Goal: Task Accomplishment & Management: Complete application form

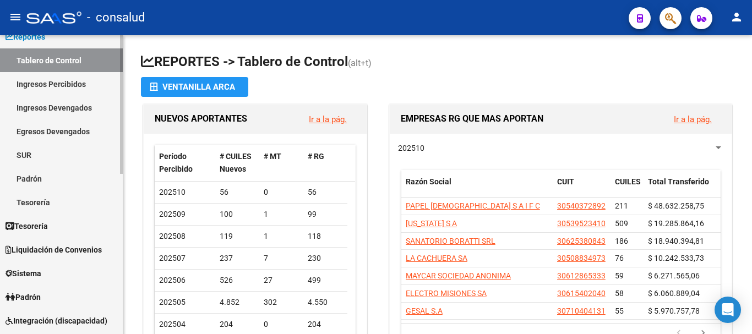
scroll to position [220, 0]
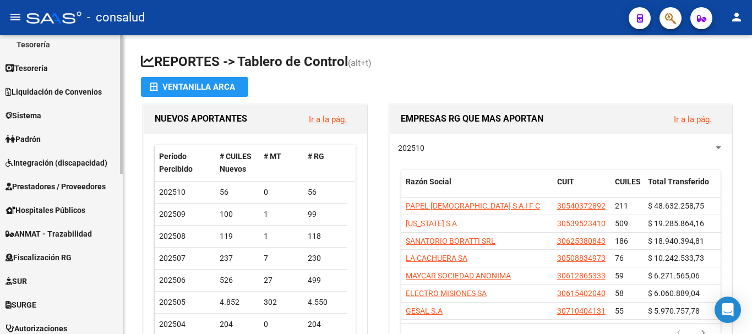
click at [73, 189] on span "Prestadores / Proveedores" at bounding box center [56, 187] width 100 height 12
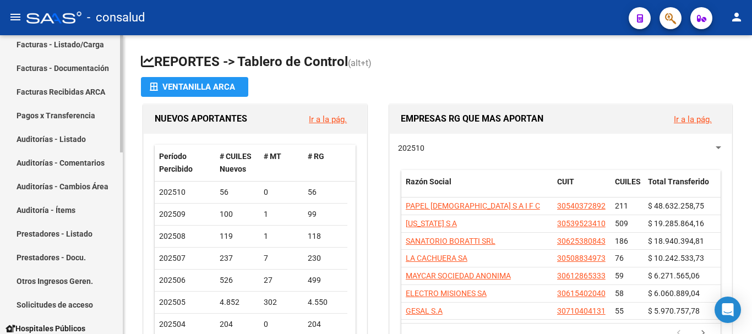
click at [74, 45] on link "Facturas - Listado/Carga" at bounding box center [61, 44] width 123 height 24
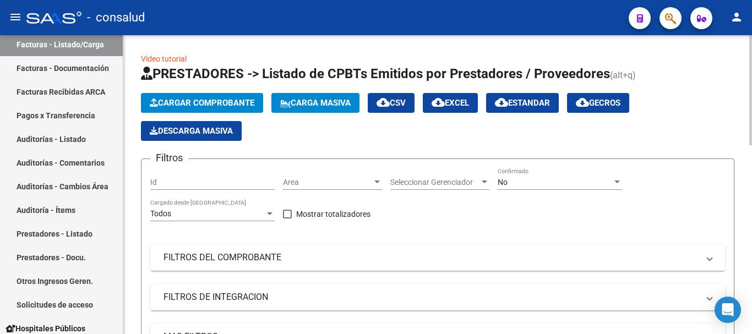
click at [222, 107] on span "Cargar Comprobante" at bounding box center [202, 103] width 105 height 10
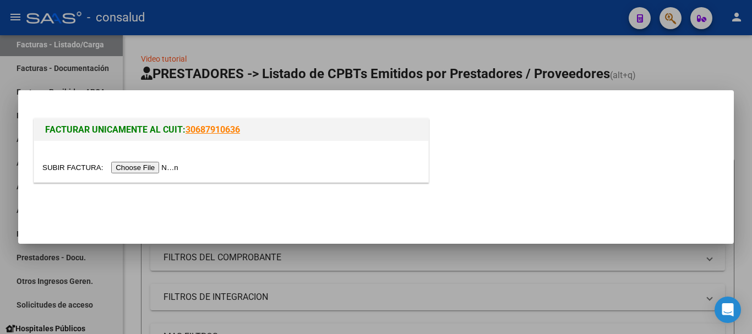
click at [171, 167] on input "file" at bounding box center [111, 168] width 139 height 12
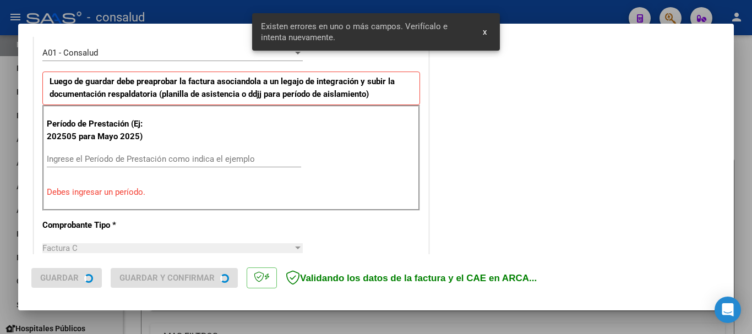
scroll to position [330, 0]
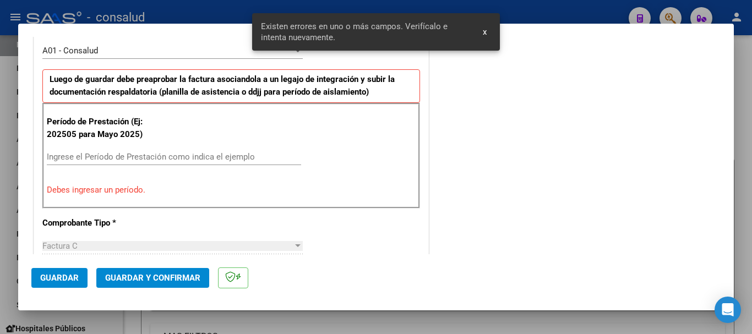
click at [85, 158] on input "Ingrese el Período de Prestación como indica el ejemplo" at bounding box center [174, 157] width 254 height 10
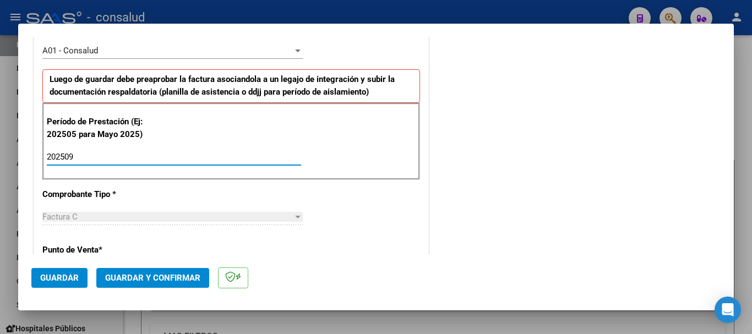
type input "202509"
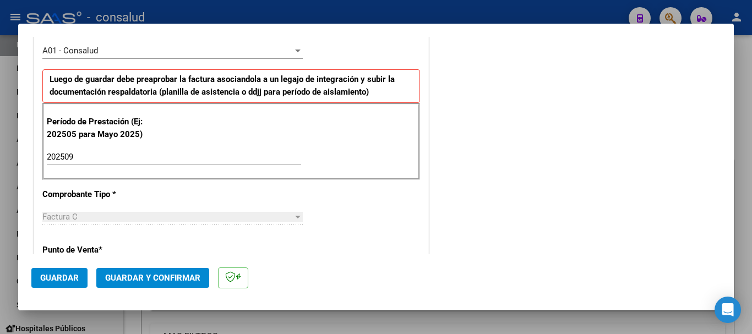
scroll to position [759, 0]
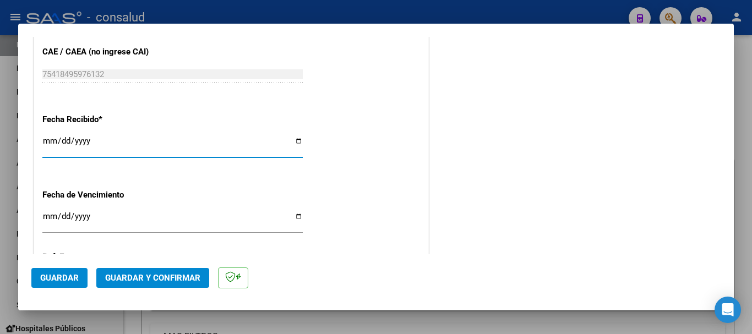
click at [69, 287] on button "Guardar" at bounding box center [59, 278] width 56 height 20
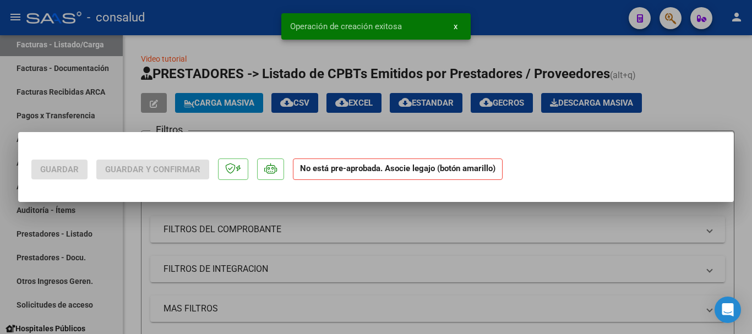
scroll to position [0, 0]
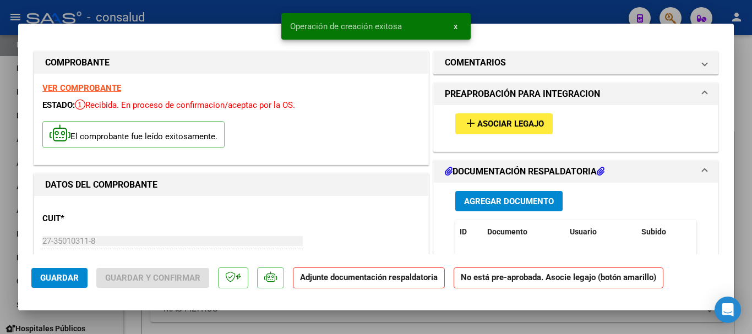
click at [529, 127] on span "Asociar Legajo" at bounding box center [510, 124] width 67 height 10
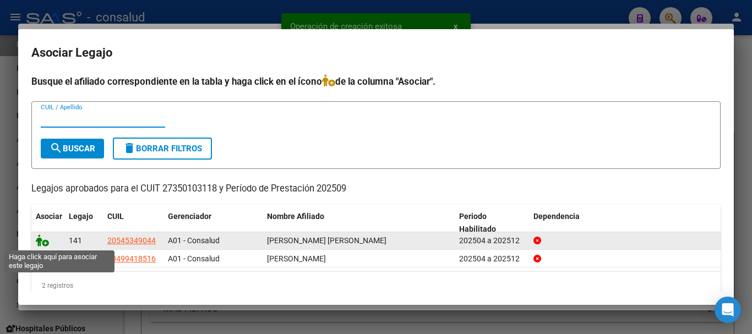
click at [41, 240] on icon at bounding box center [42, 241] width 13 height 12
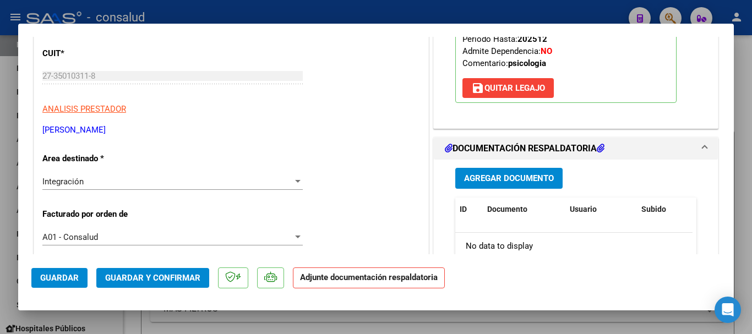
scroll to position [220, 0]
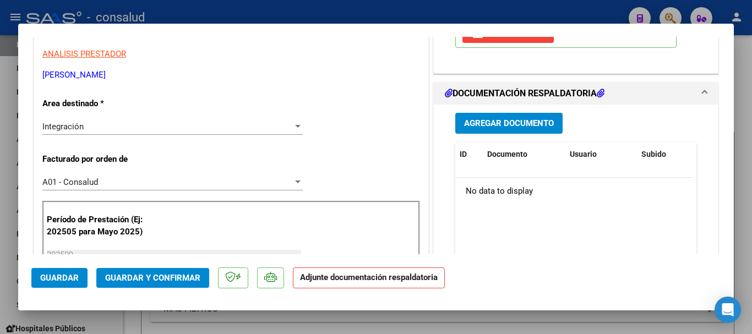
click at [509, 126] on span "Agregar Documento" at bounding box center [509, 124] width 90 height 10
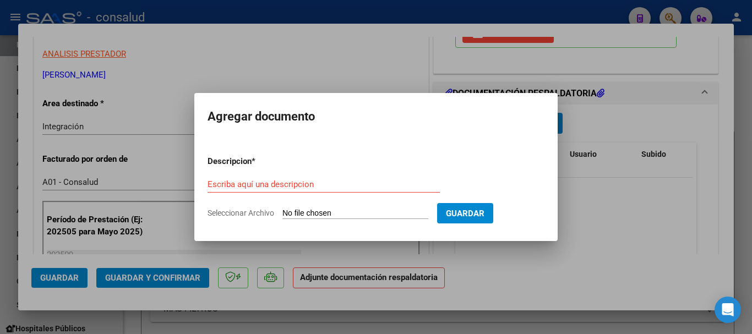
click at [356, 216] on input "Seleccionar Archivo" at bounding box center [355, 214] width 146 height 10
type input "C:\fakepath\Rolon Segovia planilla PS.pdf"
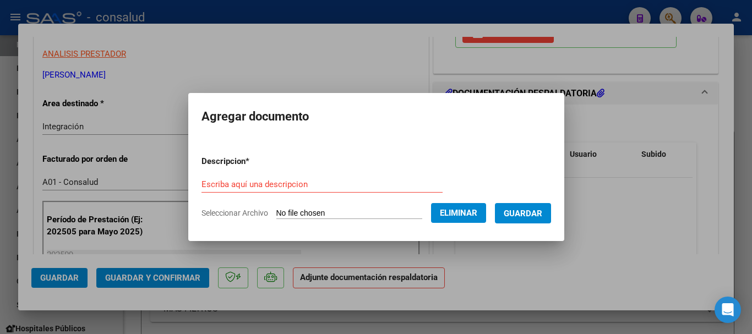
click at [301, 183] on input "Escriba aquí una descripcion" at bounding box center [321, 184] width 241 height 10
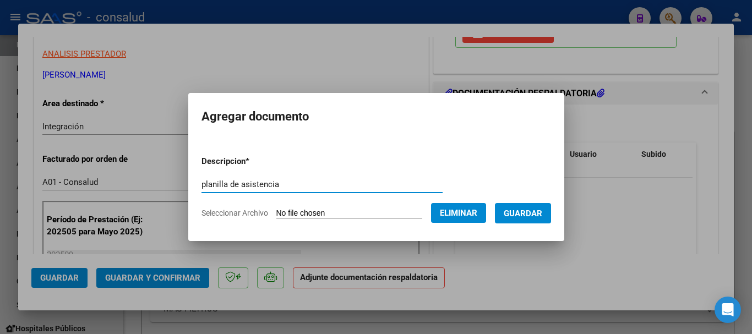
type input "planilla de asistencia"
click at [533, 212] on span "Guardar" at bounding box center [523, 214] width 39 height 10
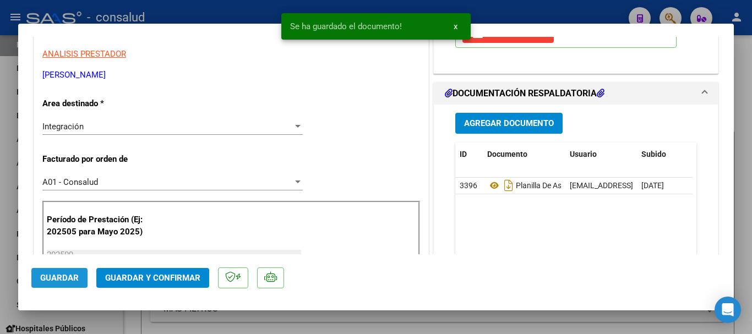
click at [57, 277] on span "Guardar" at bounding box center [59, 278] width 39 height 10
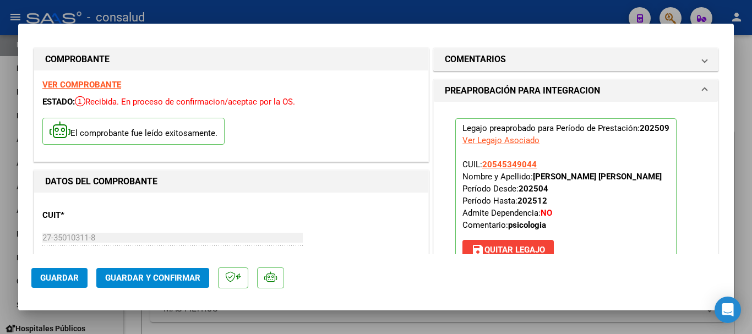
scroll to position [0, 0]
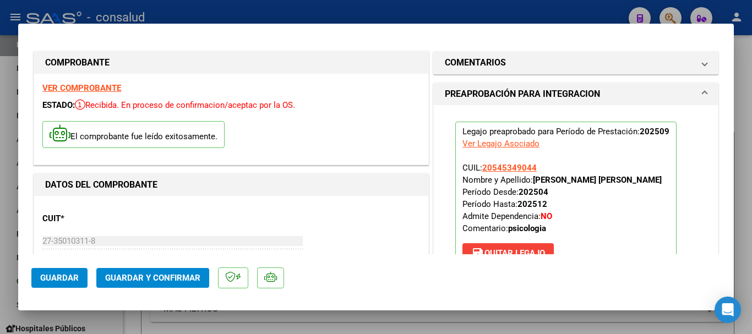
click at [105, 85] on strong "VER COMPROBANTE" at bounding box center [81, 88] width 79 height 10
click at [81, 86] on strong "VER COMPROBANTE" at bounding box center [81, 88] width 79 height 10
click at [137, 277] on span "Guardar y Confirmar" at bounding box center [152, 278] width 95 height 10
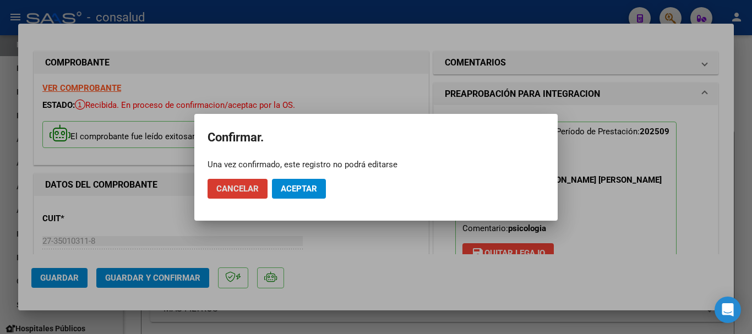
click at [293, 189] on span "Aceptar" at bounding box center [299, 189] width 36 height 10
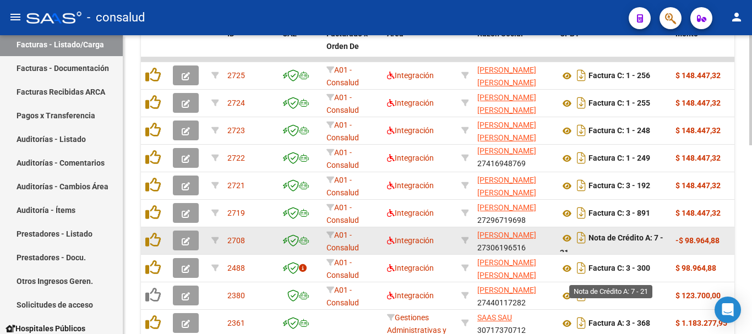
scroll to position [440, 0]
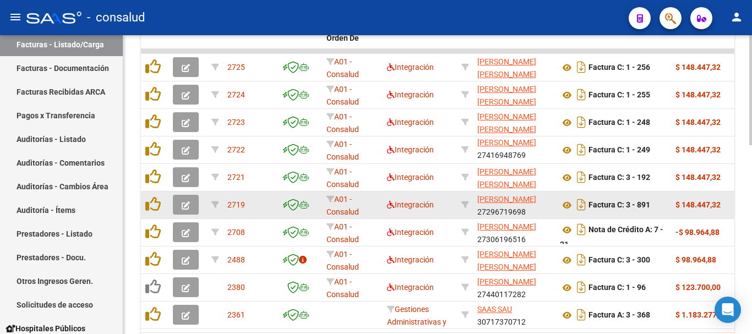
click at [177, 204] on button "button" at bounding box center [186, 205] width 26 height 20
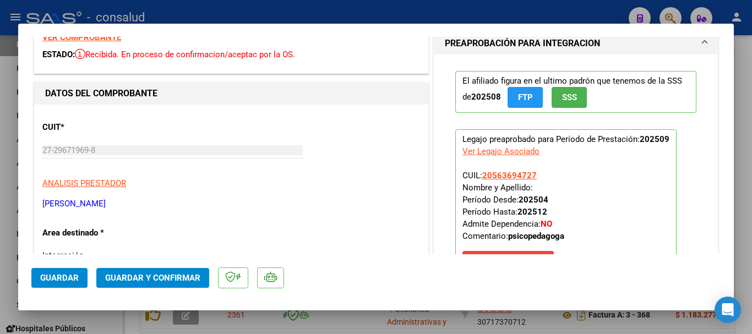
scroll to position [0, 0]
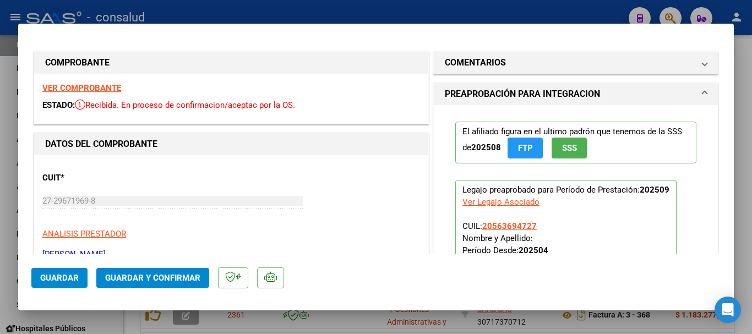
click at [105, 87] on strong "VER COMPROBANTE" at bounding box center [81, 88] width 79 height 10
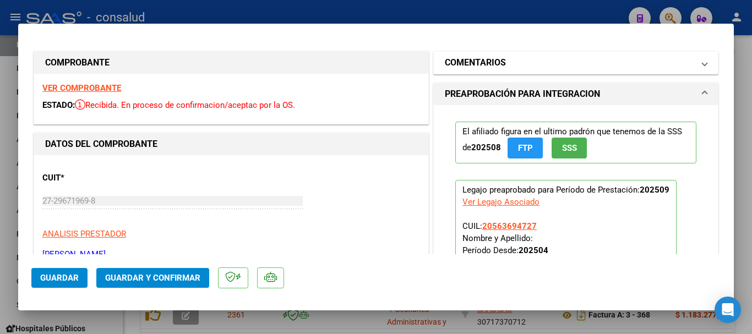
click at [468, 65] on h1 "COMENTARIOS" at bounding box center [475, 62] width 61 height 13
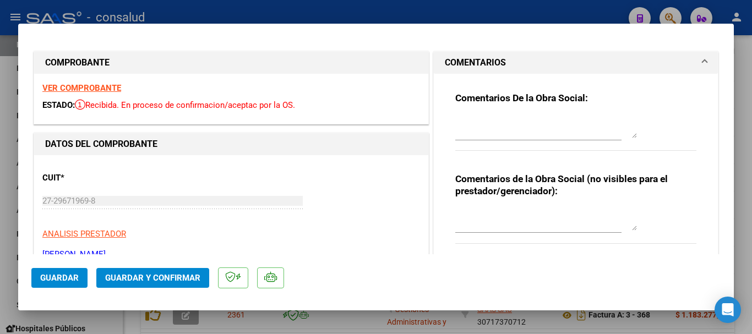
click at [468, 65] on h1 "COMENTARIOS" at bounding box center [475, 62] width 61 height 13
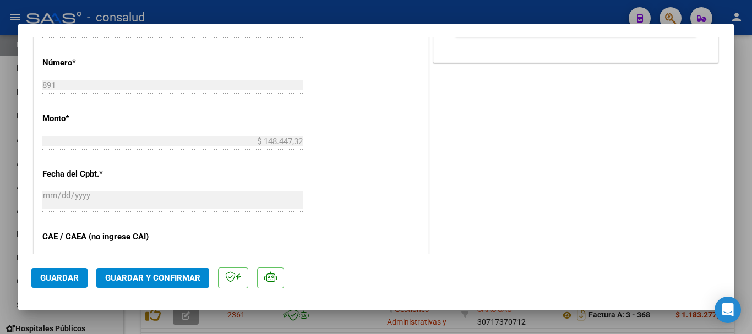
scroll to position [550, 0]
click at [186, 284] on button "Guardar y Confirmar" at bounding box center [152, 278] width 113 height 20
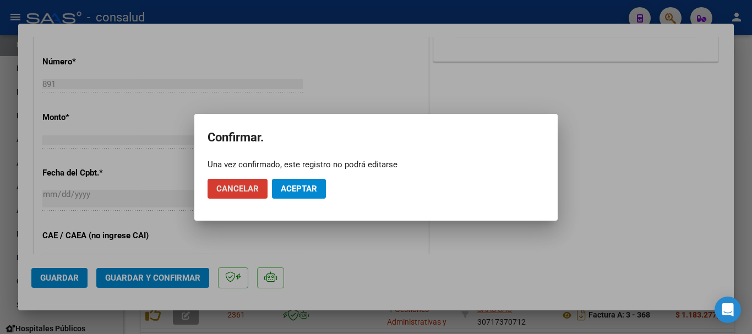
click at [305, 187] on span "Aceptar" at bounding box center [299, 189] width 36 height 10
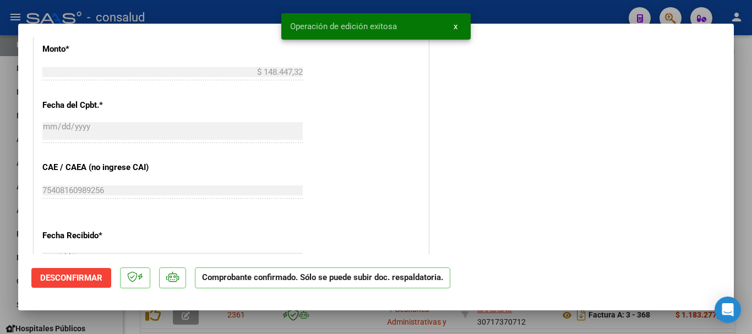
type input "$ 0,00"
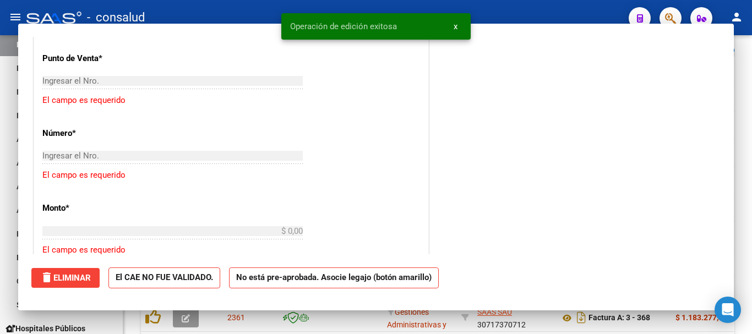
scroll to position [440, 0]
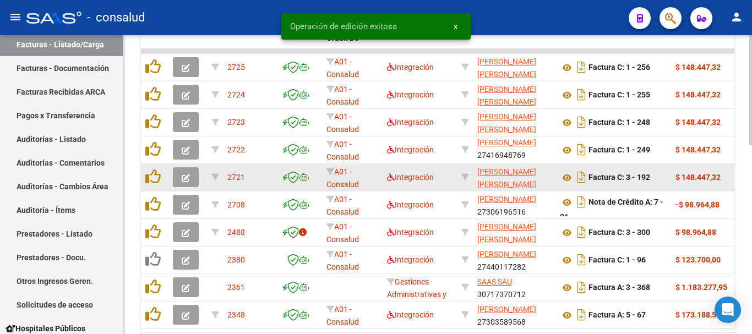
click at [177, 175] on button "button" at bounding box center [186, 177] width 26 height 20
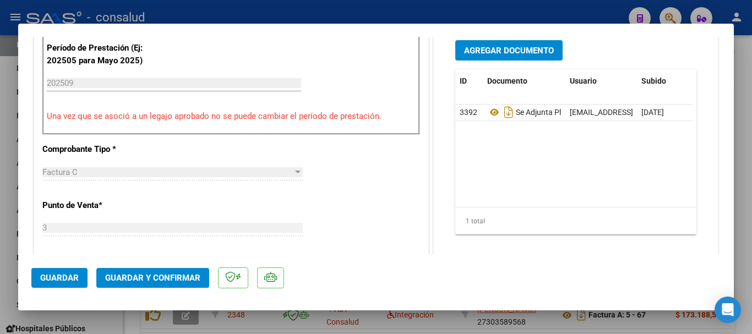
scroll to position [275, 0]
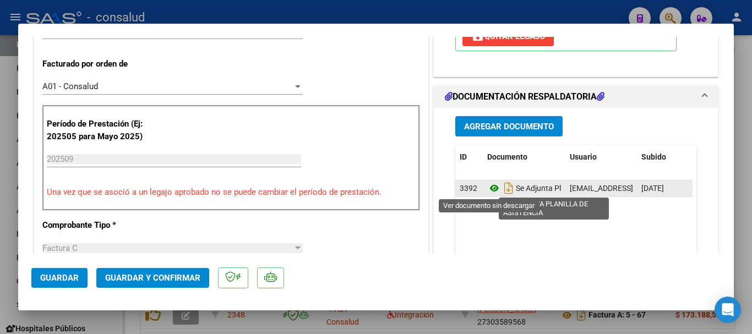
click at [492, 182] on icon at bounding box center [494, 188] width 14 height 13
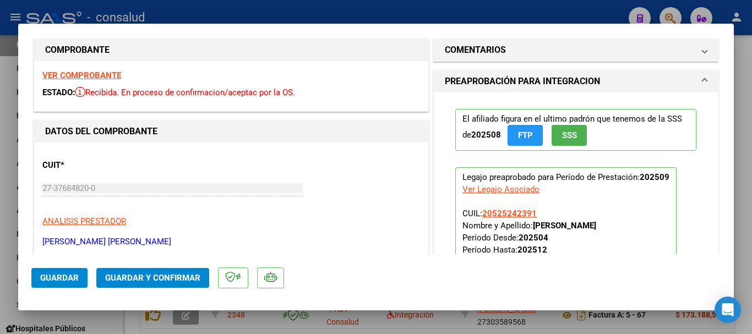
scroll to position [0, 0]
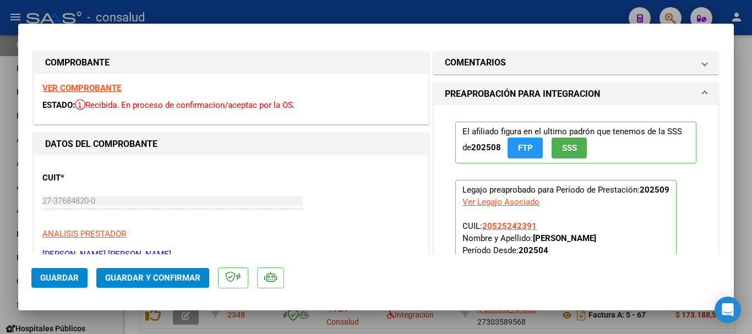
click at [105, 88] on strong "VER COMPROBANTE" at bounding box center [81, 88] width 79 height 10
click at [162, 277] on span "Guardar y Confirmar" at bounding box center [152, 278] width 95 height 10
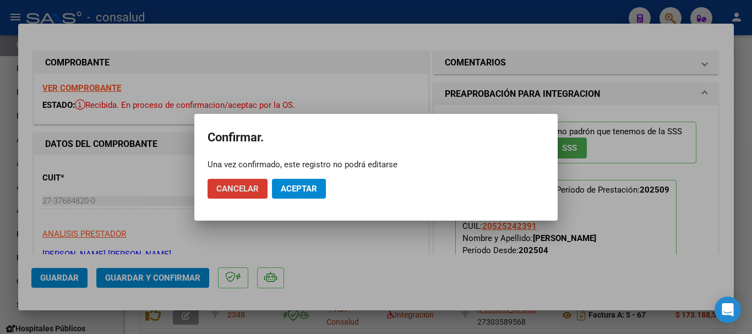
click at [298, 190] on span "Aceptar" at bounding box center [299, 189] width 36 height 10
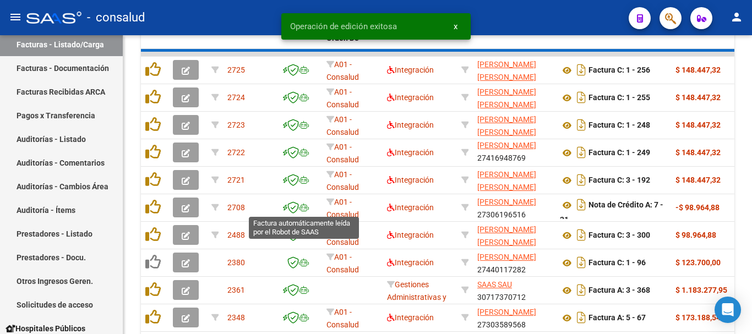
scroll to position [440, 0]
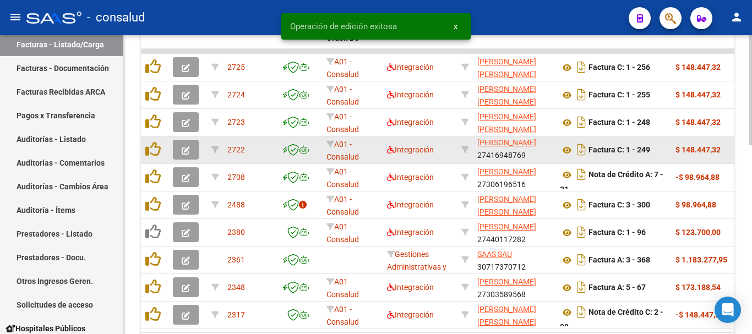
click at [183, 147] on icon "button" at bounding box center [186, 150] width 8 height 8
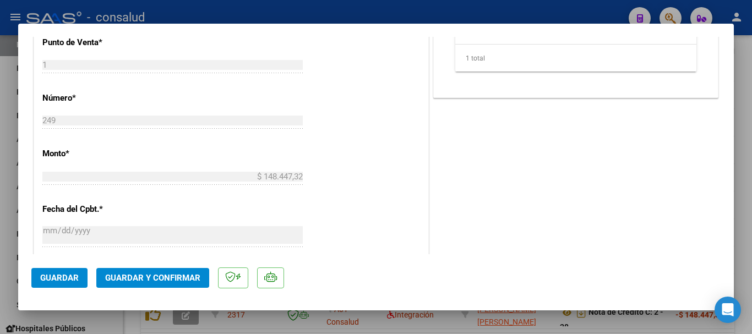
scroll to position [550, 0]
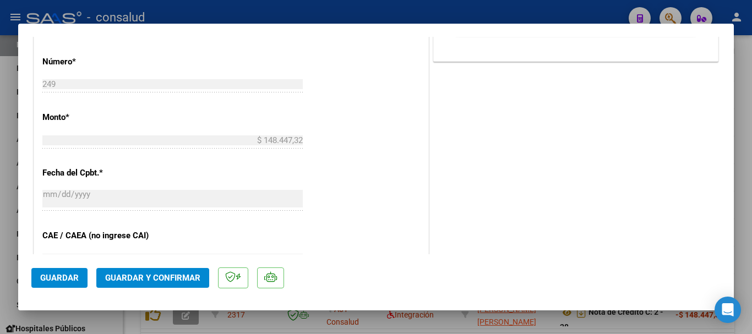
click at [168, 280] on span "Guardar y Confirmar" at bounding box center [152, 278] width 95 height 10
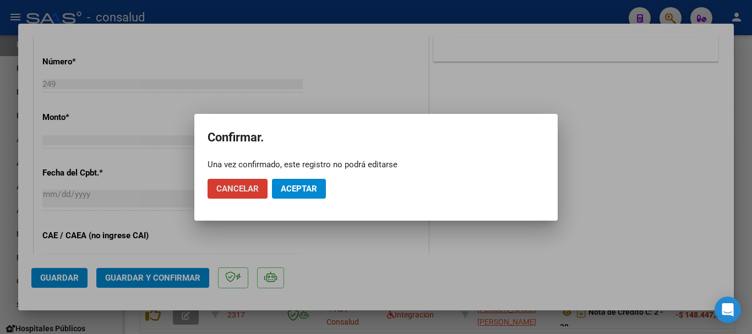
click at [307, 187] on span "Aceptar" at bounding box center [299, 189] width 36 height 10
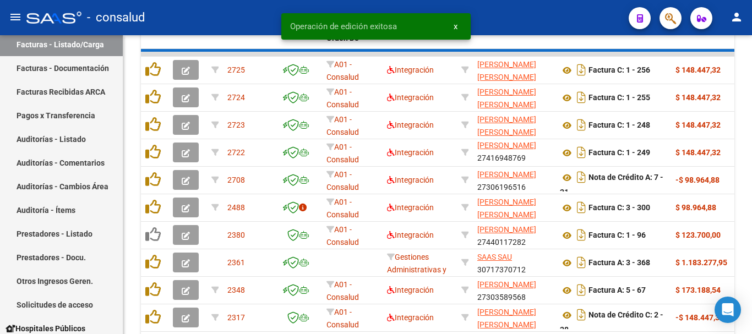
scroll to position [440, 0]
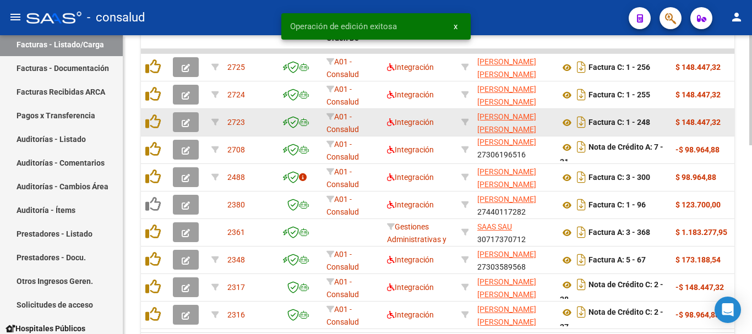
click at [189, 121] on icon "button" at bounding box center [186, 123] width 8 height 8
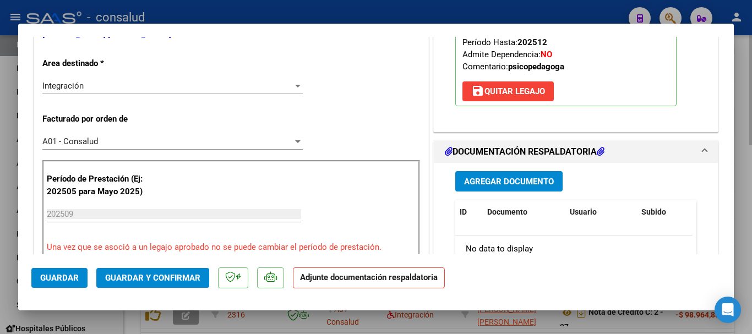
scroll to position [0, 0]
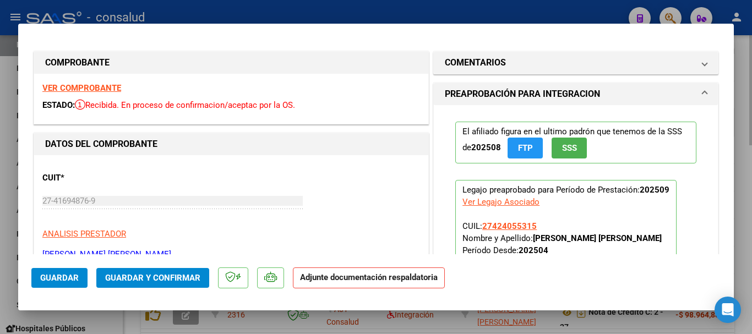
type input "$ 0,00"
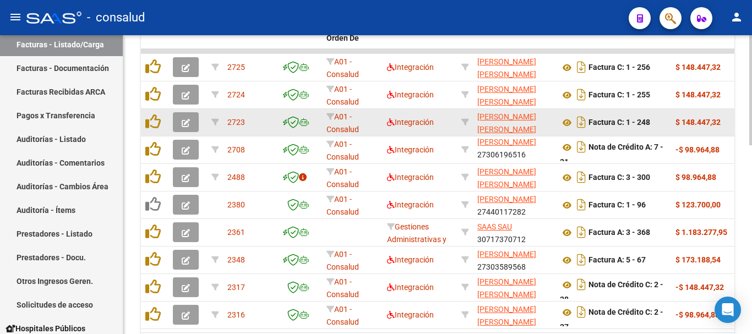
scroll to position [440, 0]
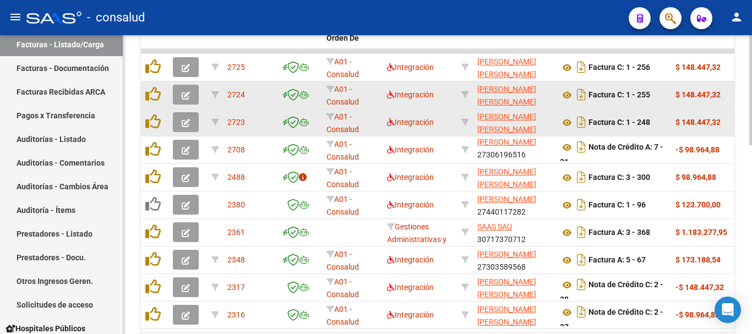
click at [179, 97] on button "button" at bounding box center [186, 95] width 26 height 20
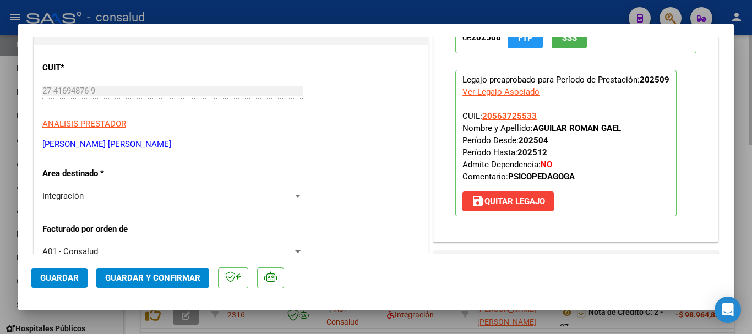
scroll to position [220, 0]
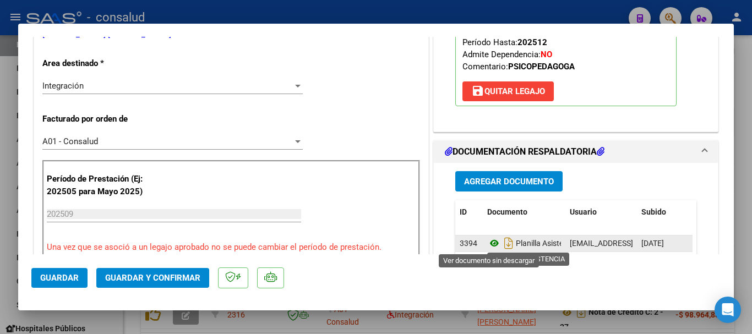
click at [489, 242] on icon at bounding box center [494, 243] width 14 height 13
click at [487, 241] on icon at bounding box center [494, 243] width 14 height 13
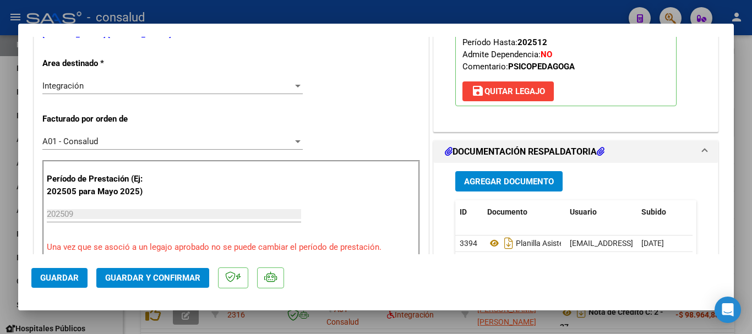
click at [170, 285] on button "Guardar y Confirmar" at bounding box center [152, 278] width 113 height 20
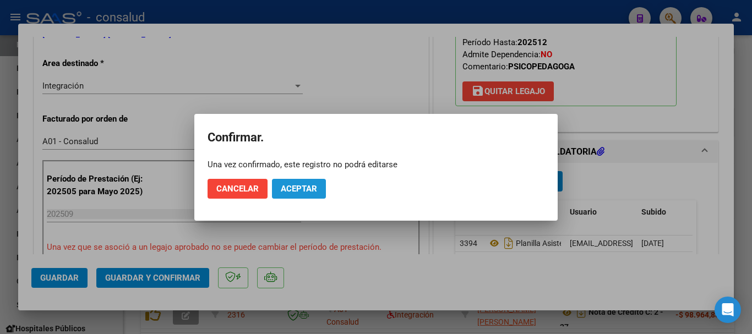
click at [296, 189] on span "Aceptar" at bounding box center [299, 189] width 36 height 10
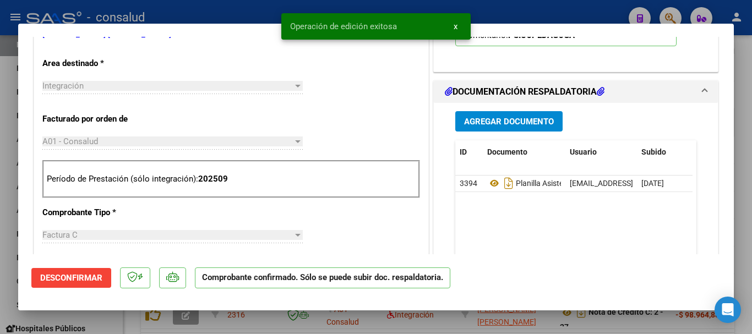
type input "$ 0,00"
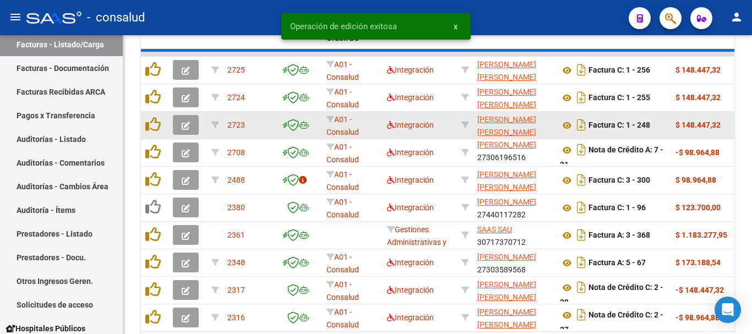
scroll to position [440, 0]
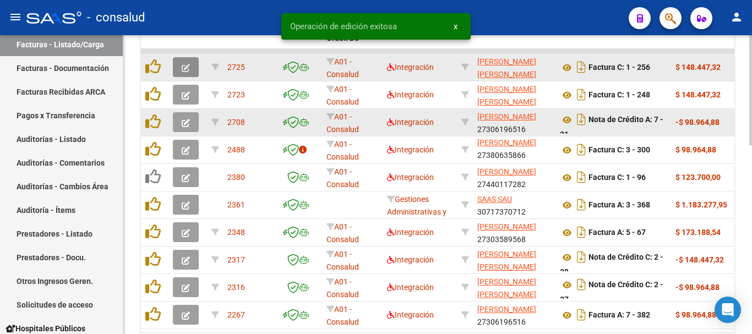
click at [188, 72] on span "button" at bounding box center [186, 67] width 8 height 10
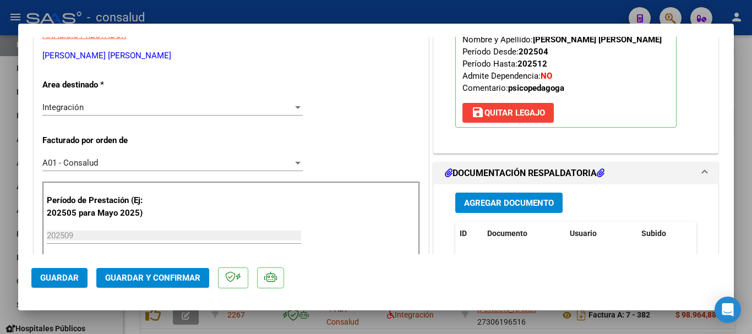
scroll to position [275, 0]
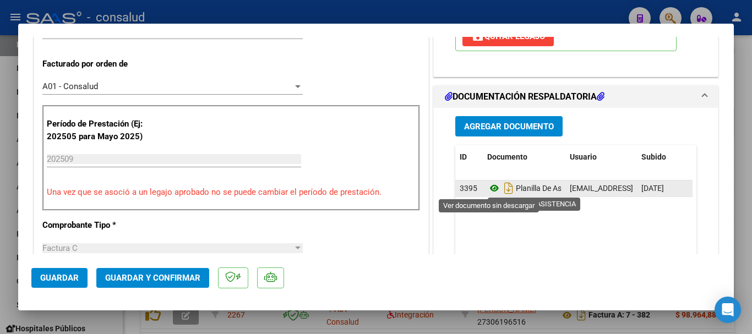
click at [489, 188] on icon at bounding box center [494, 188] width 14 height 13
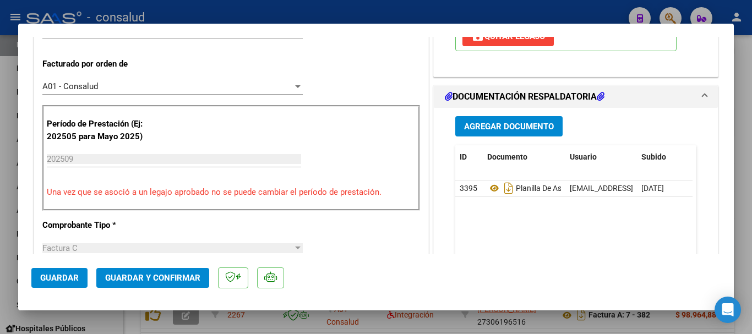
click at [141, 279] on span "Guardar y Confirmar" at bounding box center [152, 278] width 95 height 10
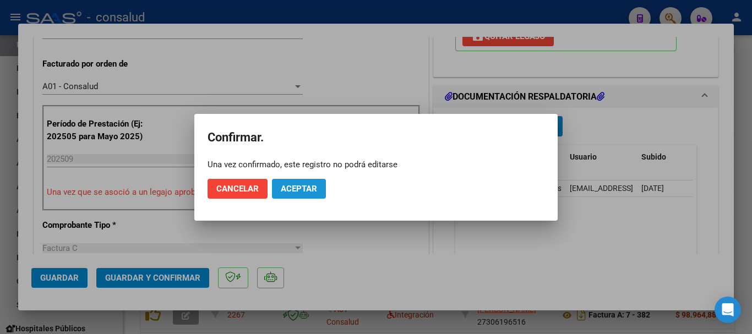
click at [307, 192] on span "Aceptar" at bounding box center [299, 189] width 36 height 10
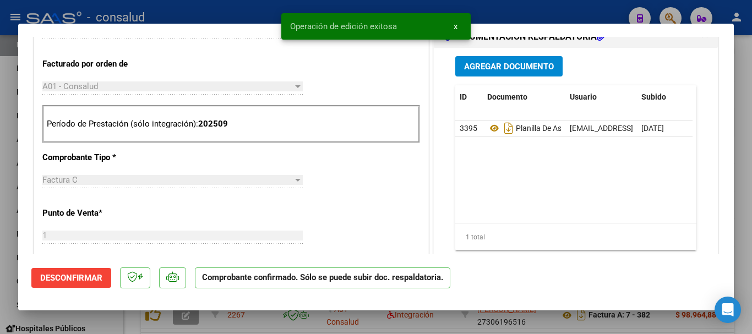
type input "$ 0,00"
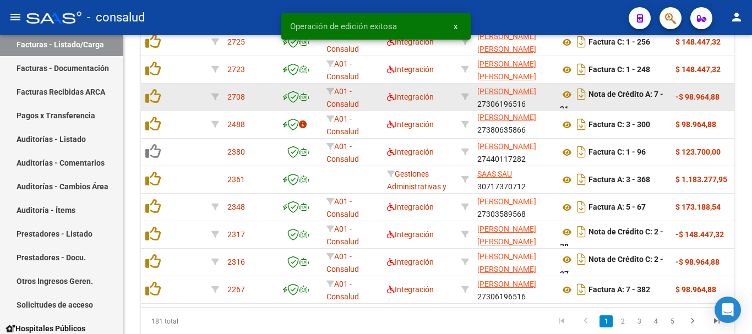
scroll to position [440, 0]
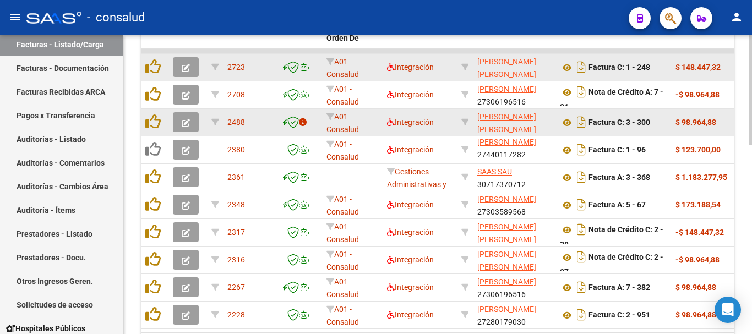
click at [181, 65] on button "button" at bounding box center [186, 67] width 26 height 20
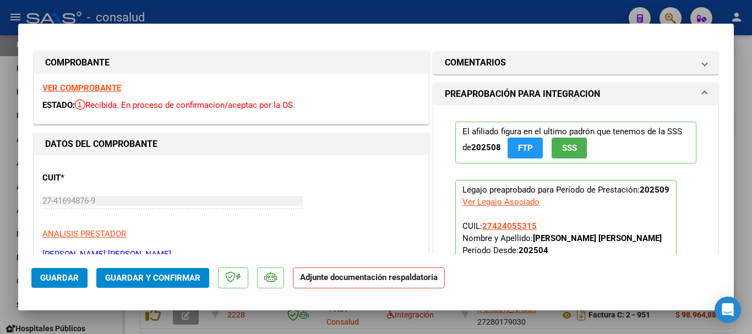
scroll to position [55, 0]
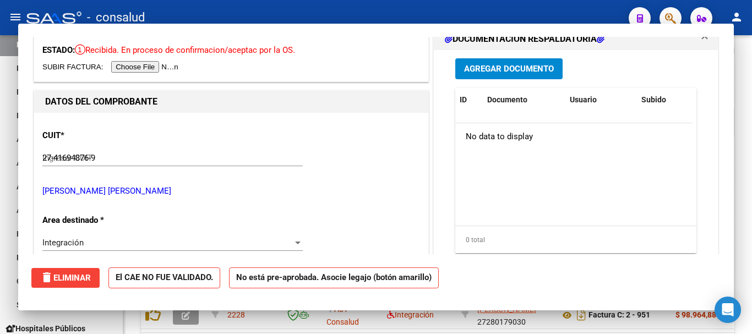
type input "$ 0,00"
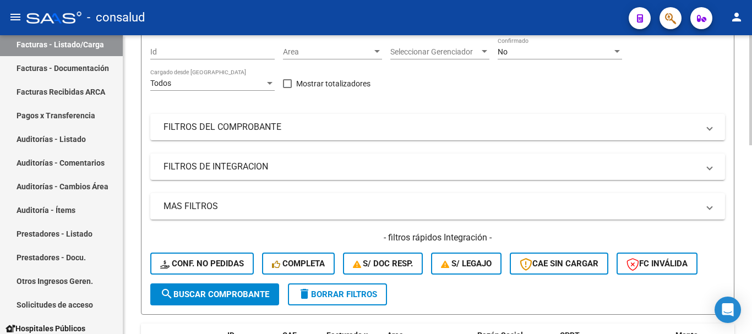
scroll to position [110, 0]
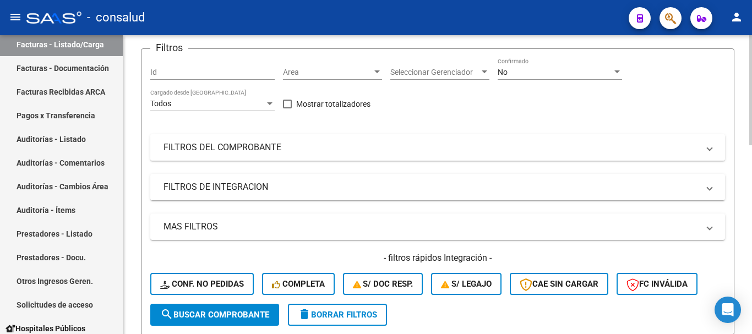
click at [225, 152] on mat-panel-title "FILTROS DEL COMPROBANTE" at bounding box center [430, 147] width 535 height 12
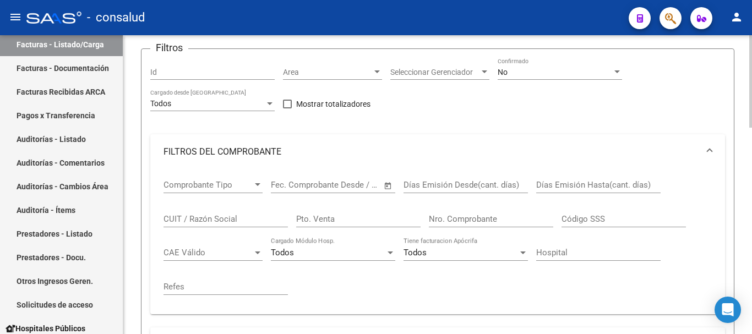
click at [195, 215] on input "CUIT / Razón Social" at bounding box center [225, 219] width 124 height 10
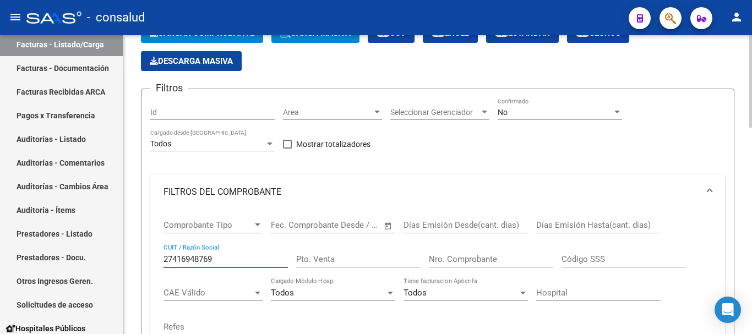
scroll to position [55, 0]
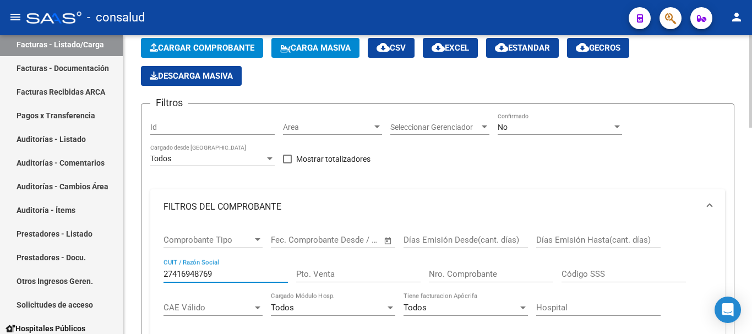
type input "27416948769"
click at [541, 129] on div "No" at bounding box center [555, 127] width 114 height 9
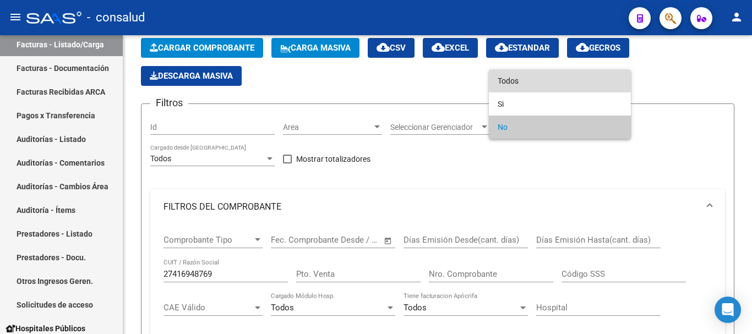
click at [544, 75] on span "Todos" at bounding box center [560, 80] width 124 height 23
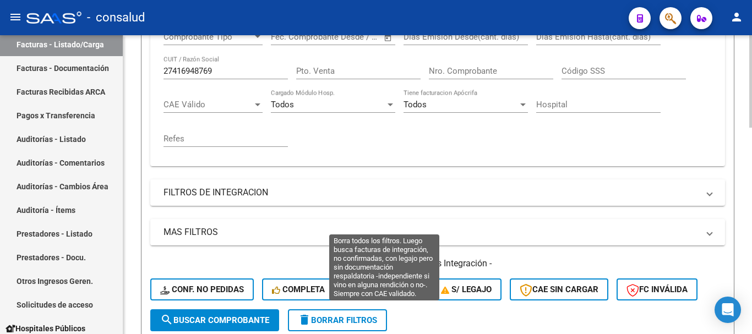
scroll to position [330, 0]
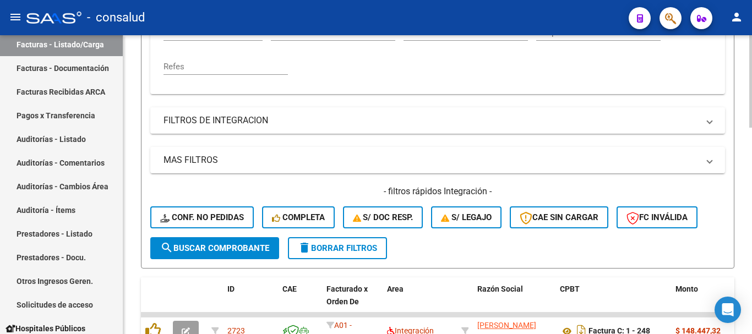
click at [210, 254] on button "search Buscar Comprobante" at bounding box center [214, 248] width 129 height 22
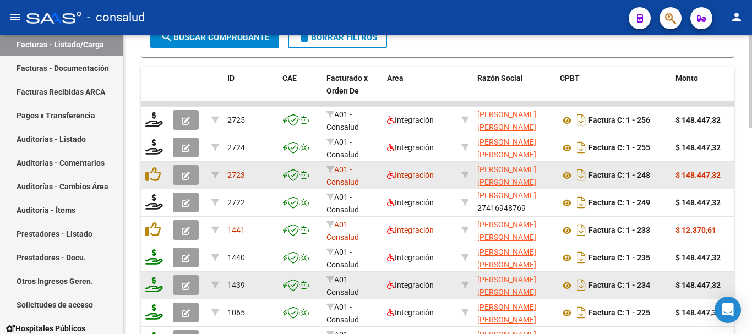
scroll to position [550, 0]
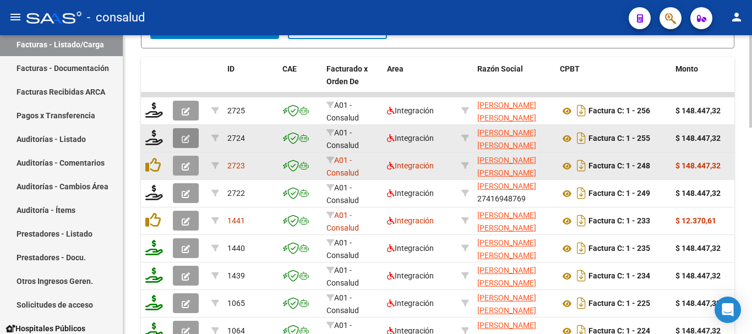
click at [193, 133] on button "button" at bounding box center [186, 138] width 26 height 20
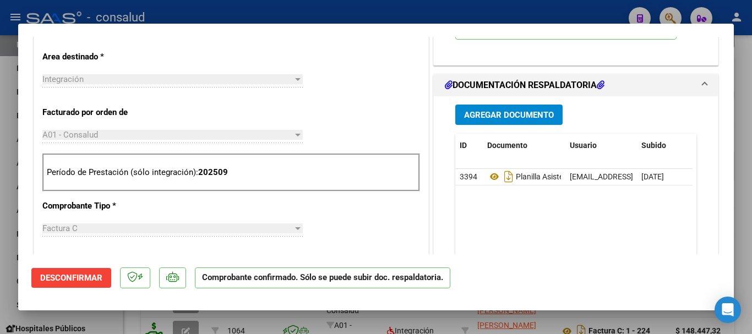
scroll to position [220, 0]
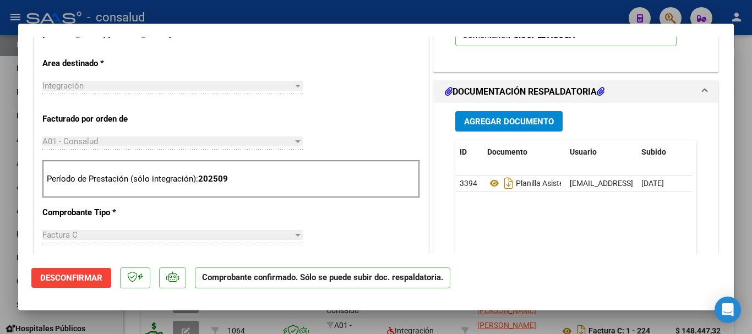
type input "$ 0,00"
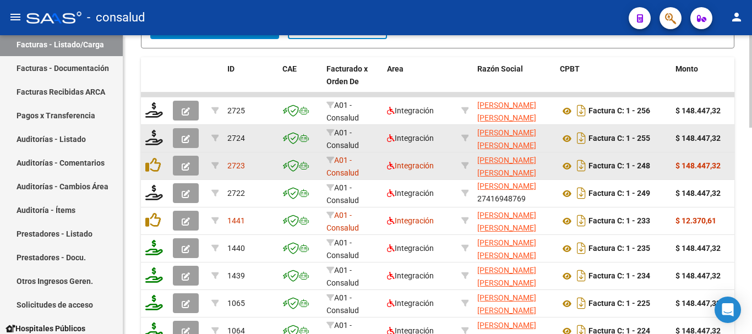
scroll to position [550, 0]
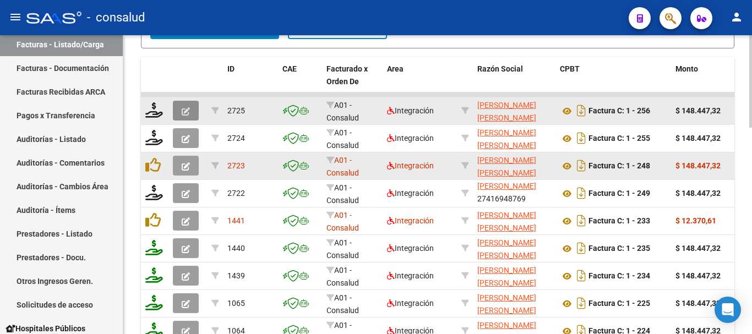
click at [182, 110] on icon "button" at bounding box center [186, 111] width 8 height 8
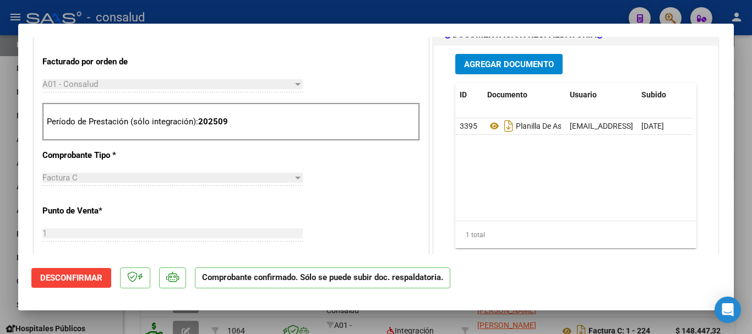
scroll to position [275, 0]
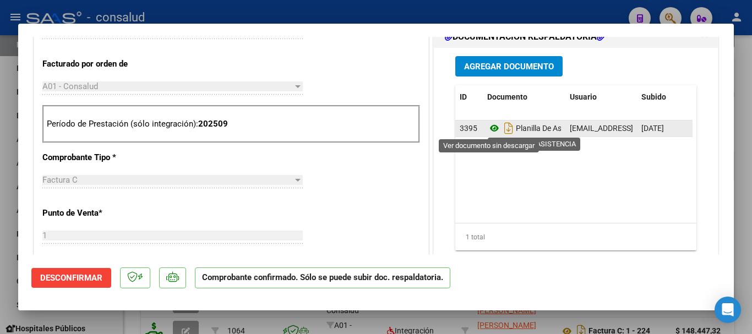
click at [487, 131] on icon at bounding box center [494, 128] width 14 height 13
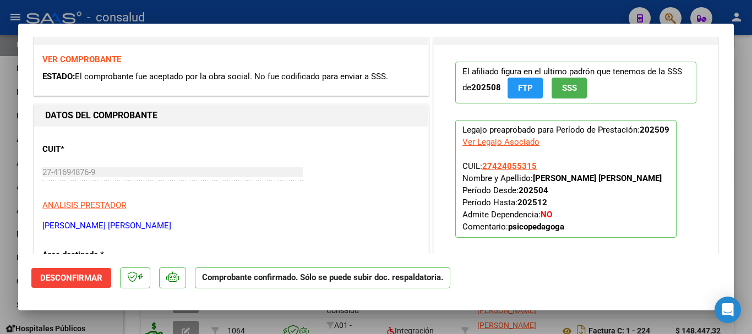
scroll to position [0, 0]
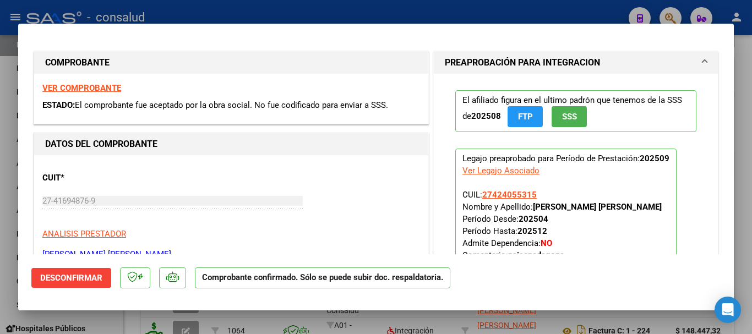
click at [98, 87] on strong "VER COMPROBANTE" at bounding box center [81, 88] width 79 height 10
type input "$ 0,00"
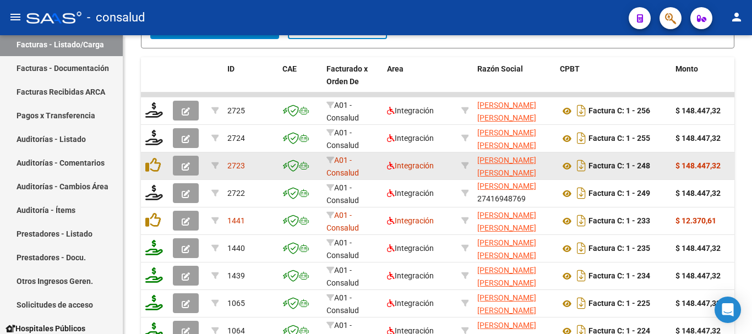
scroll to position [550, 0]
click at [194, 165] on button "button" at bounding box center [186, 166] width 26 height 20
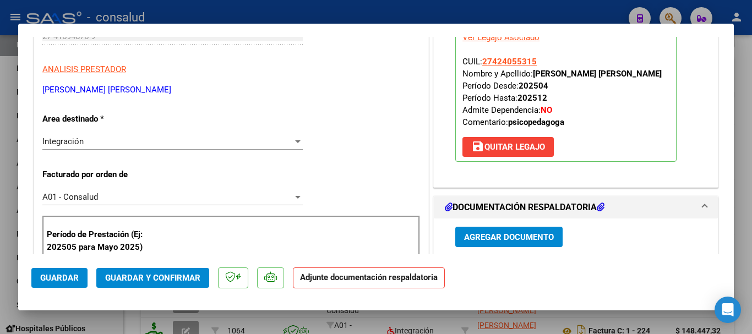
scroll to position [0, 0]
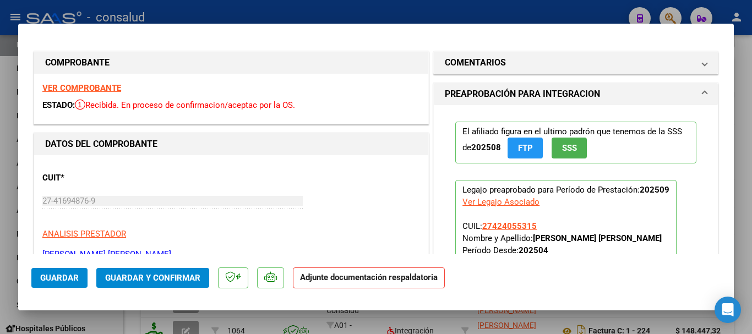
click at [83, 85] on strong "VER COMPROBANTE" at bounding box center [81, 88] width 79 height 10
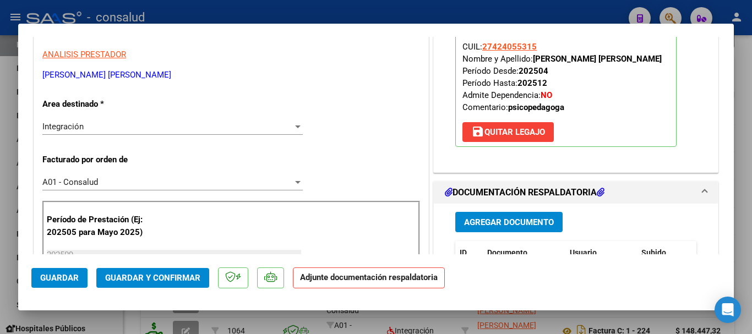
scroll to position [220, 0]
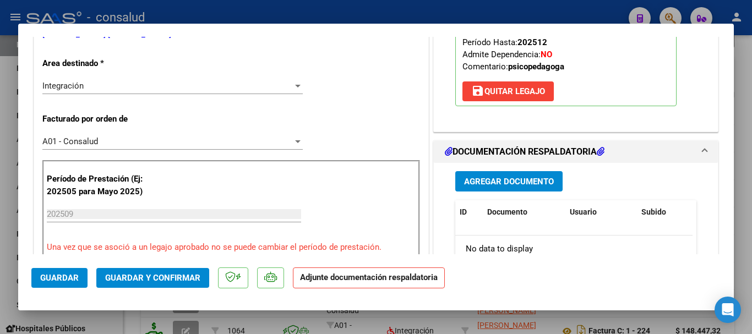
click at [494, 99] on button "save Quitar Legajo" at bounding box center [507, 91] width 91 height 20
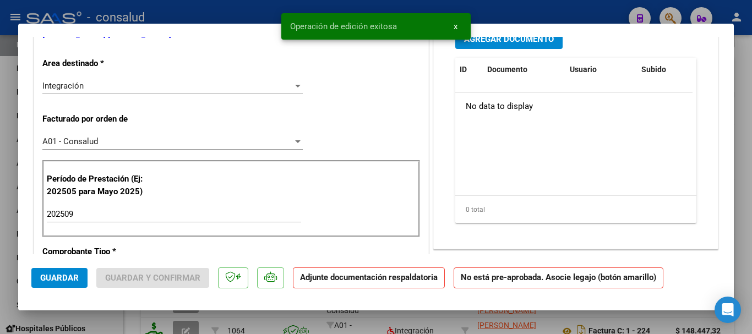
click at [88, 216] on input "202509" at bounding box center [174, 214] width 254 height 10
type input "202508"
click at [45, 276] on span "Guardar" at bounding box center [59, 278] width 39 height 10
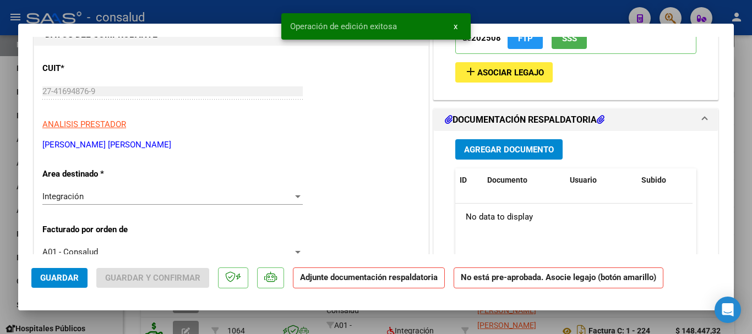
scroll to position [0, 0]
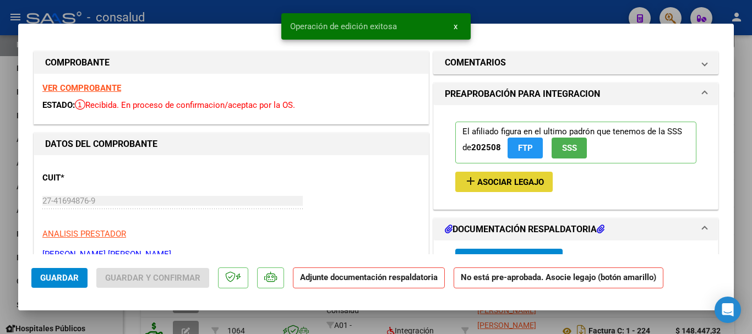
click at [456, 182] on button "add Asociar Legajo" at bounding box center [503, 182] width 97 height 20
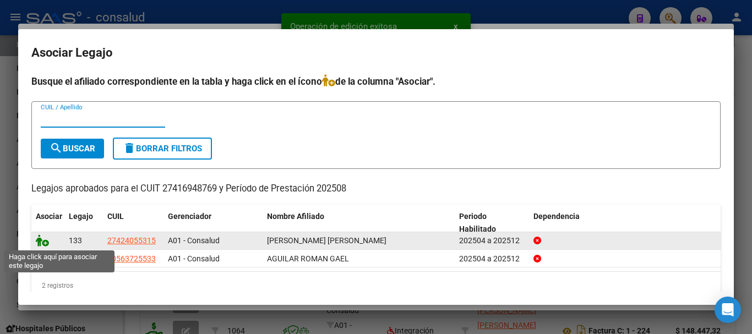
click at [41, 238] on icon at bounding box center [42, 241] width 13 height 12
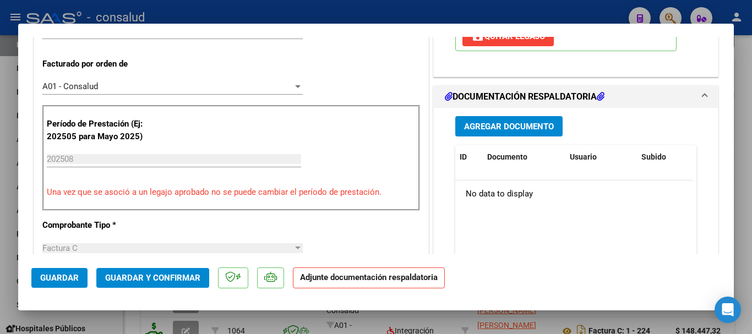
scroll to position [330, 0]
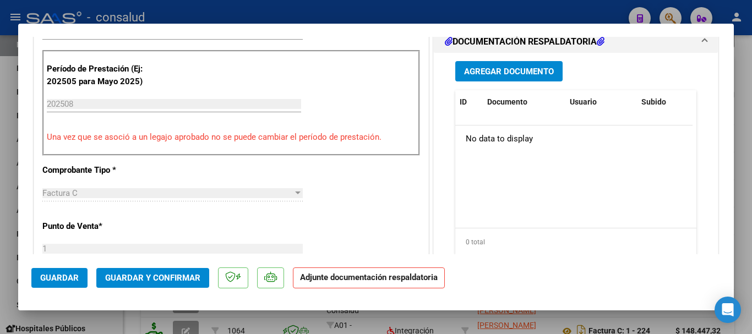
click at [45, 271] on button "Guardar" at bounding box center [59, 278] width 56 height 20
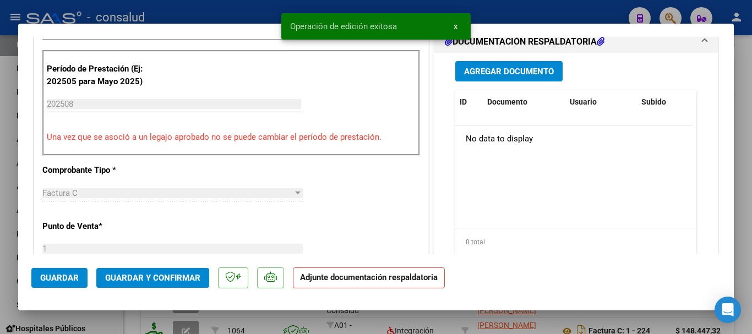
type input "$ 0,00"
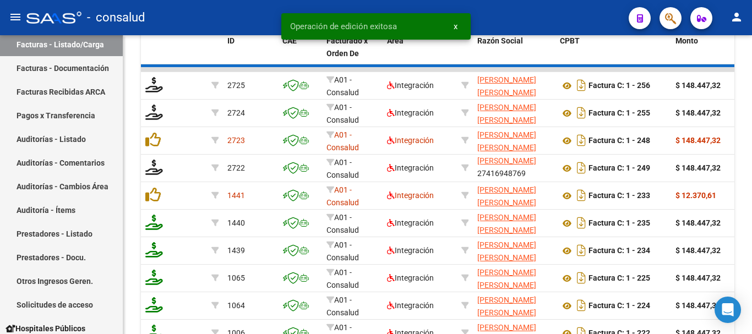
scroll to position [550, 0]
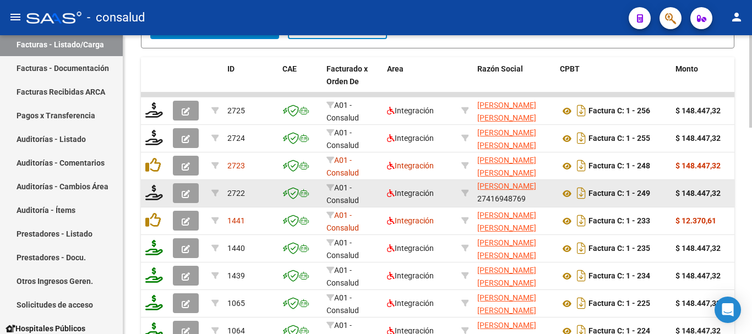
click at [183, 190] on icon "button" at bounding box center [186, 194] width 8 height 8
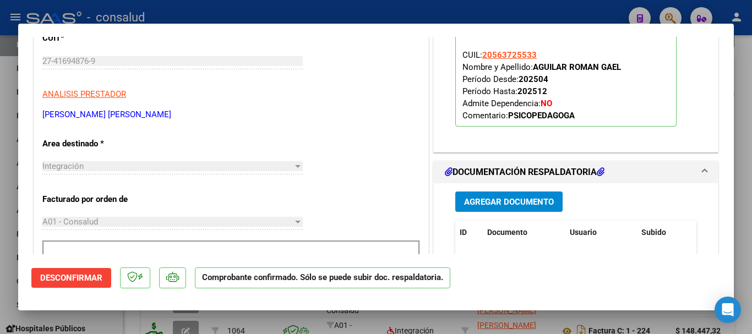
scroll to position [0, 0]
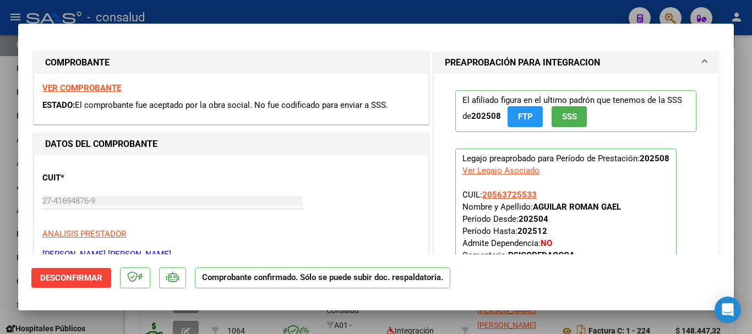
click at [88, 87] on strong "VER COMPROBANTE" at bounding box center [81, 88] width 79 height 10
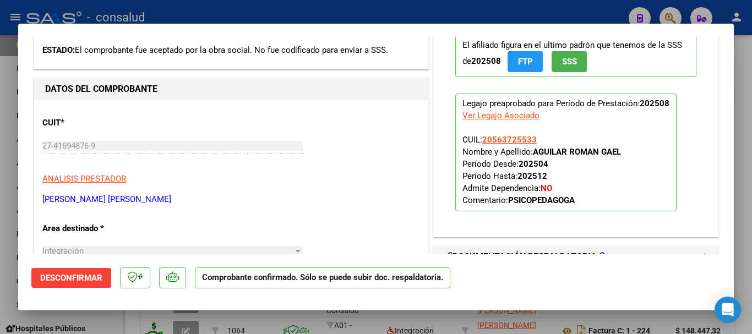
type input "$ 0,00"
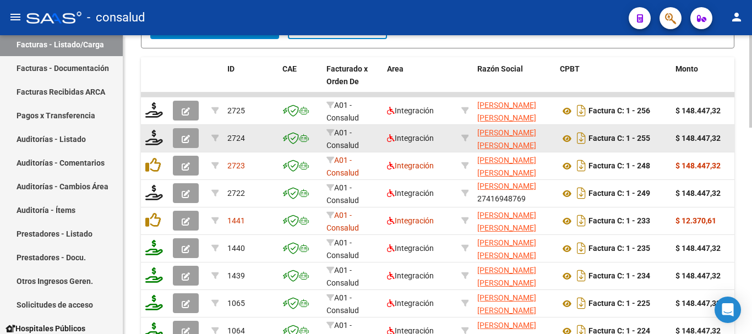
scroll to position [550, 0]
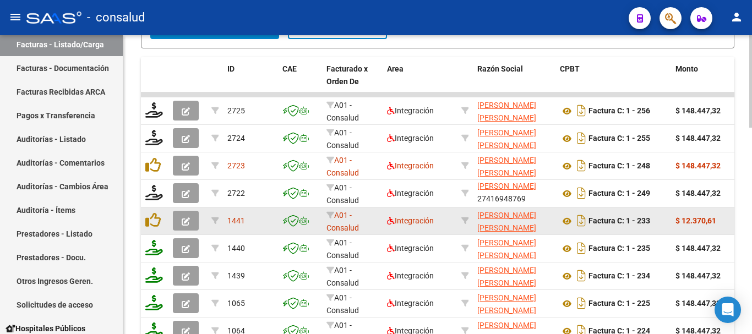
click at [187, 221] on icon "button" at bounding box center [186, 221] width 8 height 8
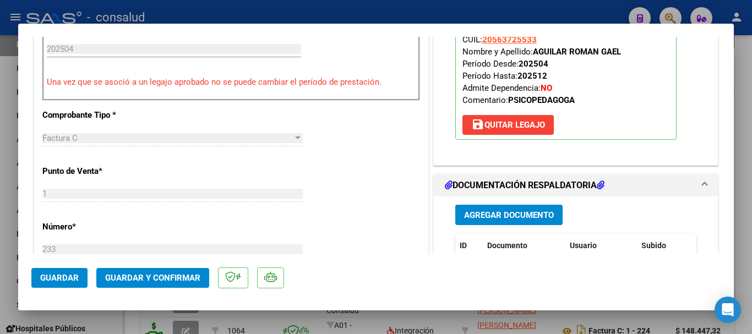
scroll to position [495, 0]
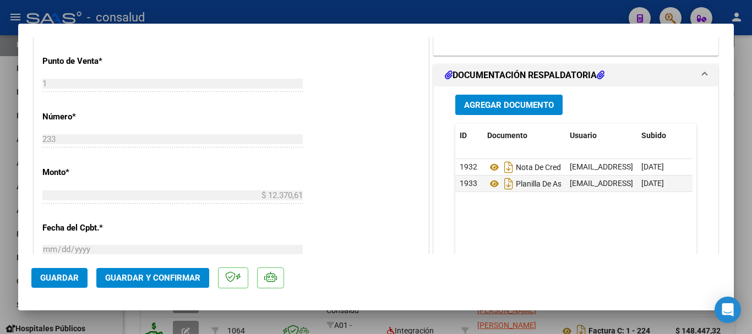
type input "$ 0,00"
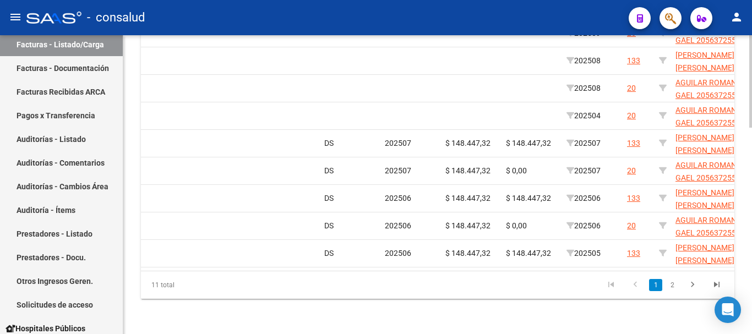
scroll to position [0, 1152]
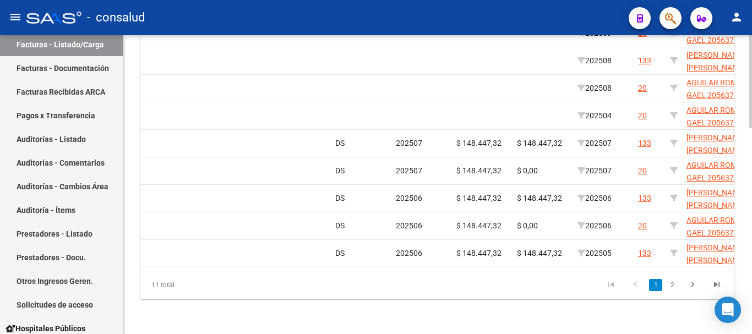
drag, startPoint x: 427, startPoint y: 275, endPoint x: 208, endPoint y: 272, distance: 219.1
click at [208, 272] on div "ID CAE Facturado x Orden De Area Razón Social CPBT Monto Fecha Cpbt Días desde …" at bounding box center [437, 125] width 593 height 347
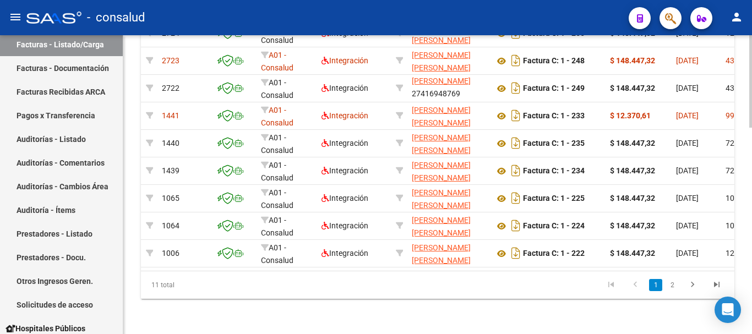
scroll to position [0, 0]
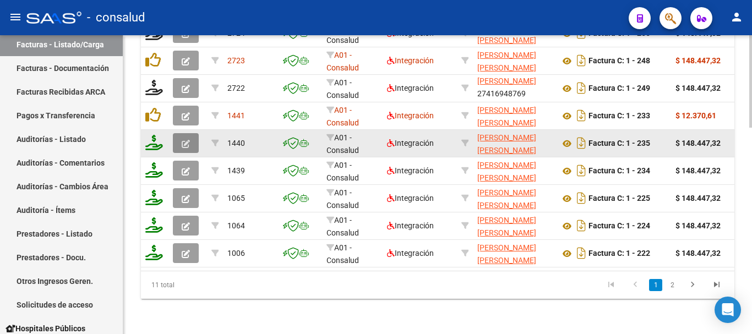
click at [177, 135] on button "button" at bounding box center [186, 143] width 26 height 20
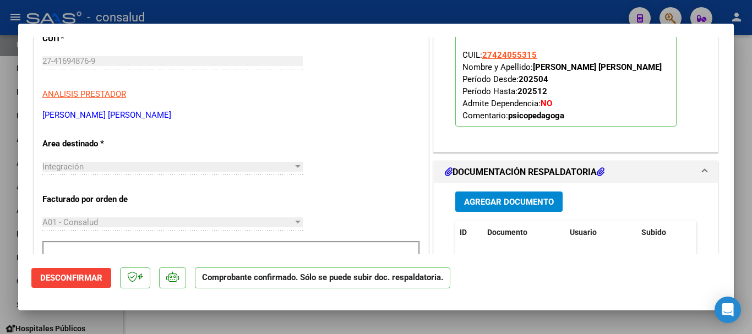
scroll to position [330, 0]
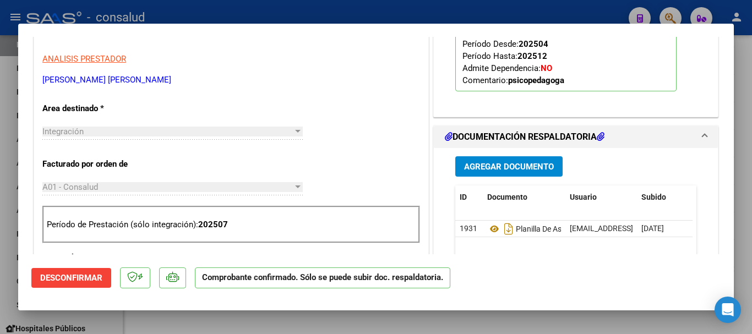
type input "$ 0,00"
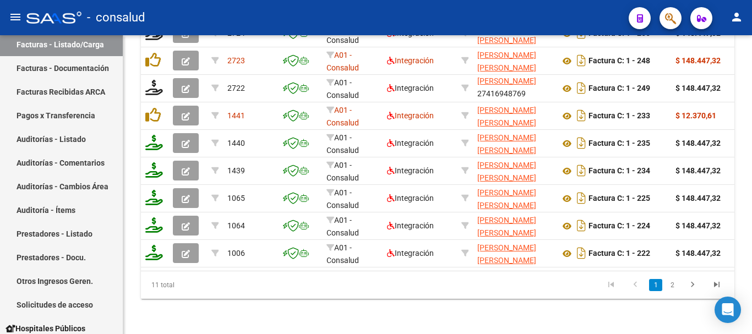
scroll to position [661, 0]
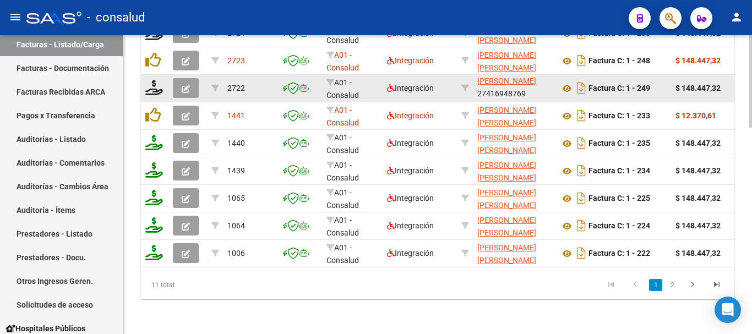
click at [179, 78] on button "button" at bounding box center [186, 88] width 26 height 20
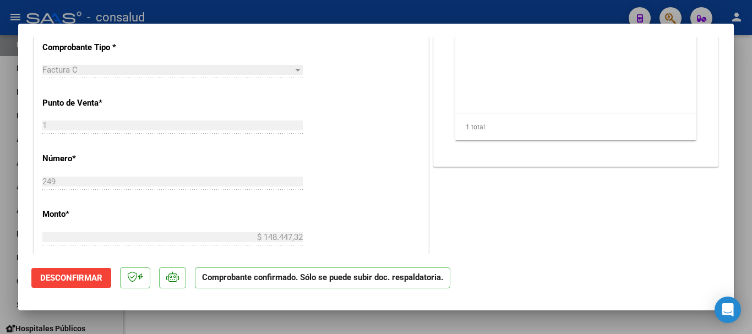
type input "$ 0,00"
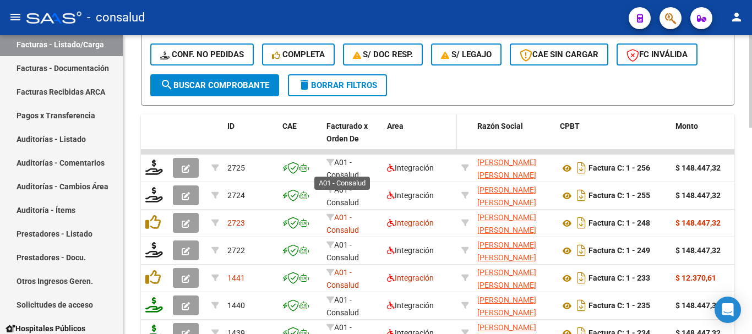
scroll to position [440, 0]
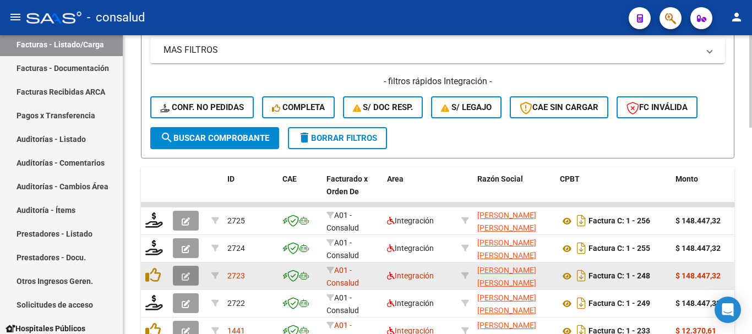
click at [184, 273] on icon "button" at bounding box center [186, 276] width 8 height 8
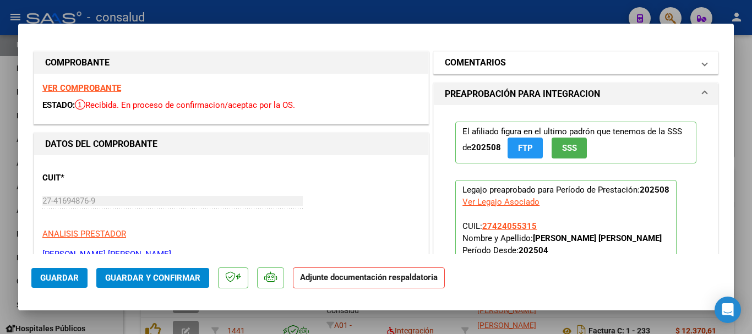
click at [534, 62] on mat-panel-title "COMENTARIOS" at bounding box center [569, 62] width 249 height 13
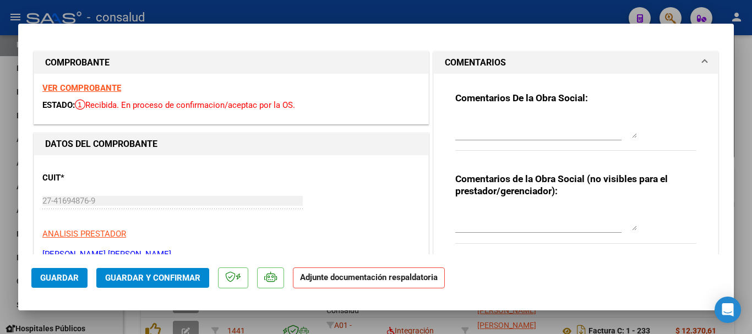
click at [538, 114] on div at bounding box center [546, 127] width 182 height 26
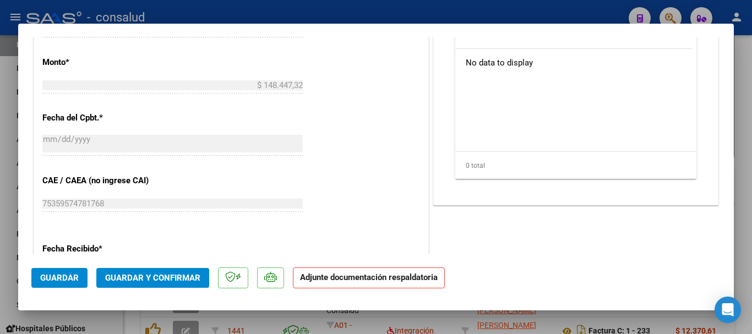
scroll to position [385, 0]
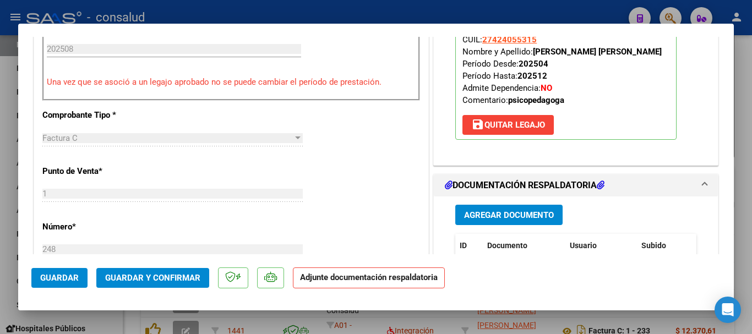
type textarea "FALTA PLANILLA DE ASISTENCIA"
click at [47, 277] on span "Guardar" at bounding box center [59, 278] width 39 height 10
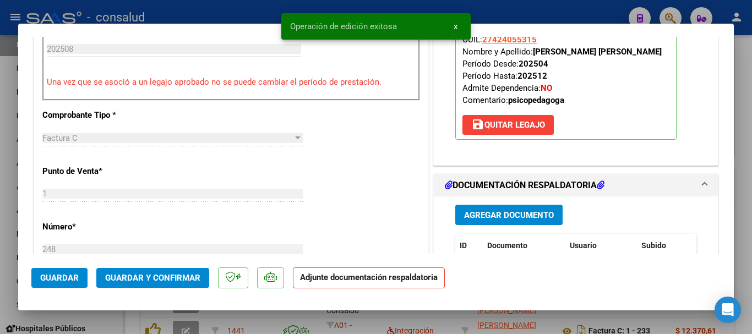
type input "$ 0,00"
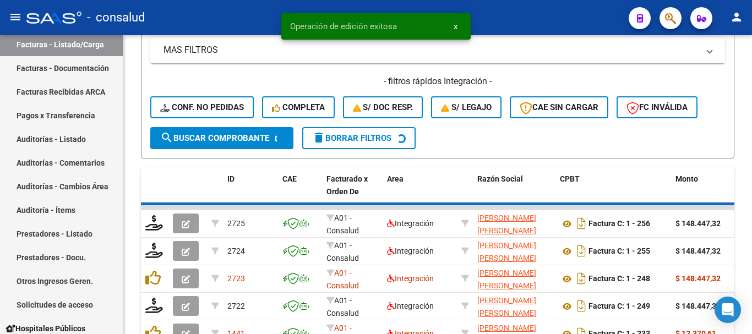
scroll to position [440, 0]
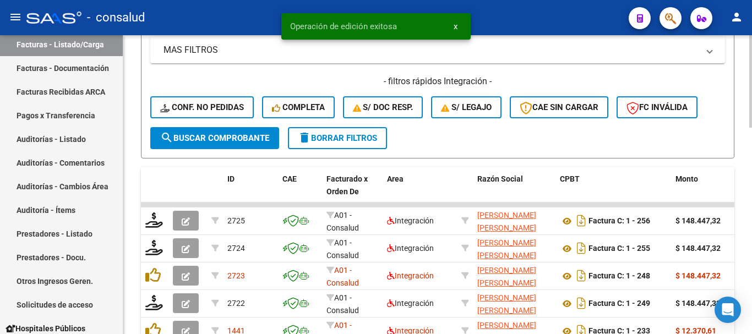
click at [349, 148] on button "delete Borrar Filtros" at bounding box center [337, 138] width 99 height 22
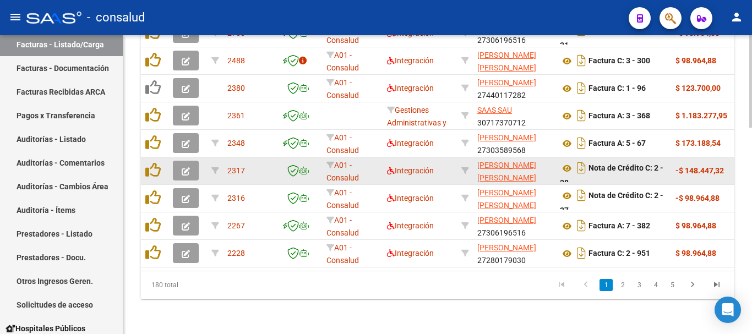
scroll to position [550, 0]
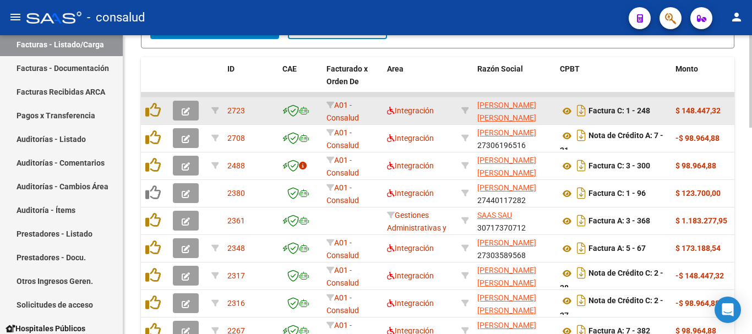
click at [179, 107] on button "button" at bounding box center [186, 111] width 26 height 20
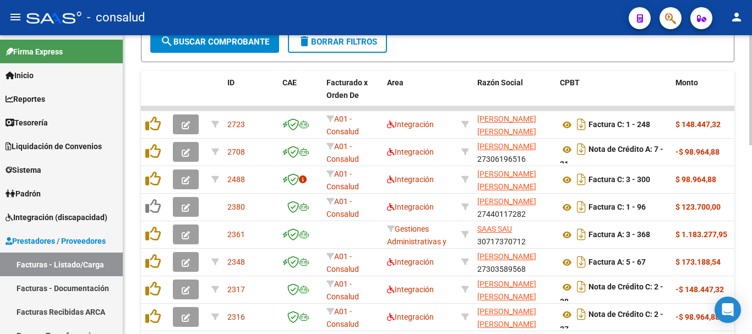
scroll to position [385, 0]
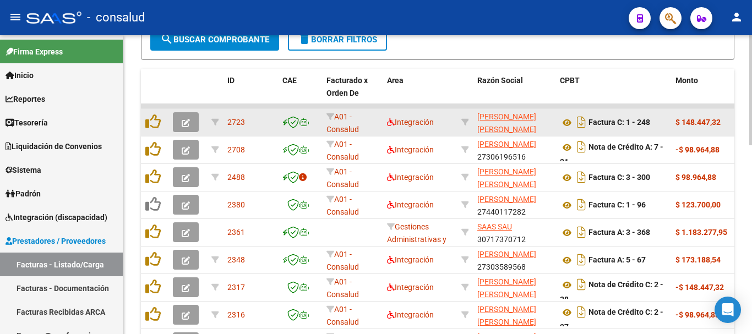
click at [181, 126] on button "button" at bounding box center [186, 122] width 26 height 20
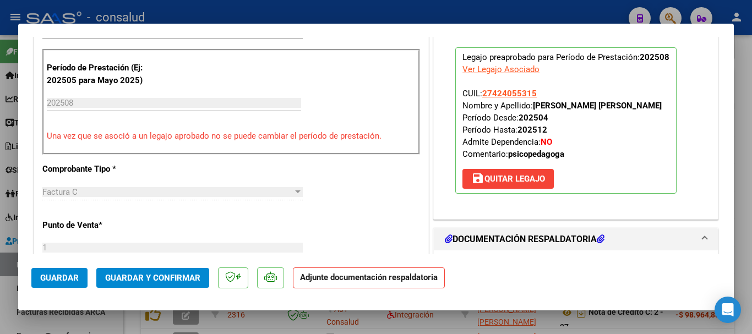
scroll to position [330, 0]
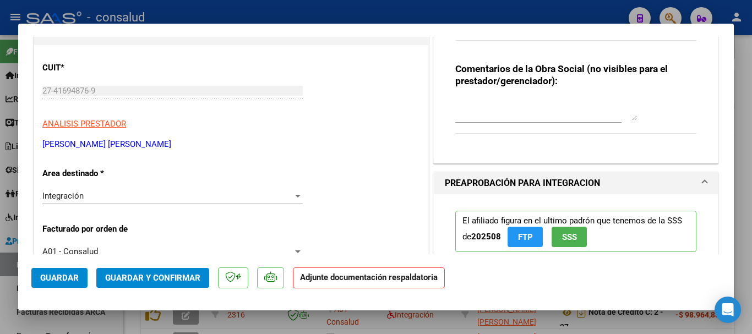
type input "$ 0,00"
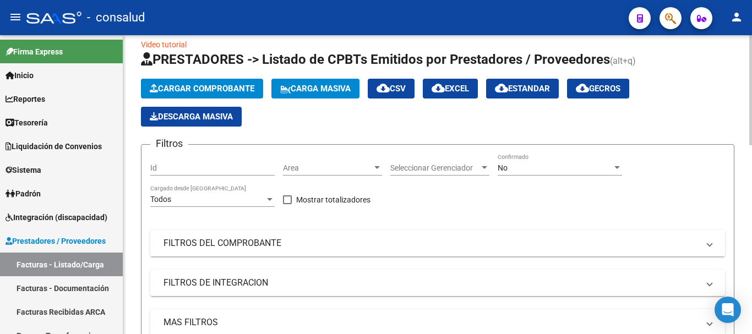
scroll to position [0, 0]
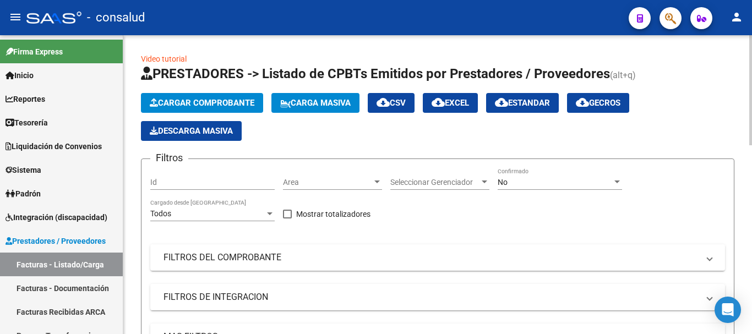
click at [247, 103] on span "Cargar Comprobante" at bounding box center [202, 103] width 105 height 10
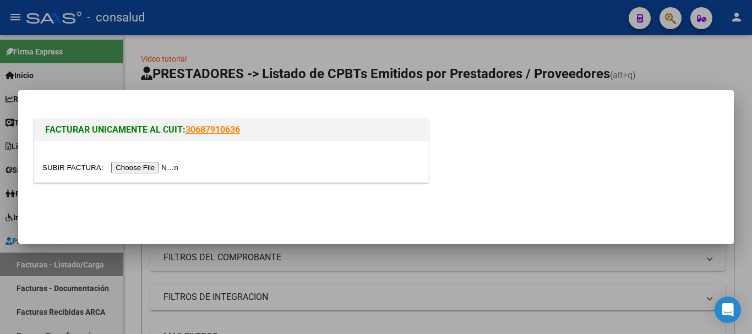
click at [136, 170] on input "file" at bounding box center [111, 168] width 139 height 12
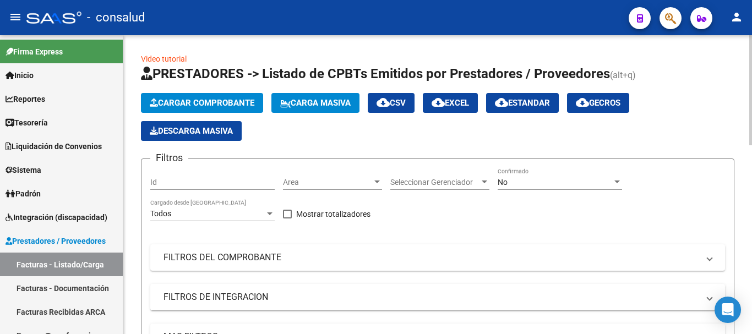
click at [222, 103] on span "Cargar Comprobante" at bounding box center [202, 103] width 105 height 10
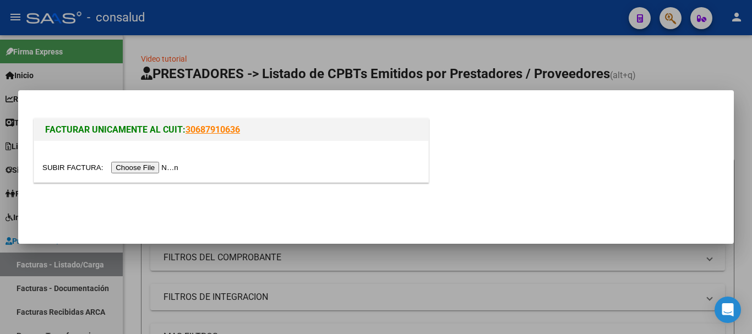
click at [159, 168] on input "file" at bounding box center [111, 168] width 139 height 12
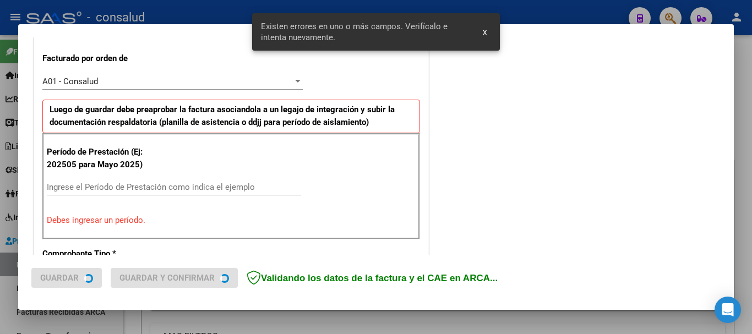
scroll to position [330, 0]
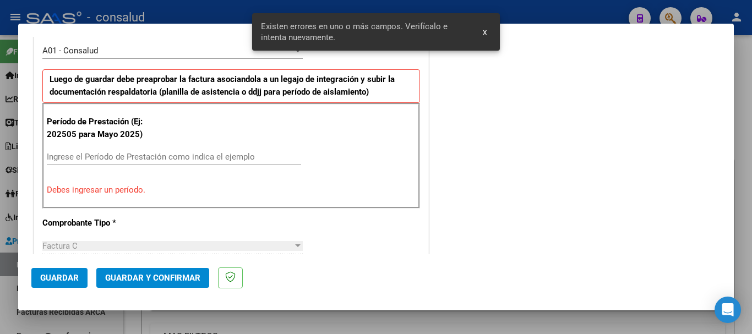
click at [131, 159] on input "Ingrese el Período de Prestación como indica el ejemplo" at bounding box center [174, 157] width 254 height 10
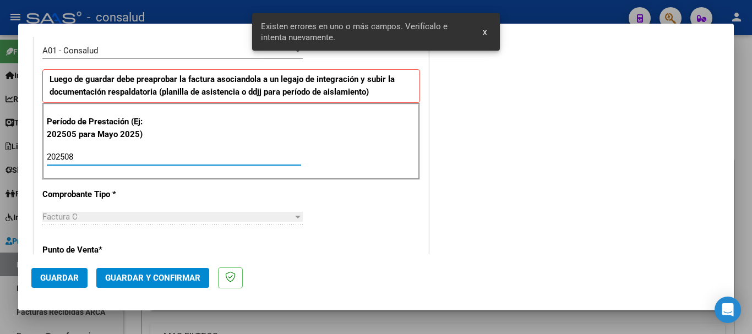
type input "202508"
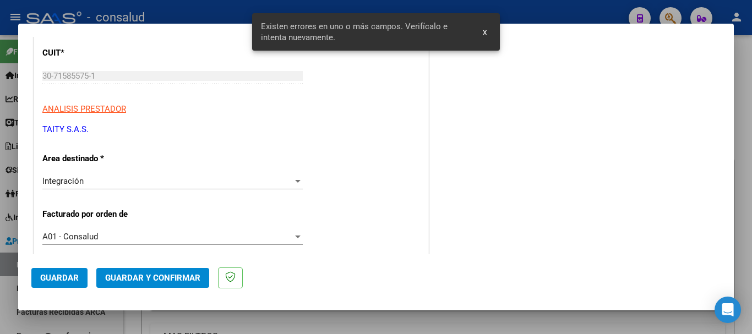
scroll to position [43, 0]
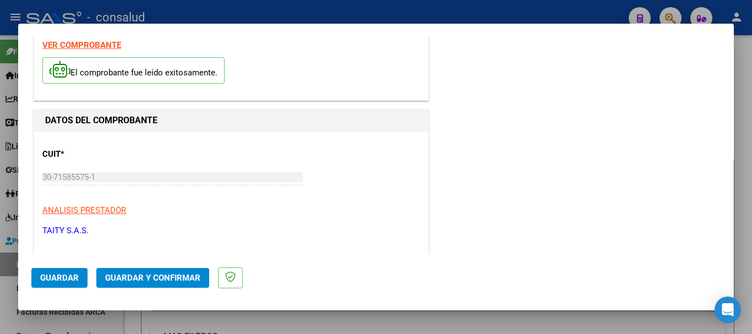
click at [83, 46] on strong "VER COMPROBANTE" at bounding box center [81, 45] width 79 height 10
click at [99, 48] on strong "VER COMPROBANTE" at bounding box center [81, 45] width 79 height 10
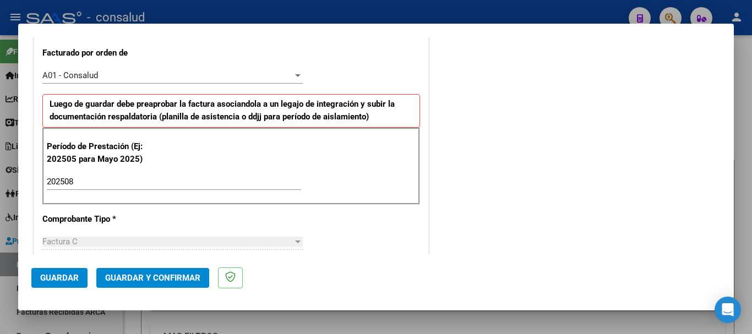
scroll to position [318, 0]
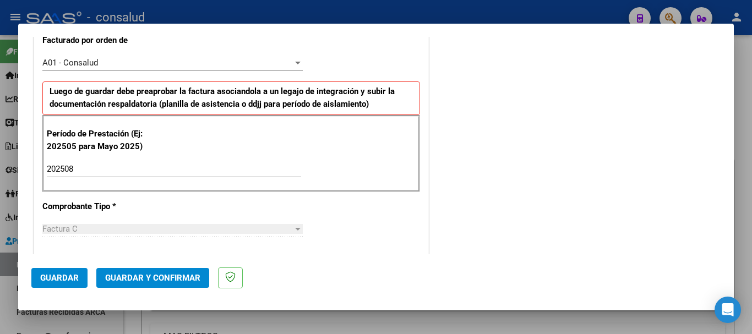
click at [53, 279] on span "Guardar" at bounding box center [59, 278] width 39 height 10
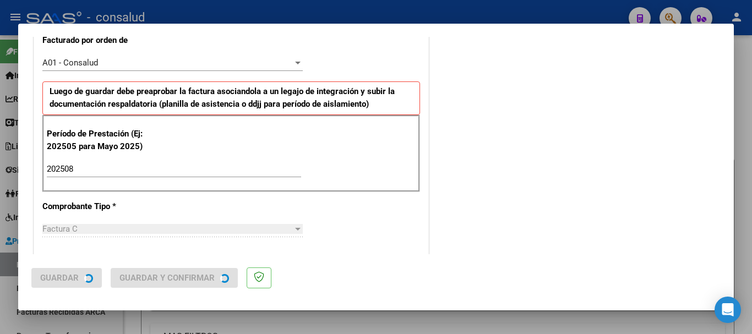
scroll to position [0, 0]
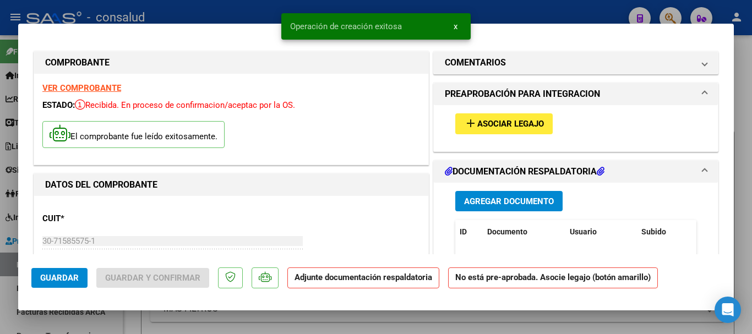
click at [525, 121] on span "Asociar Legajo" at bounding box center [510, 124] width 67 height 10
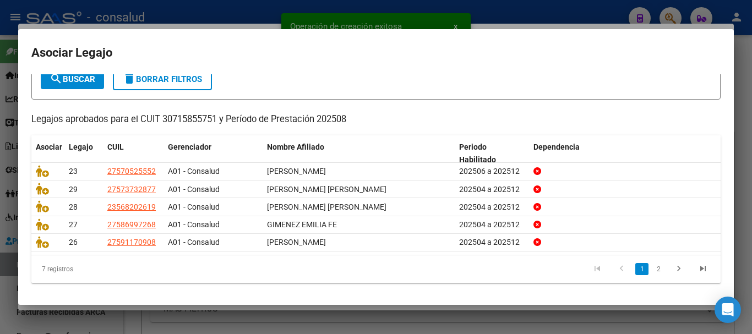
scroll to position [72, 0]
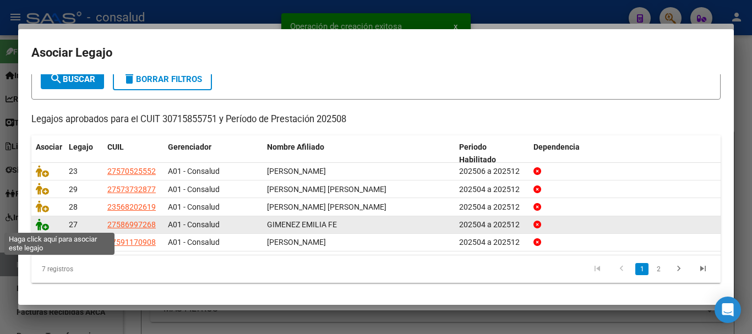
click at [39, 223] on icon at bounding box center [42, 225] width 13 height 12
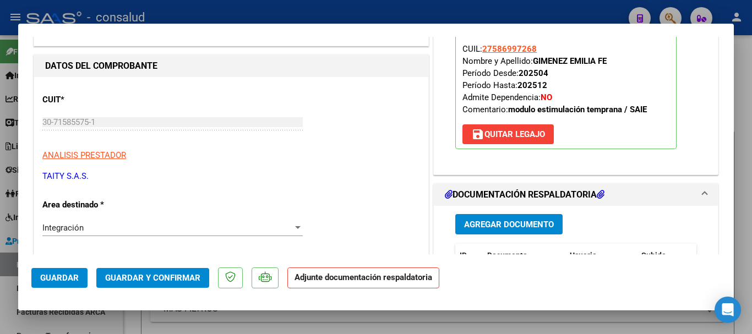
scroll to position [165, 0]
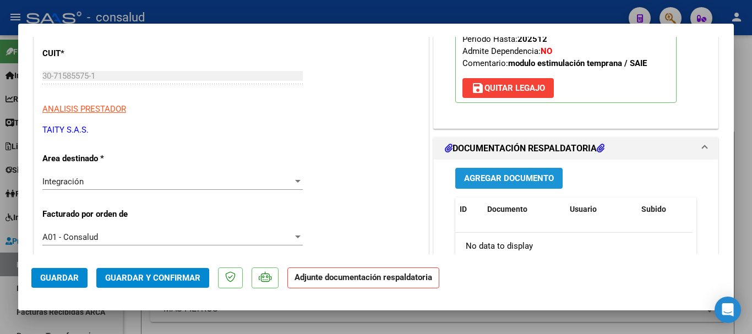
click at [532, 174] on span "Agregar Documento" at bounding box center [509, 179] width 90 height 10
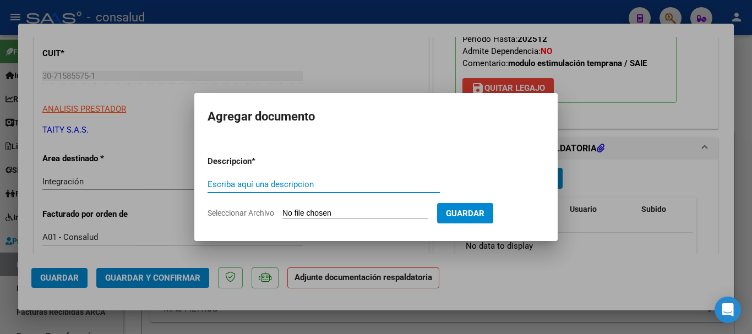
click at [356, 214] on input "Seleccionar Archivo" at bounding box center [355, 214] width 146 height 10
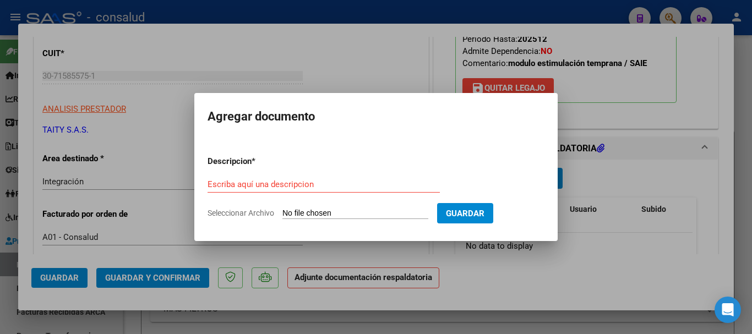
type input "C:\fakepath\[PERSON_NAME] planilla SAIE 202508.pdf"
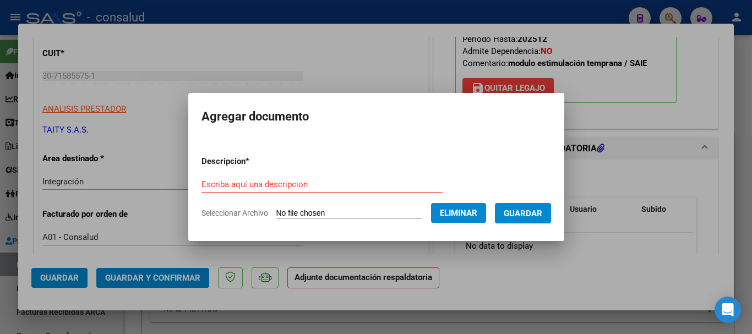
click at [247, 180] on input "Escriba aquí una descripcion" at bounding box center [321, 184] width 241 height 10
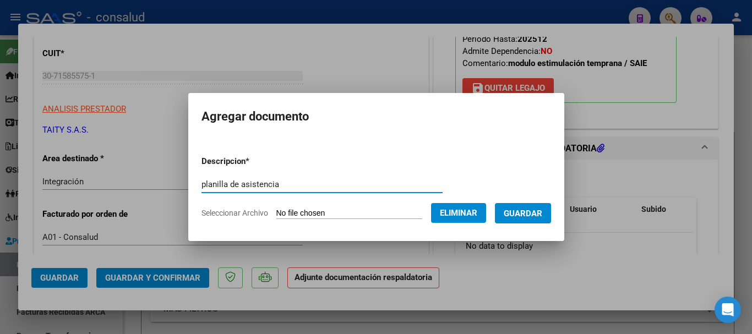
type input "planilla de asistencia"
click at [542, 215] on span "Guardar" at bounding box center [523, 214] width 39 height 10
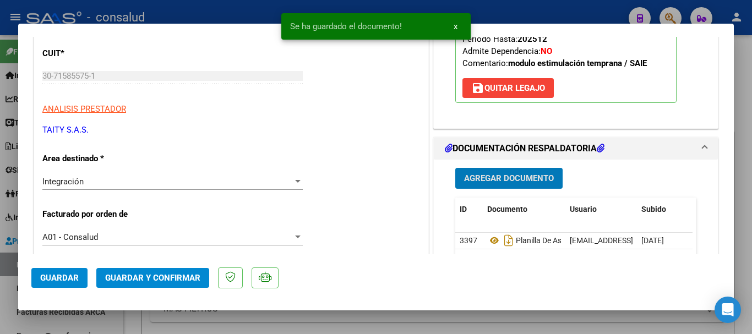
click at [69, 279] on span "Guardar" at bounding box center [59, 278] width 39 height 10
click at [133, 277] on span "Guardar y Confirmar" at bounding box center [152, 278] width 95 height 10
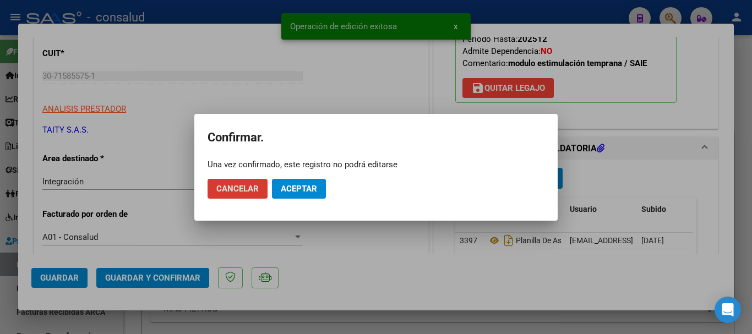
click at [307, 190] on span "Aceptar" at bounding box center [299, 189] width 36 height 10
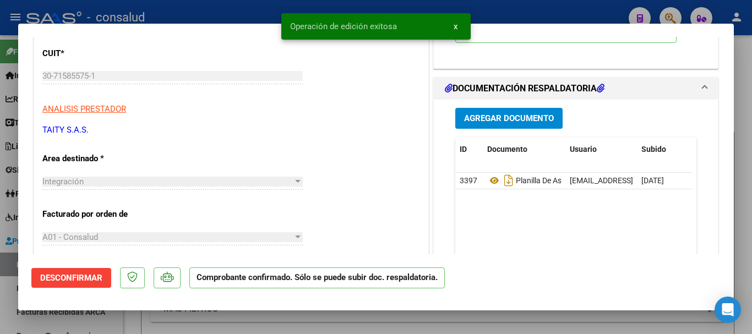
type input "$ 0,00"
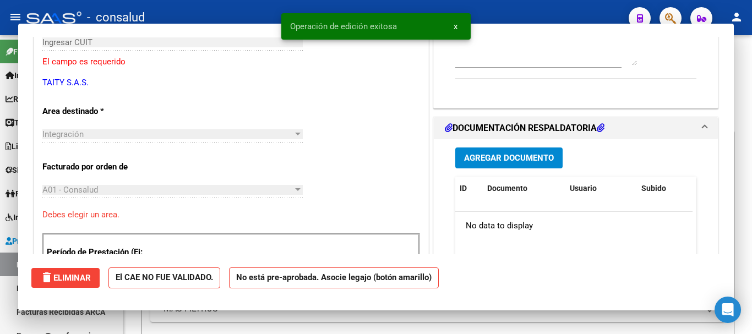
scroll to position [132, 0]
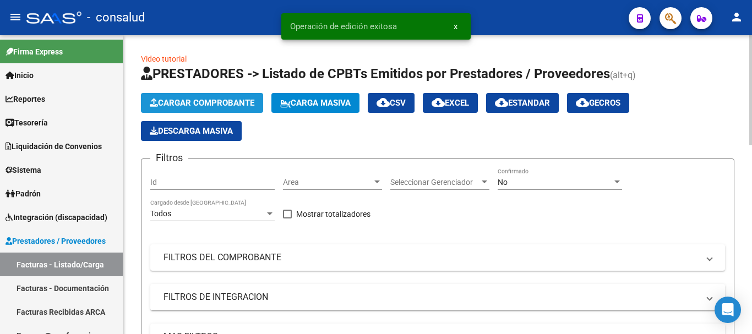
click at [233, 105] on span "Cargar Comprobante" at bounding box center [202, 103] width 105 height 10
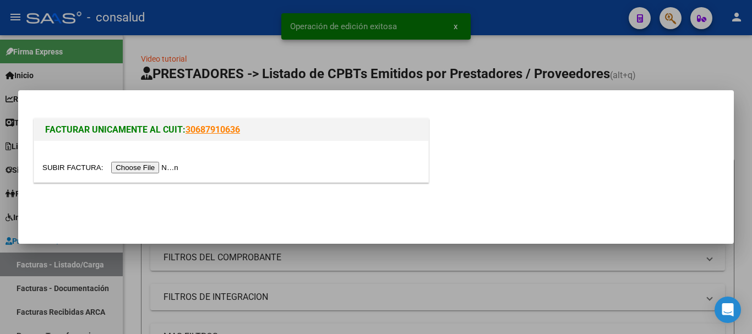
click at [170, 166] on input "file" at bounding box center [111, 168] width 139 height 12
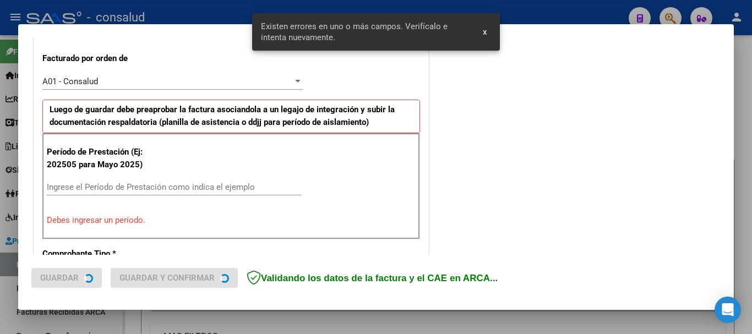
scroll to position [330, 0]
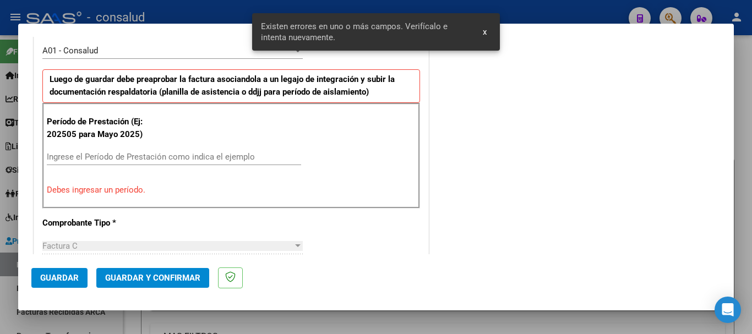
click at [99, 152] on input "Ingrese el Período de Prestación como indica el ejemplo" at bounding box center [174, 157] width 254 height 10
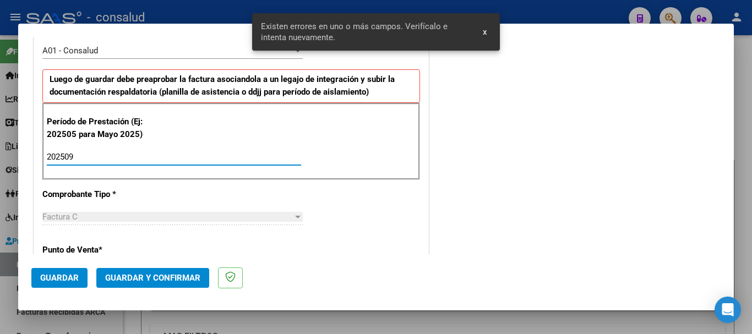
type input "202509"
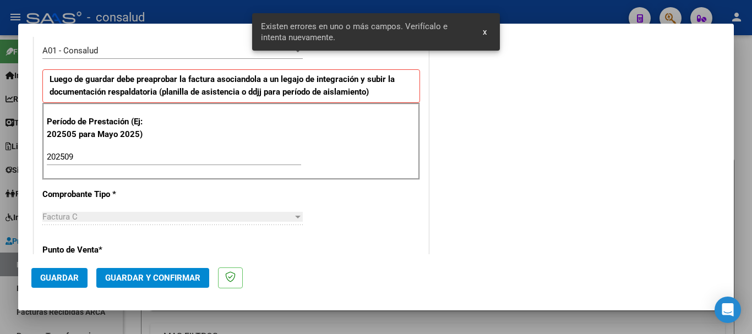
scroll to position [759, 0]
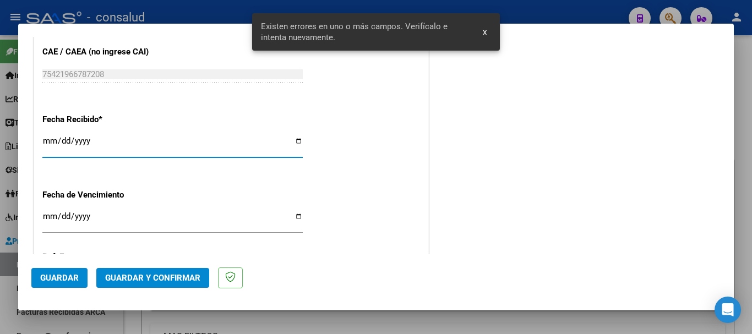
click at [61, 273] on span "Guardar" at bounding box center [59, 278] width 39 height 10
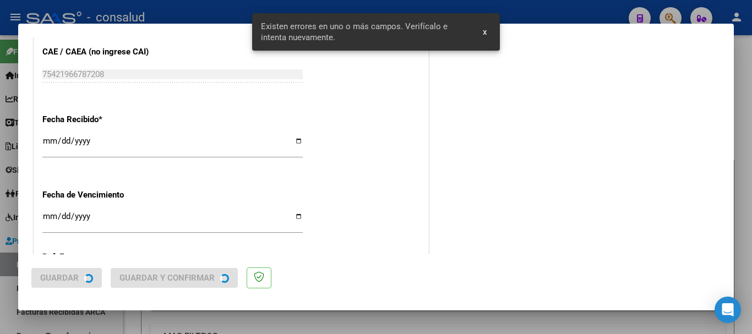
scroll to position [0, 0]
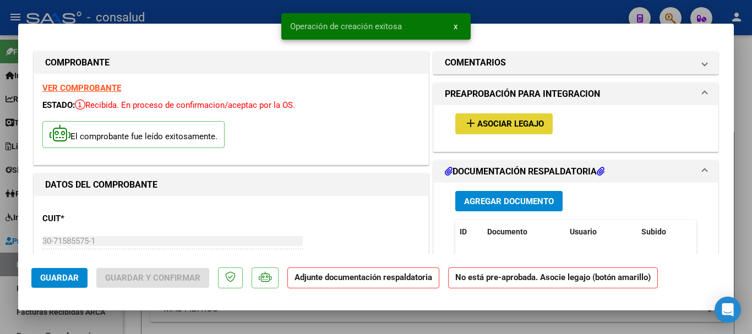
click at [487, 129] on span "Asociar Legajo" at bounding box center [510, 124] width 67 height 10
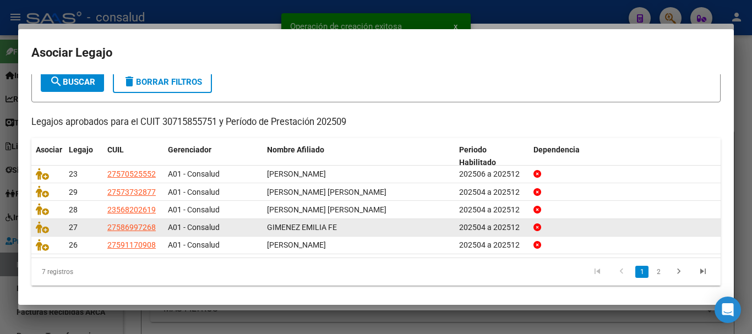
scroll to position [72, 0]
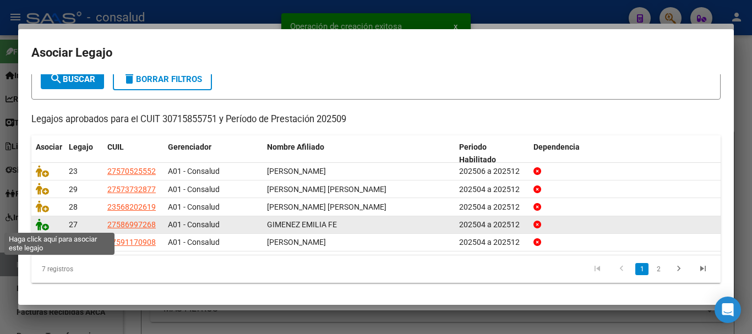
click at [39, 226] on icon at bounding box center [42, 225] width 13 height 12
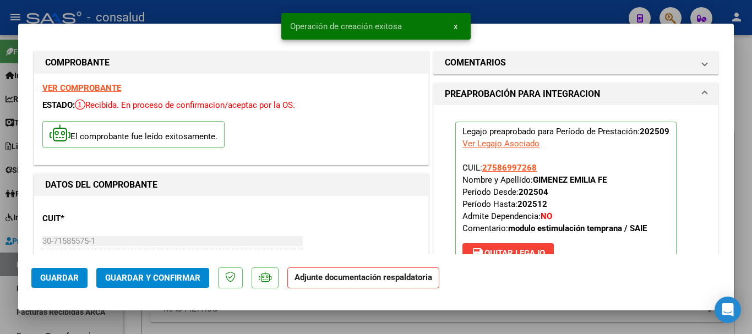
scroll to position [220, 0]
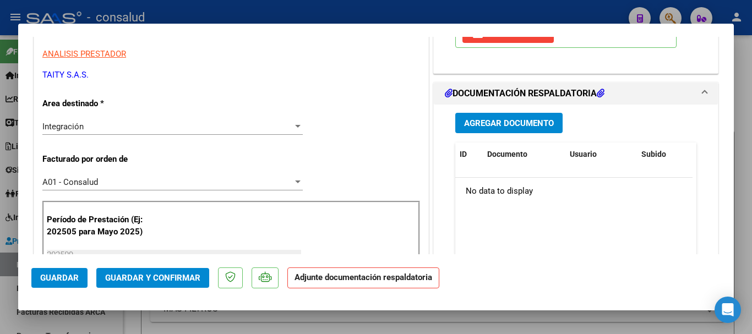
click at [504, 129] on button "Agregar Documento" at bounding box center [508, 123] width 107 height 20
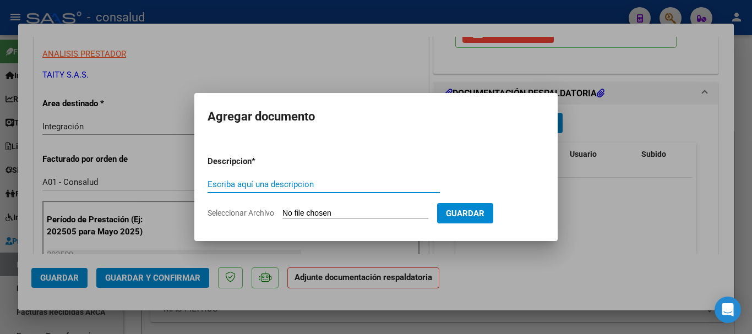
click at [346, 215] on input "Seleccionar Archivo" at bounding box center [355, 214] width 146 height 10
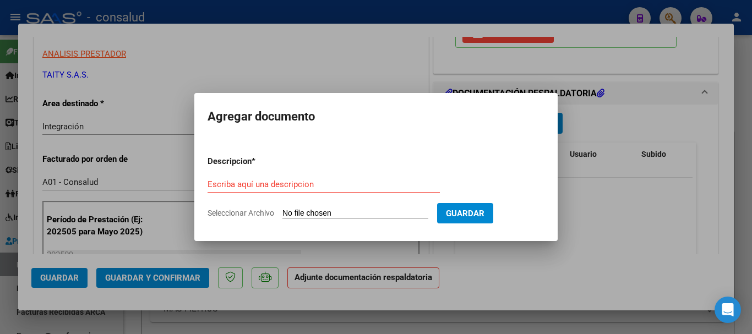
type input "C:\fakepath\[PERSON_NAME] planilla SAIE 202509.pdf"
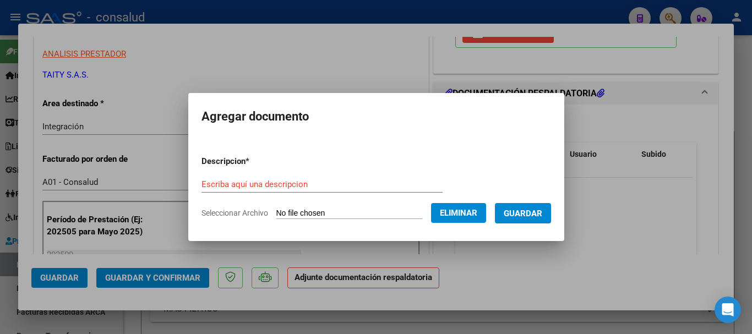
click at [271, 178] on div "Escriba aquí una descripcion" at bounding box center [321, 184] width 241 height 17
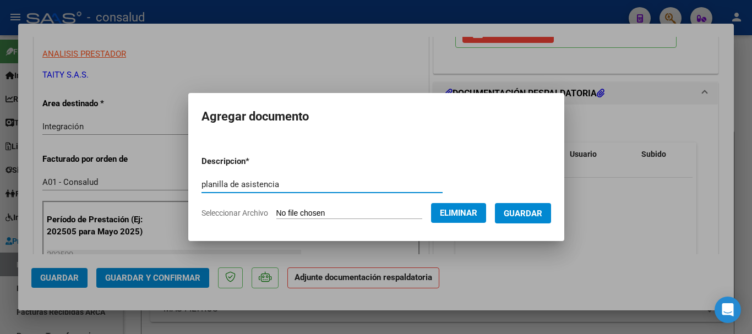
type input "planilla de asistencia"
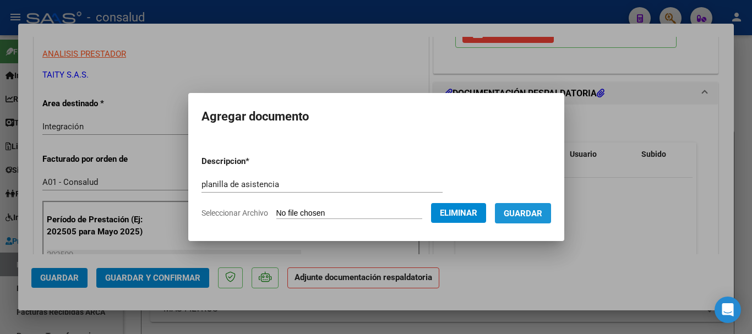
click at [551, 215] on button "Guardar" at bounding box center [523, 213] width 56 height 20
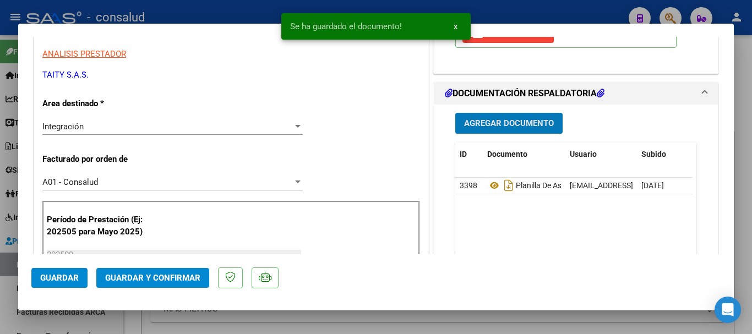
click at [148, 278] on span "Guardar y Confirmar" at bounding box center [152, 278] width 95 height 10
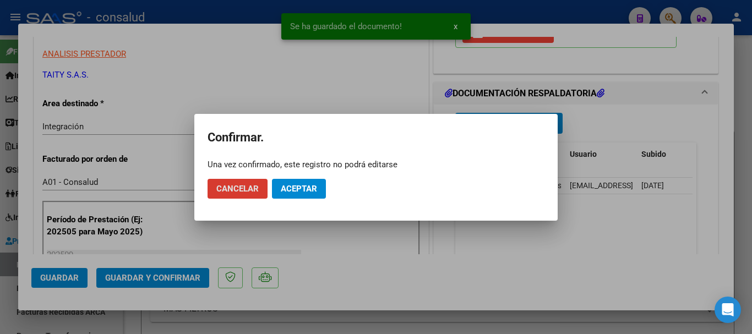
click at [303, 191] on span "Aceptar" at bounding box center [299, 189] width 36 height 10
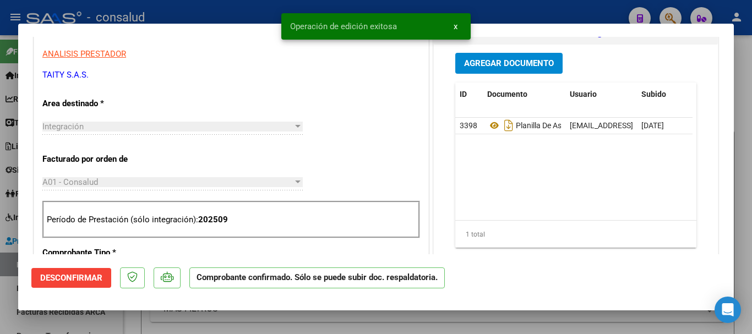
type input "$ 0,00"
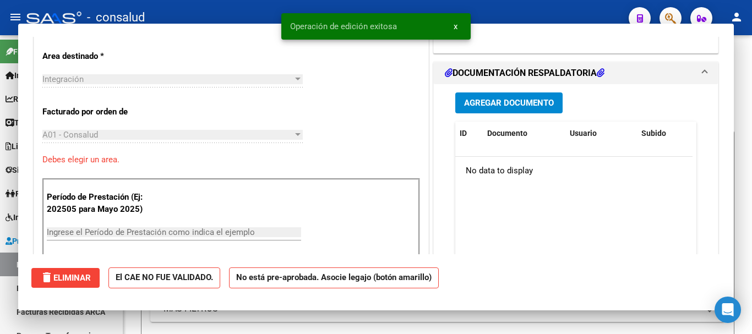
scroll to position [187, 0]
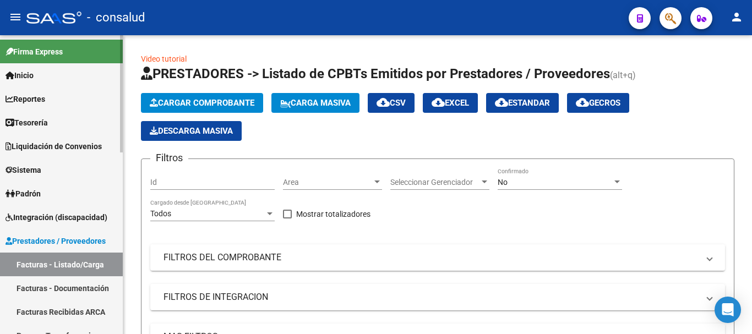
click at [87, 223] on span "Integración (discapacidad)" at bounding box center [57, 217] width 102 height 12
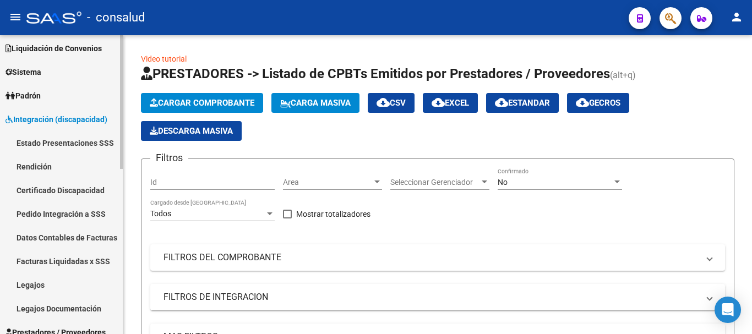
scroll to position [110, 0]
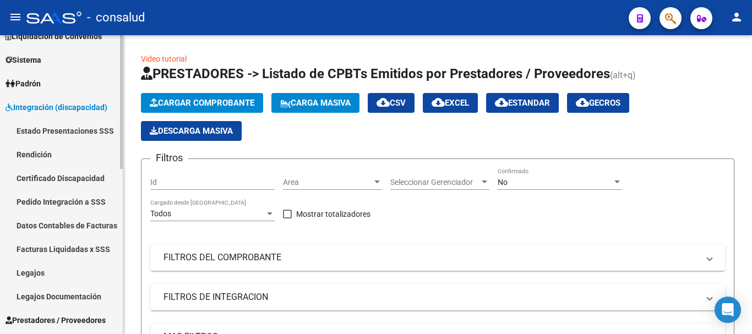
click at [77, 271] on link "Legajos" at bounding box center [61, 273] width 123 height 24
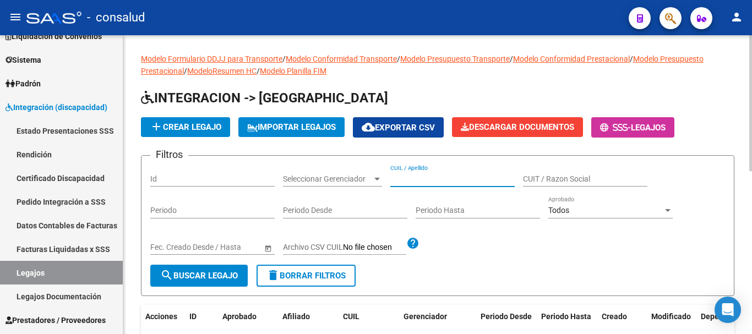
click at [412, 177] on input "CUIL / Apellido" at bounding box center [452, 179] width 124 height 9
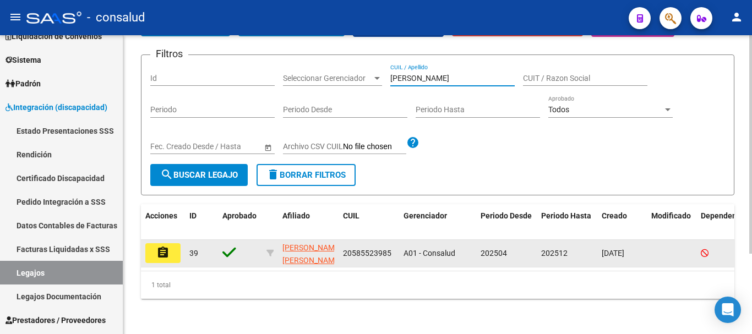
type input "[PERSON_NAME]"
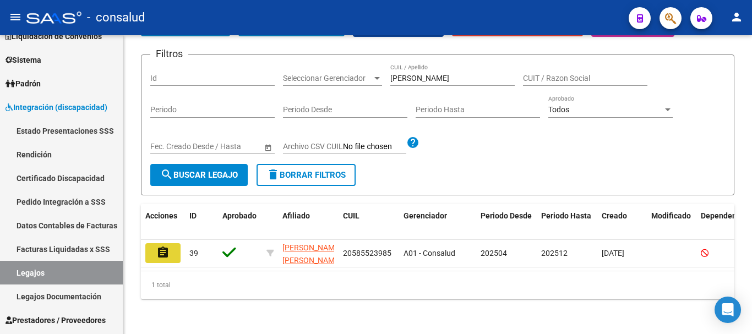
click at [162, 249] on mat-icon "assignment" at bounding box center [162, 252] width 13 height 13
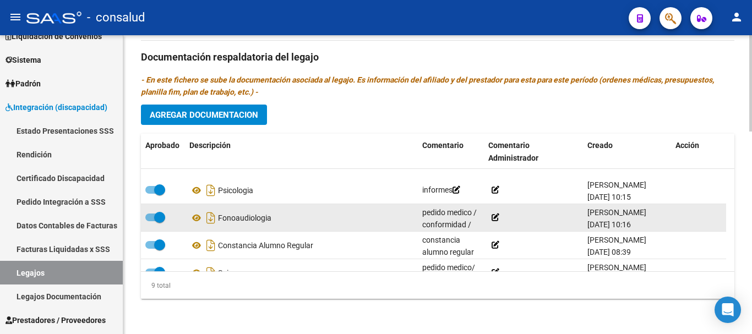
scroll to position [149, 0]
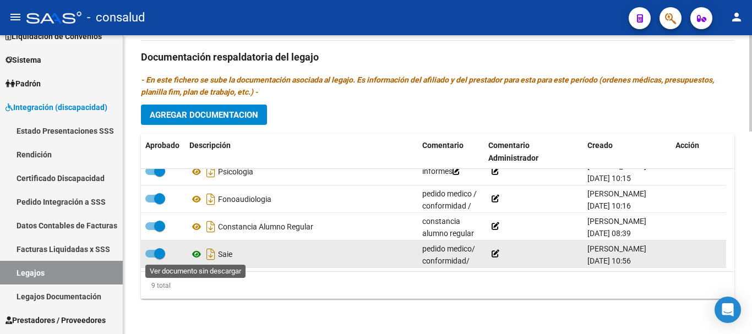
click at [196, 253] on icon at bounding box center [196, 254] width 14 height 13
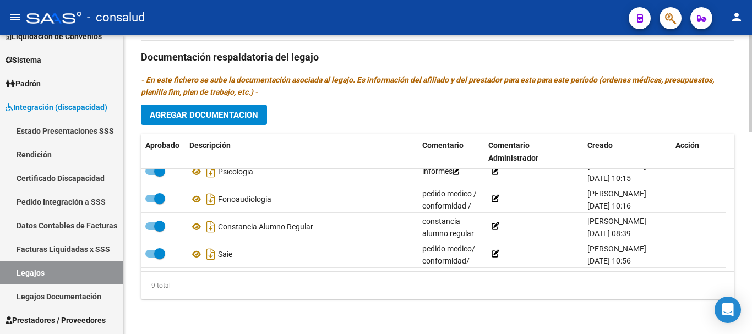
click at [225, 116] on span "Agregar Documentacion" at bounding box center [204, 115] width 108 height 10
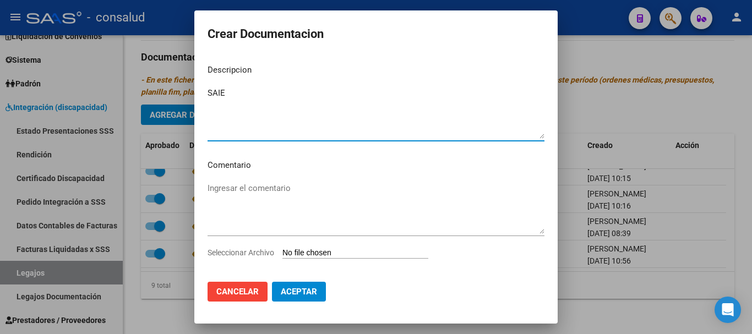
type textarea "SAIE"
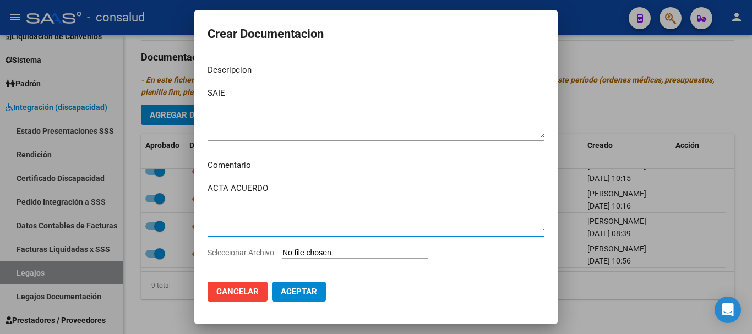
type textarea "ACTA ACUERDO"
click at [340, 255] on input "Seleccionar Archivo" at bounding box center [355, 253] width 146 height 10
type input "C:\fakepath\Brother-Internaciones_15102025_090723_151779.pdf"
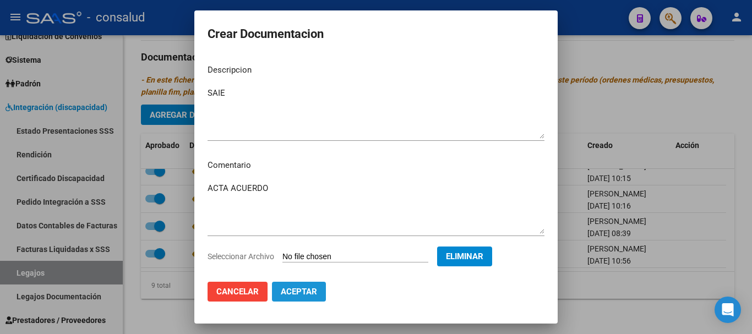
click at [300, 290] on span "Aceptar" at bounding box center [299, 292] width 36 height 10
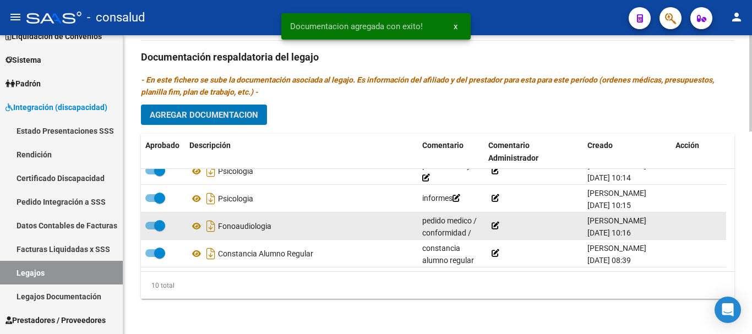
scroll to position [0, 0]
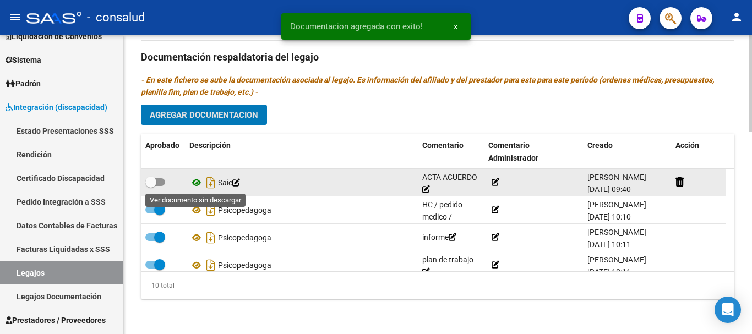
click at [198, 181] on icon at bounding box center [196, 182] width 14 height 13
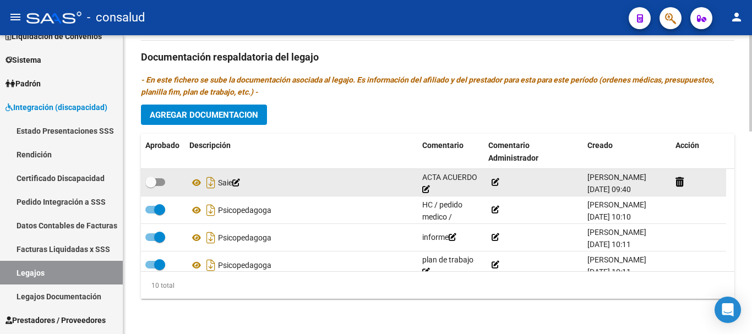
click at [163, 177] on label at bounding box center [155, 182] width 20 height 13
click at [151, 186] on input "checkbox" at bounding box center [150, 186] width 1 height 1
checkbox input "true"
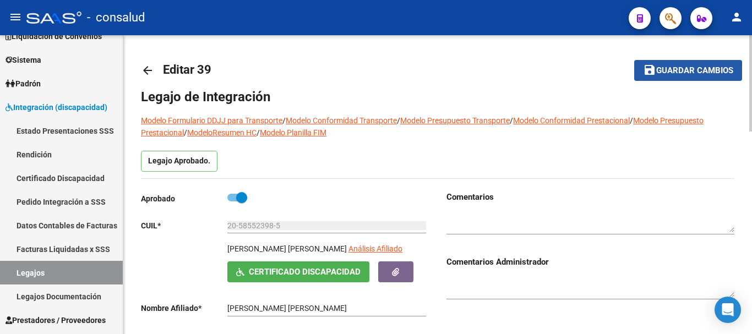
click at [664, 76] on button "save Guardar cambios" at bounding box center [688, 70] width 108 height 20
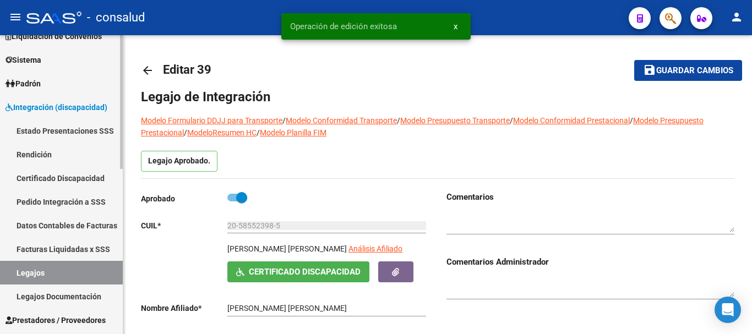
click at [67, 111] on span "Integración (discapacidad)" at bounding box center [57, 107] width 102 height 12
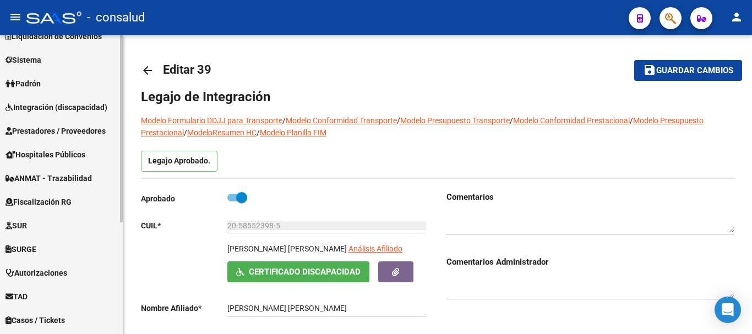
click at [72, 130] on span "Prestadores / Proveedores" at bounding box center [56, 131] width 100 height 12
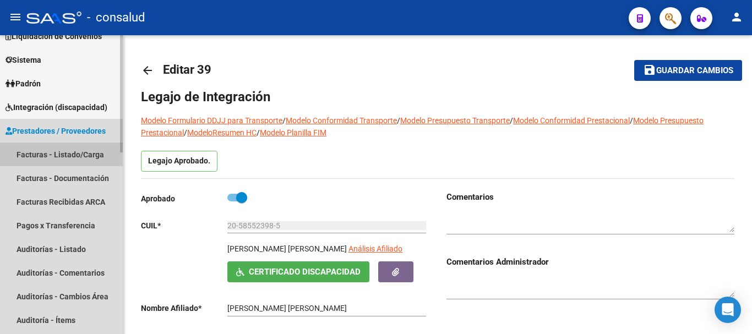
click at [77, 155] on link "Facturas - Listado/Carga" at bounding box center [61, 155] width 123 height 24
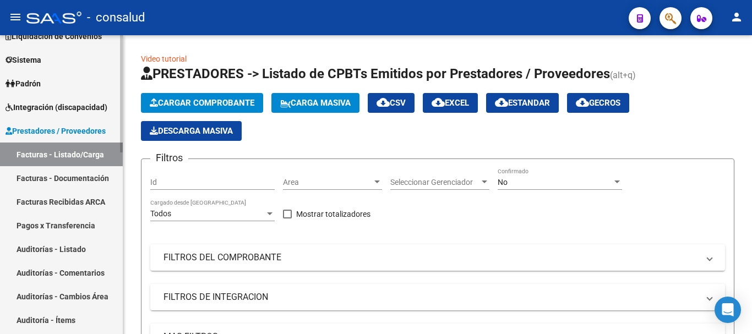
click at [63, 102] on span "Integración (discapacidad)" at bounding box center [57, 107] width 102 height 12
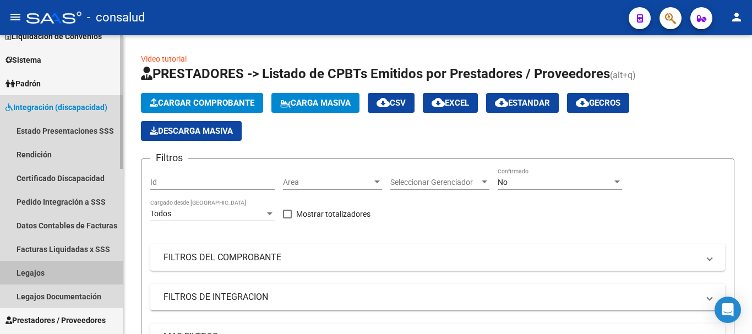
click at [52, 268] on link "Legajos" at bounding box center [61, 273] width 123 height 24
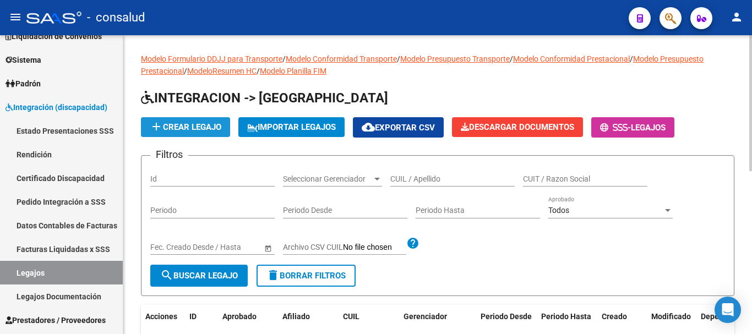
click at [195, 123] on span "add Crear Legajo" at bounding box center [186, 127] width 72 height 10
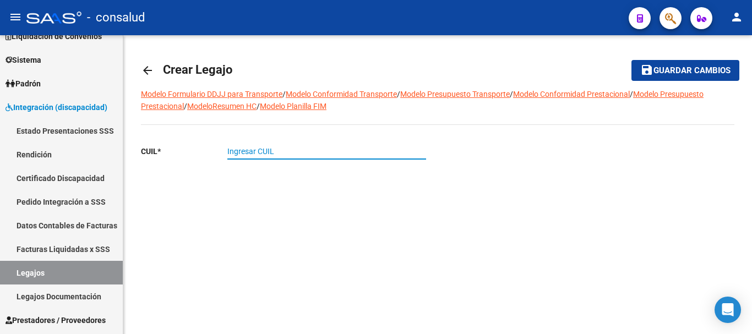
click at [246, 155] on input "Ingresar CUIL" at bounding box center [326, 151] width 199 height 9
type input "2"
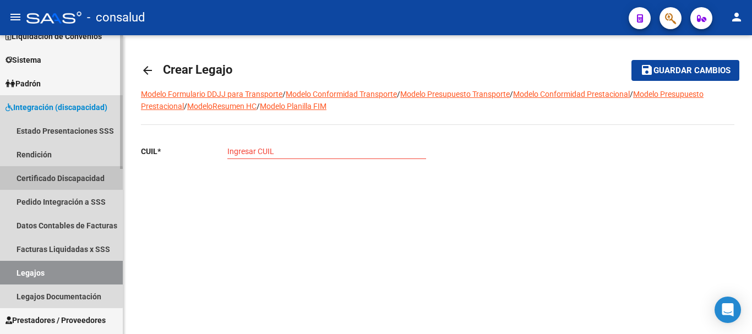
click at [51, 182] on link "Certificado Discapacidad" at bounding box center [61, 178] width 123 height 24
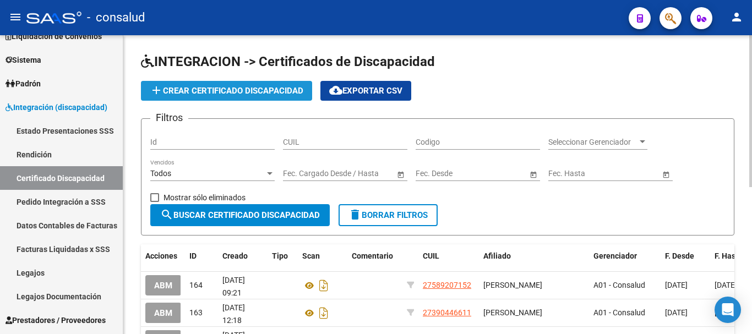
click at [205, 95] on span "add Crear Certificado Discapacidad" at bounding box center [227, 91] width 154 height 10
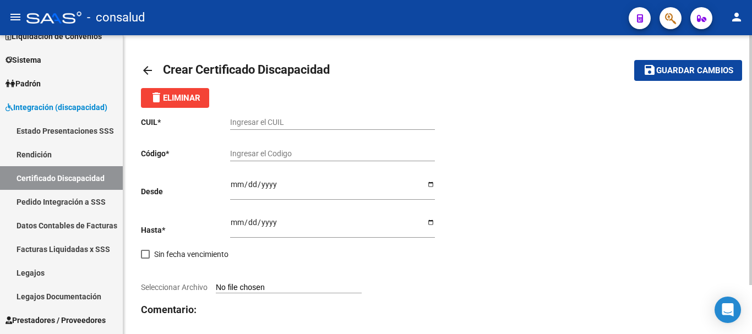
click at [267, 118] on input "Ingresar el CUIL" at bounding box center [332, 122] width 205 height 9
type input "27-55235957-2"
click at [289, 155] on input "Ingresar el Codigo" at bounding box center [332, 153] width 205 height 9
type input "01-00055235957-20250811-20300811"
type input "[DATE]"
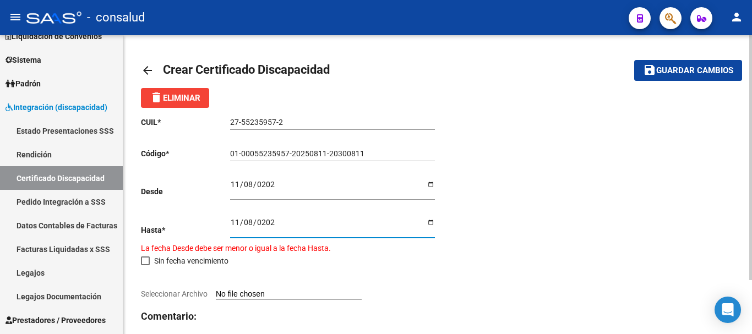
type input "[DATE]"
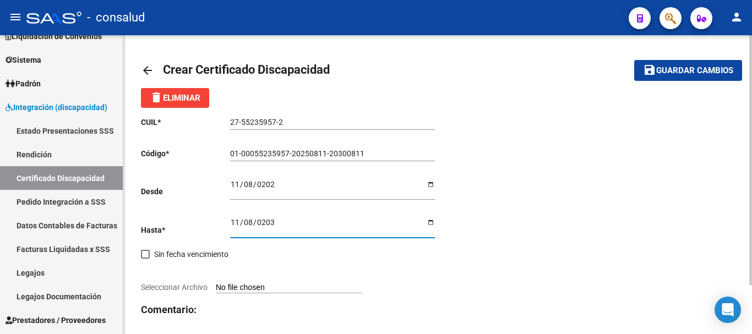
click at [279, 286] on input "Seleccionar Archivo" at bounding box center [289, 288] width 146 height 10
type input "C:\fakepath\CUD.pdf"
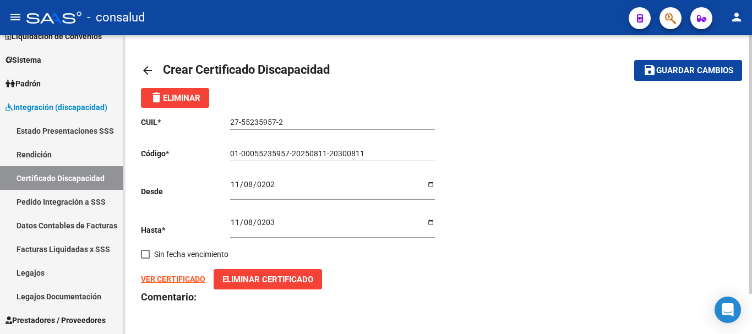
click at [703, 73] on span "Guardar cambios" at bounding box center [694, 71] width 77 height 10
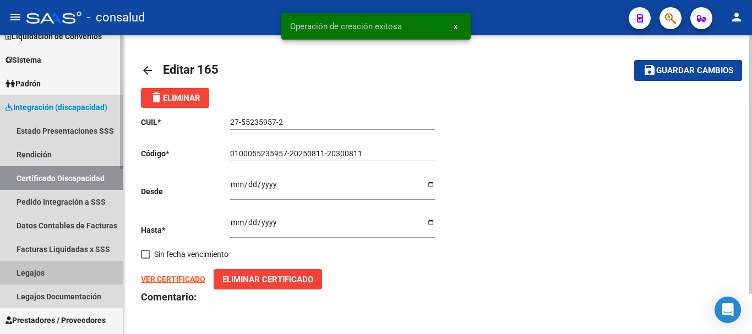
click at [32, 278] on link "Legajos" at bounding box center [61, 273] width 123 height 24
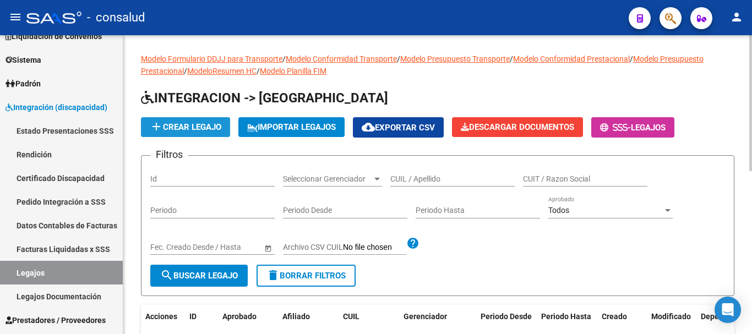
click at [156, 122] on mat-icon "add" at bounding box center [156, 126] width 13 height 13
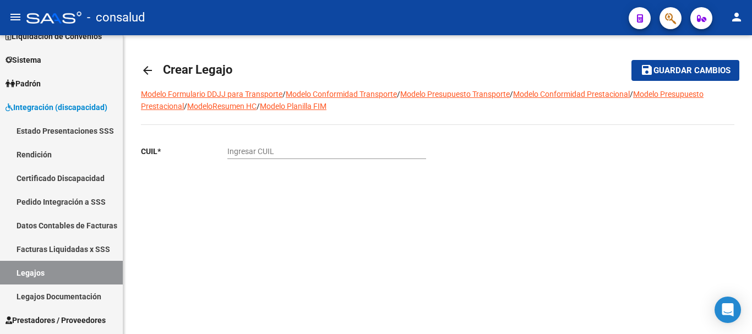
click at [288, 150] on input "Ingresar CUIL" at bounding box center [326, 151] width 199 height 9
type input "27-55235957-2"
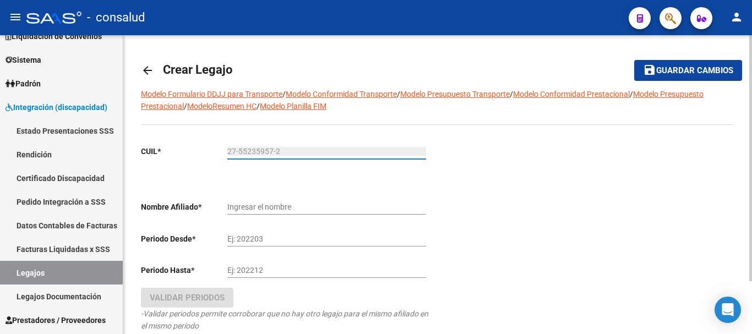
type input "[PERSON_NAME] [PERSON_NAME]"
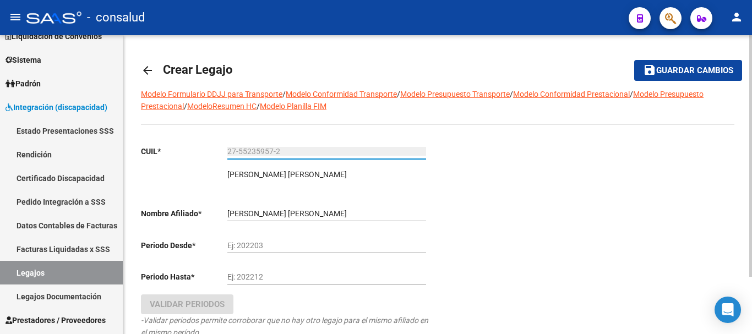
type input "27-55235957-2"
type input "202509"
type input "202512"
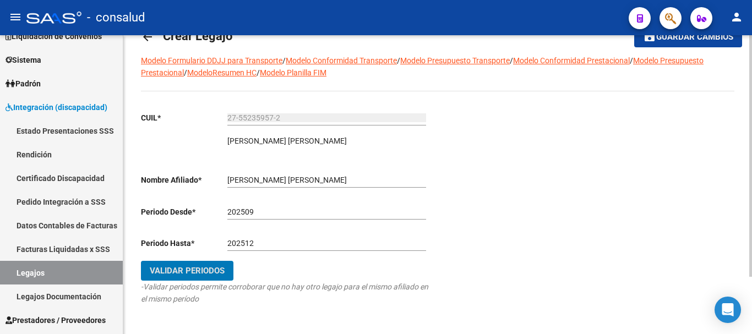
scroll to position [70, 0]
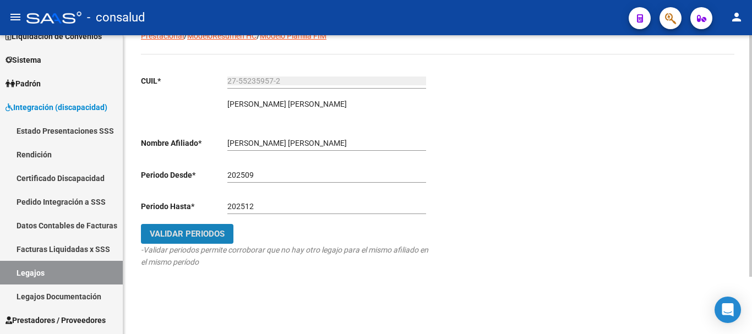
click at [194, 239] on button "Validar Periodos" at bounding box center [187, 234] width 92 height 20
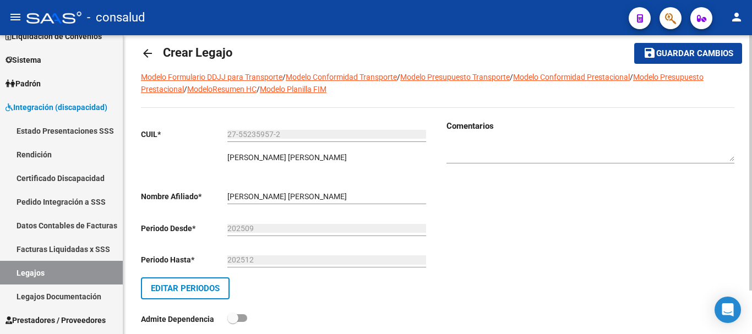
scroll to position [0, 0]
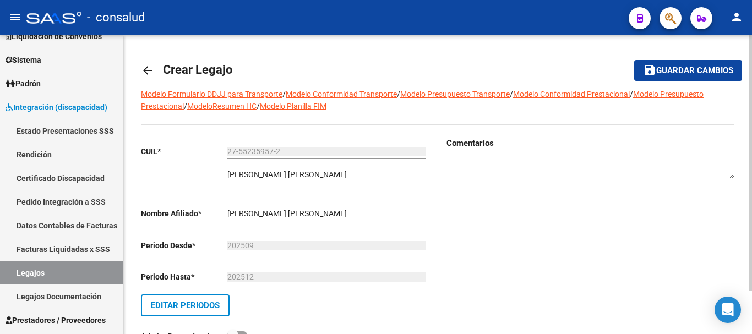
click at [662, 61] on button "save Guardar cambios" at bounding box center [688, 70] width 108 height 20
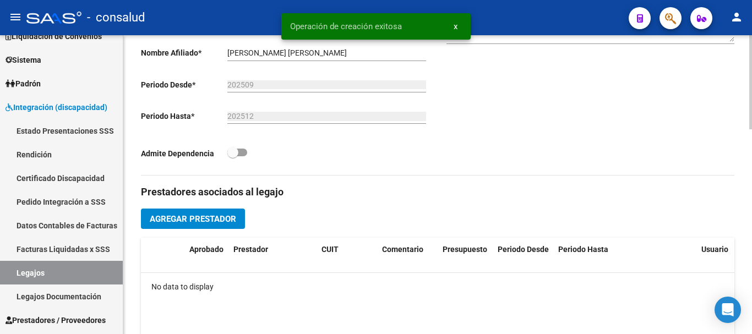
scroll to position [440, 0]
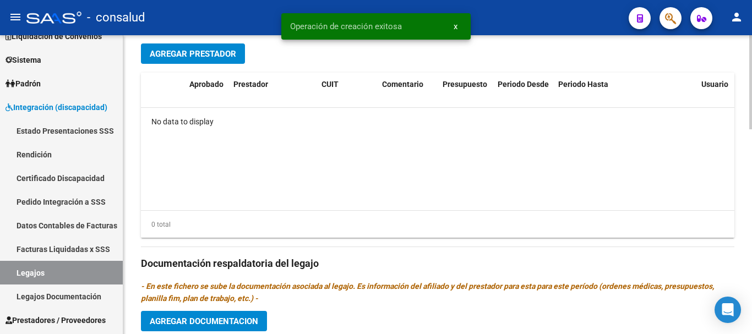
click at [182, 53] on span "Agregar Prestador" at bounding box center [193, 54] width 86 height 10
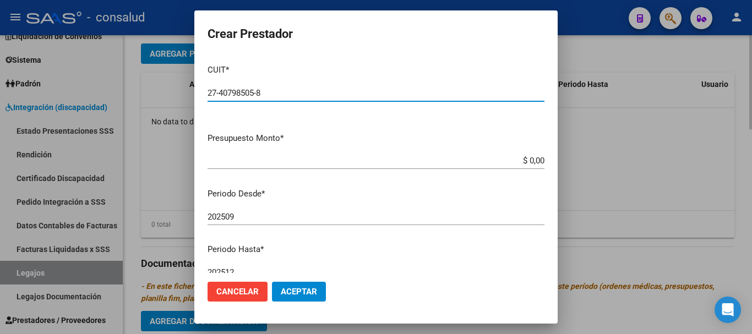
type input "27-40798505-8"
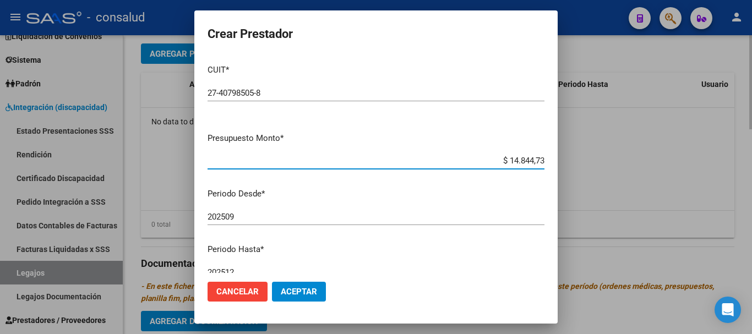
type input "$ 148.447,32"
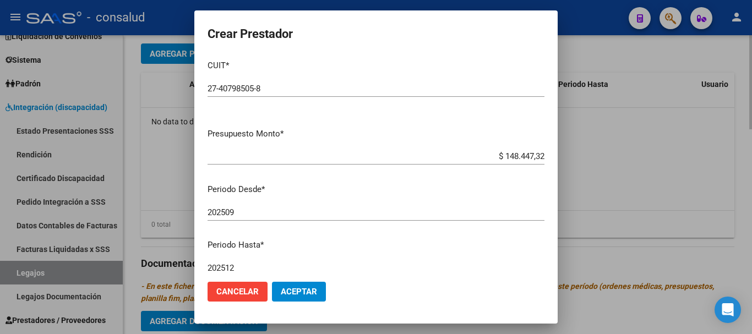
scroll to position [160, 0]
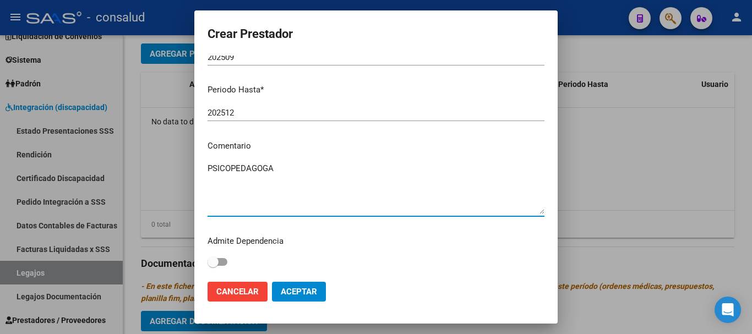
type textarea "PSICOPEDAGOGA"
click at [301, 293] on span "Aceptar" at bounding box center [299, 292] width 36 height 10
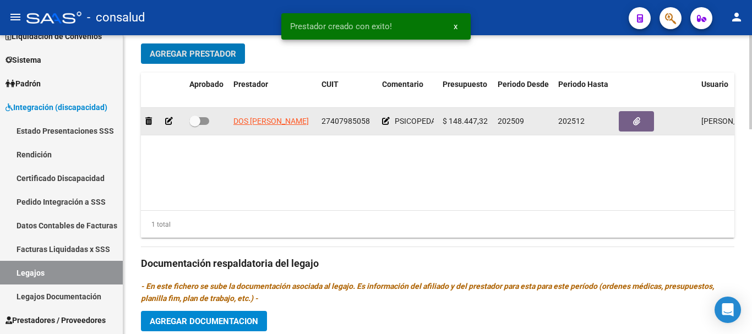
click at [653, 120] on div at bounding box center [656, 121] width 74 height 20
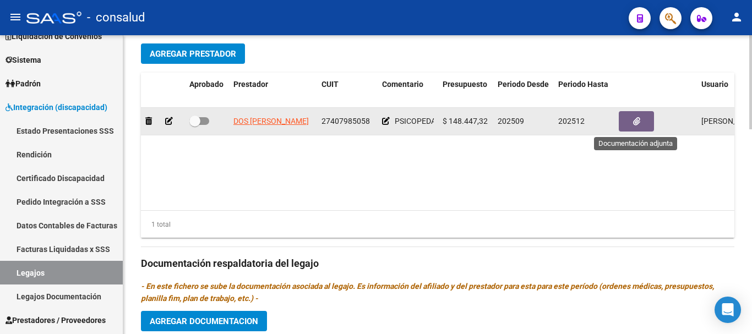
click at [648, 121] on button "button" at bounding box center [636, 121] width 35 height 20
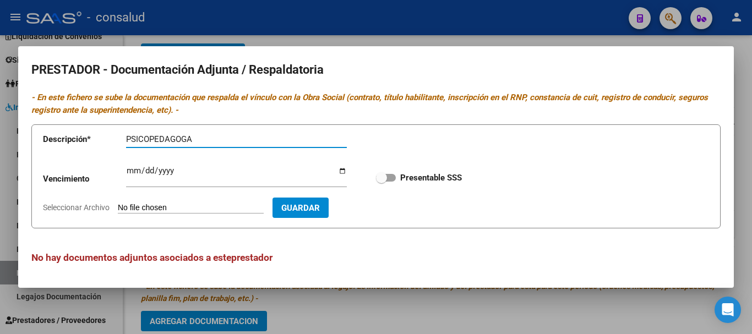
type input "PSICOPEDAGOGA"
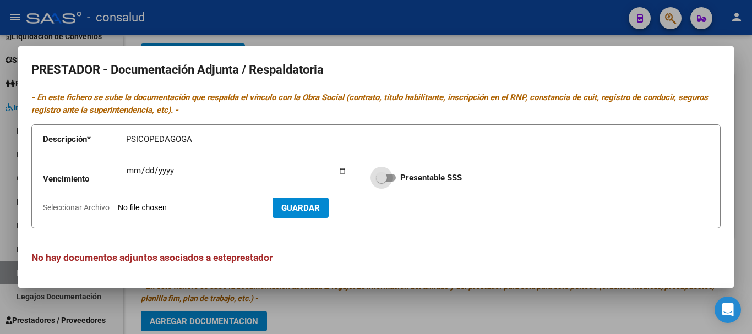
click at [396, 176] on label "Presentable SSS" at bounding box center [419, 177] width 86 height 13
click at [381, 182] on input "Presentable SSS" at bounding box center [381, 182] width 1 height 1
checkbox input "true"
click at [131, 174] on input "Ingresar vencimiento" at bounding box center [236, 175] width 221 height 18
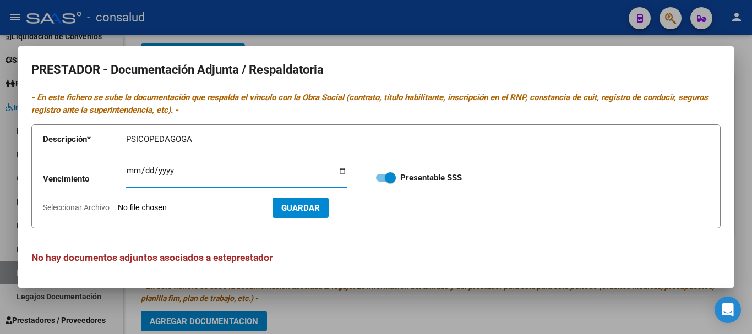
type input "0258-07-07"
type input "[DATE]"
click at [191, 210] on input "Seleccionar Archivo" at bounding box center [191, 208] width 146 height 10
type input "C:\fakepath\Brother-Internaciones_15102025_092738_151781.pdf"
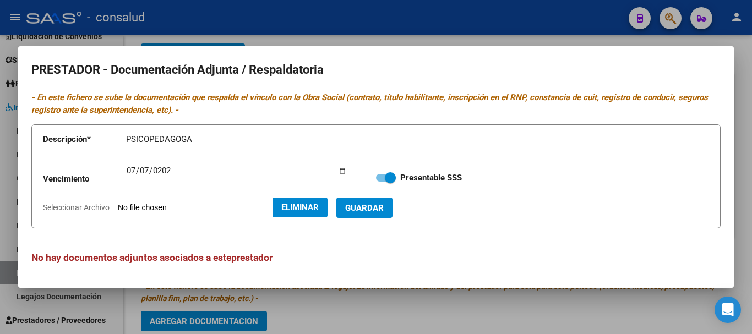
click at [384, 208] on span "Guardar" at bounding box center [364, 208] width 39 height 10
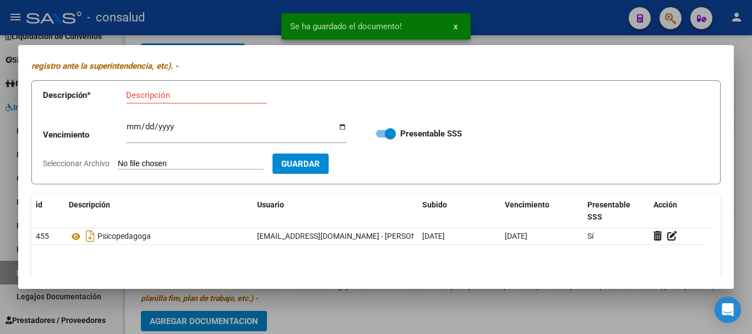
scroll to position [134, 0]
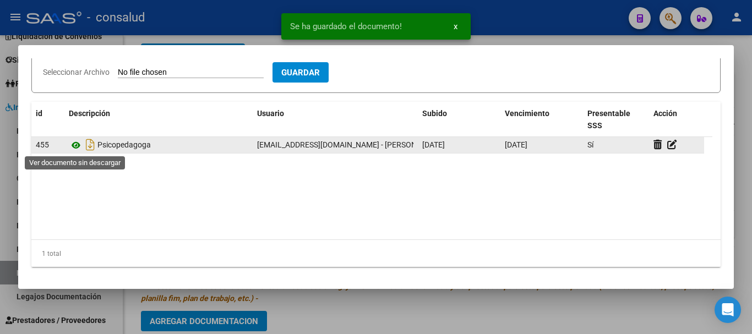
click at [74, 144] on icon at bounding box center [76, 145] width 14 height 13
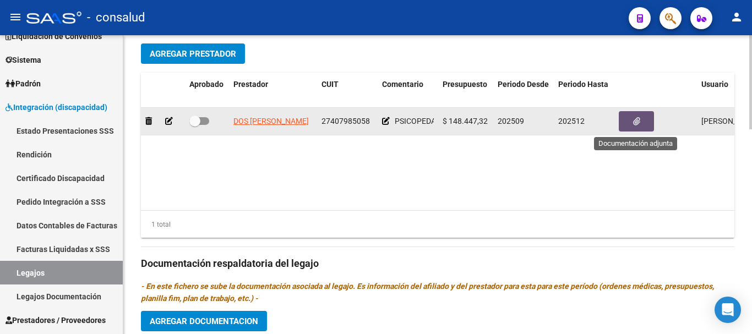
click at [205, 123] on span at bounding box center [199, 121] width 20 height 8
click at [195, 125] on input "checkbox" at bounding box center [194, 125] width 1 height 1
checkbox input "true"
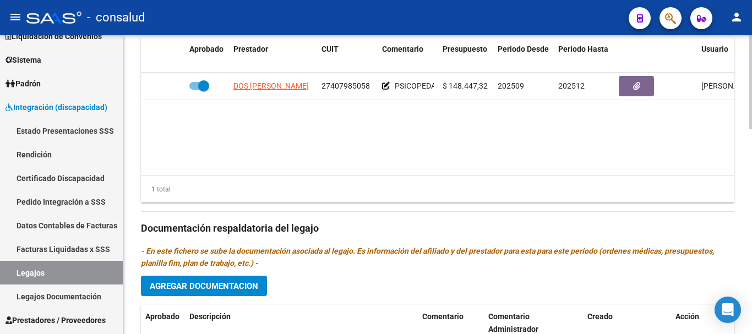
scroll to position [550, 0]
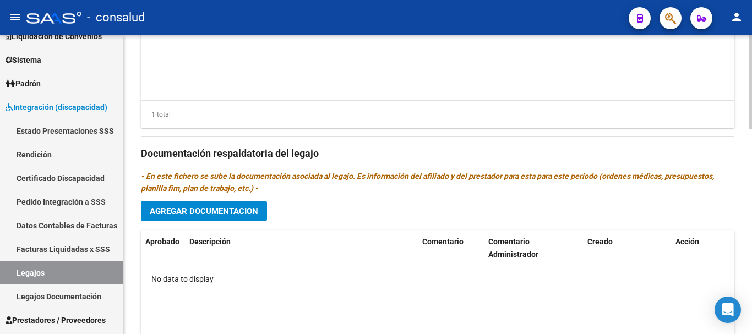
click at [262, 214] on button "Agregar Documentacion" at bounding box center [204, 211] width 126 height 20
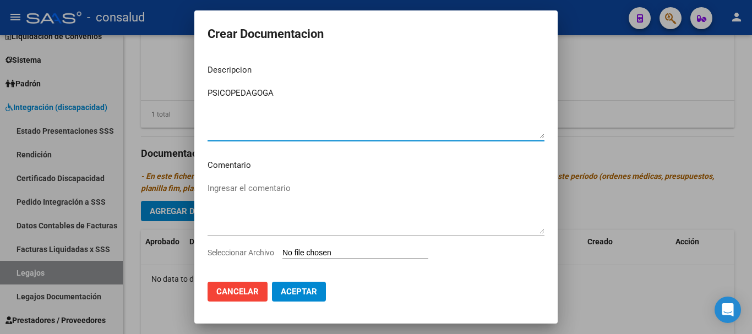
type textarea "PSICOPEDAGOGA"
click at [279, 194] on textarea "Ingresar el comentario" at bounding box center [376, 208] width 337 height 52
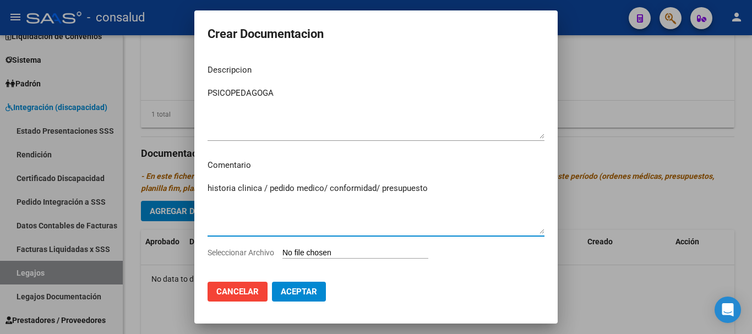
click at [455, 75] on p "Descripcion" at bounding box center [376, 70] width 337 height 13
type textarea "historia clínica / pedido medico/ conformidad/ presupuesto"
click at [353, 257] on input "Seleccionar Archivo" at bounding box center [355, 253] width 146 height 10
type input "C:\fakepath\Brother-Internaciones_15102025_093557_151786.pdf"
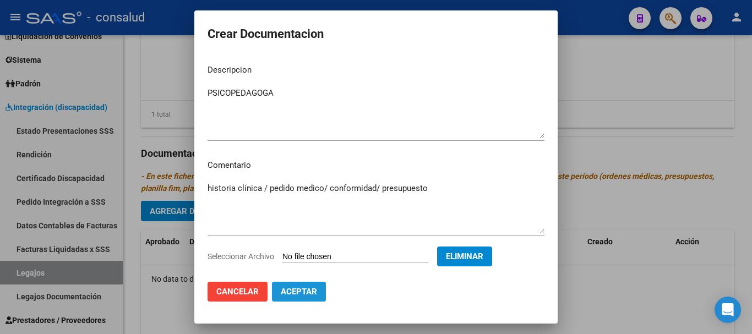
click at [294, 299] on button "Aceptar" at bounding box center [299, 292] width 54 height 20
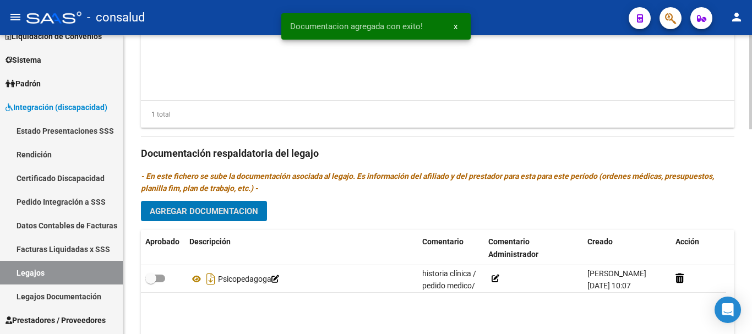
click at [179, 209] on span "Agregar Documentacion" at bounding box center [204, 211] width 108 height 10
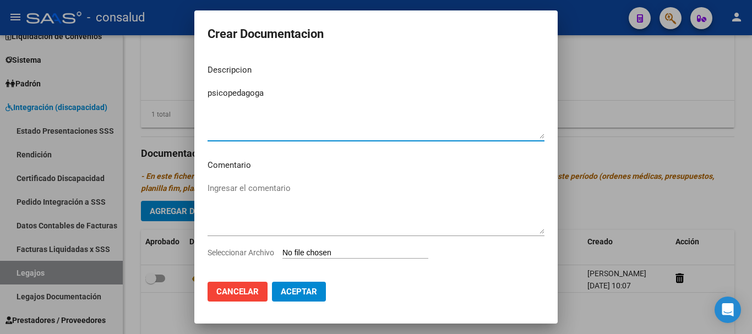
type textarea "psicopedagoga"
click at [272, 190] on textarea "Ingresar el comentario" at bounding box center [376, 208] width 337 height 52
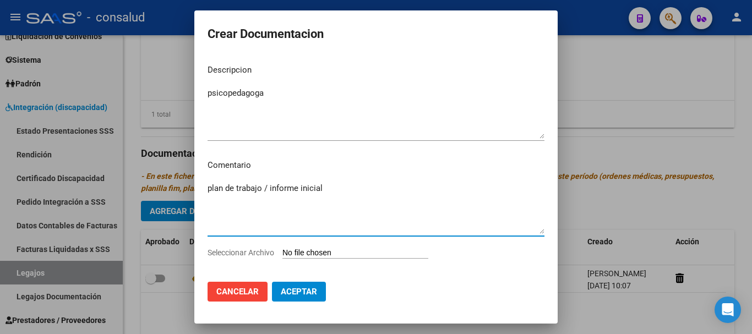
type textarea "plan de trabajo / informe inicial"
click at [313, 257] on input "Seleccionar Archivo" at bounding box center [355, 253] width 146 height 10
type input "C:\fakepath\Brother-Admin_20251015_093450_128022.pdf"
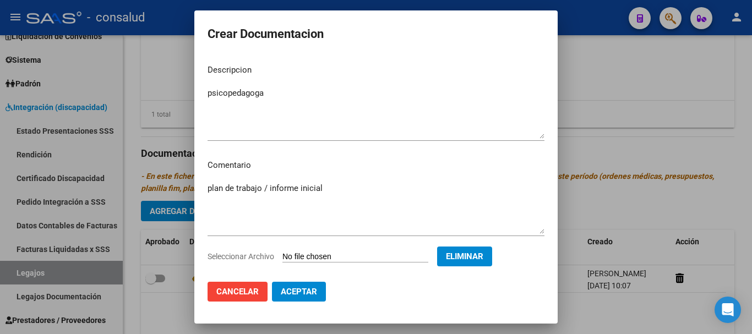
click at [313, 295] on span "Aceptar" at bounding box center [299, 292] width 36 height 10
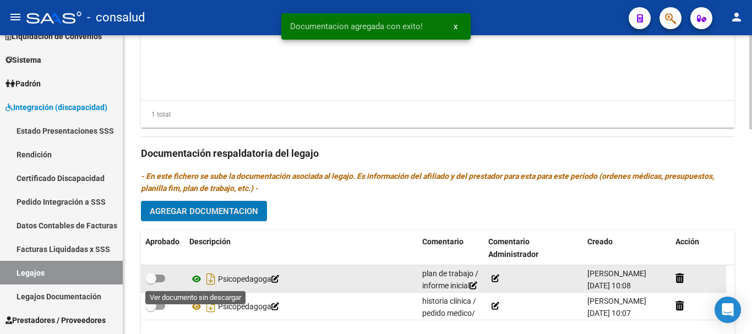
click at [191, 282] on icon at bounding box center [196, 278] width 14 height 13
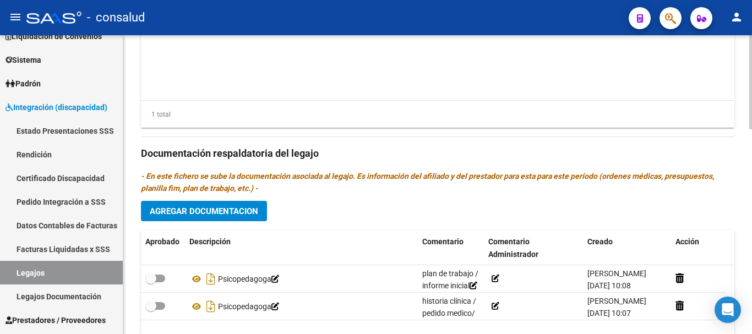
click at [204, 209] on span "Agregar Documentacion" at bounding box center [204, 211] width 108 height 10
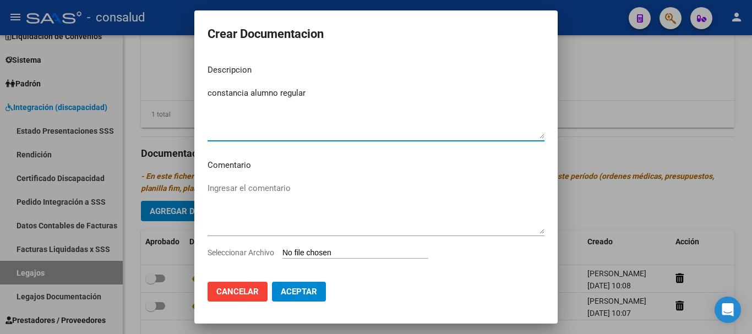
type textarea "constancia alumno regular"
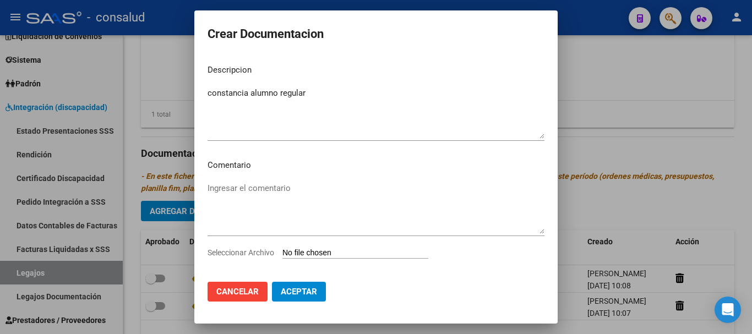
drag, startPoint x: 341, startPoint y: 86, endPoint x: 32, endPoint y: 89, distance: 308.8
click at [32, 89] on div "Crear Documentacion Descripcion constancia alumno regular Ingresar el descripci…" at bounding box center [376, 167] width 752 height 334
drag, startPoint x: 278, startPoint y: 94, endPoint x: 288, endPoint y: 94, distance: 9.9
click at [279, 94] on textarea "constancia alumno regular" at bounding box center [376, 113] width 337 height 52
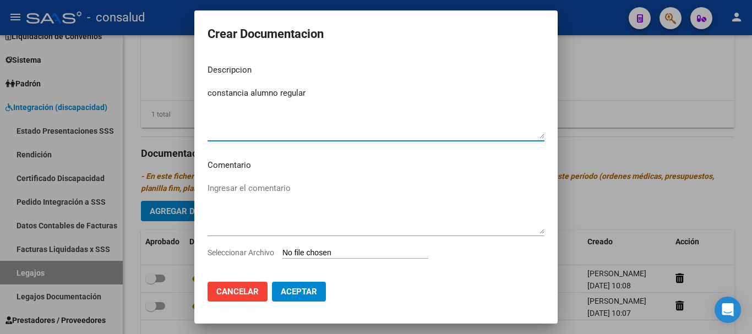
drag, startPoint x: 312, startPoint y: 94, endPoint x: 148, endPoint y: 93, distance: 163.5
click at [148, 93] on div "Crear Documentacion Descripcion constancia alumno regular Ingresar el descripci…" at bounding box center [376, 167] width 752 height 334
click at [236, 191] on textarea "Ingresar el comentario" at bounding box center [376, 208] width 337 height 52
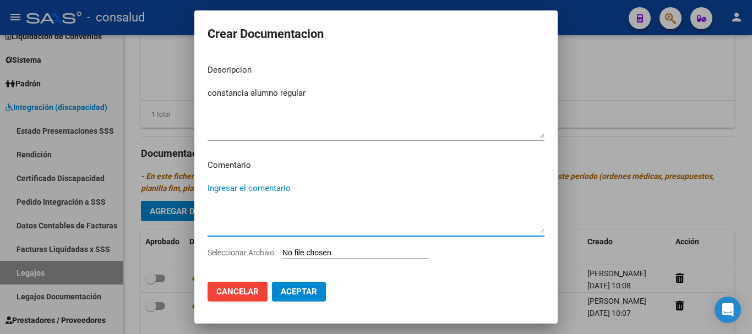
paste textarea "constancia alumno regular"
type textarea "constancia alumno regular"
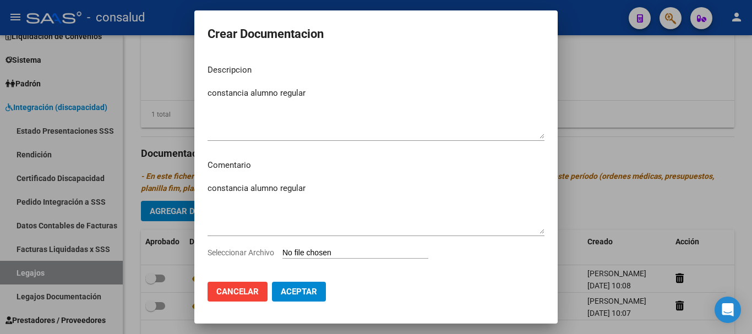
click at [326, 255] on input "Seleccionar Archivo" at bounding box center [355, 253] width 146 height 10
type input "C:\fakepath\Brother-Internaciones_15102025_093721_151791.pdf"
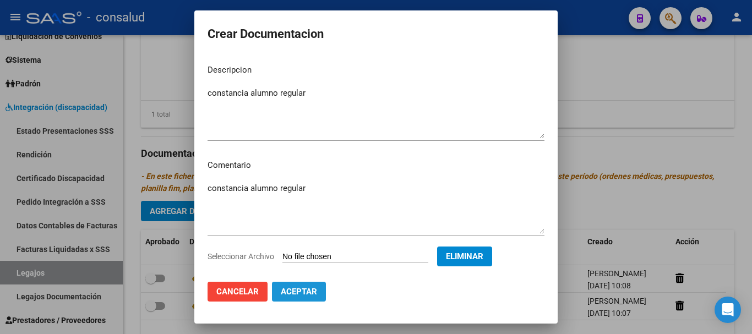
click at [295, 288] on span "Aceptar" at bounding box center [299, 292] width 36 height 10
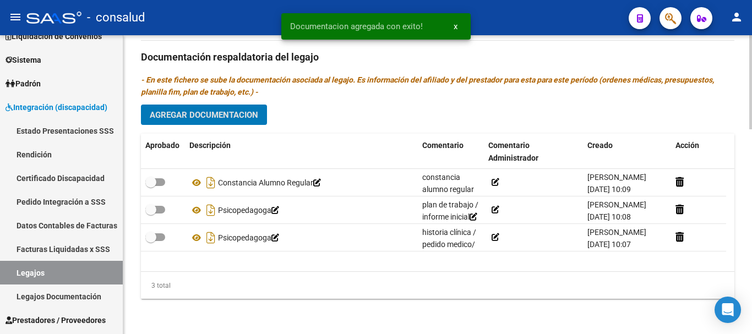
scroll to position [648, 0]
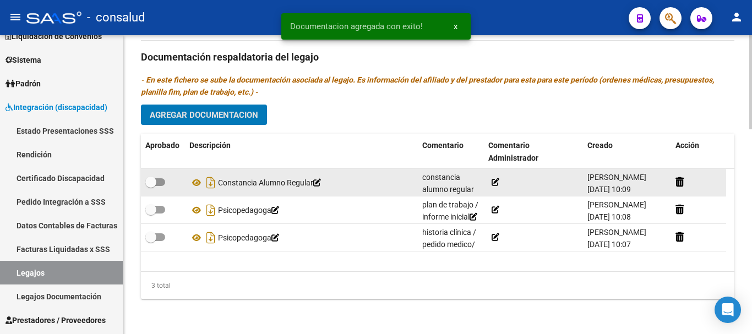
click at [164, 177] on label at bounding box center [155, 182] width 20 height 13
click at [151, 186] on input "checkbox" at bounding box center [150, 186] width 1 height 1
checkbox input "true"
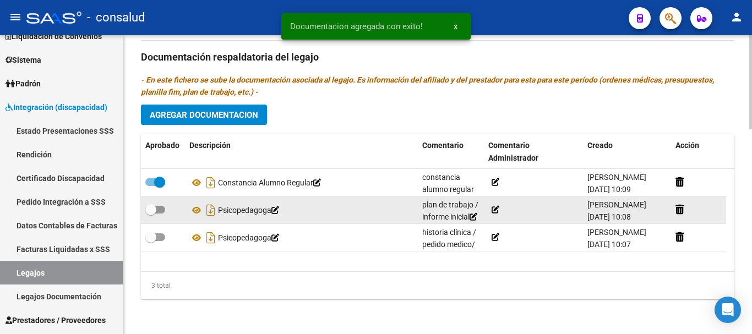
click at [160, 216] on div at bounding box center [162, 210] width 35 height 14
click at [161, 211] on span at bounding box center [155, 210] width 20 height 8
click at [151, 214] on input "checkbox" at bounding box center [150, 214] width 1 height 1
checkbox input "true"
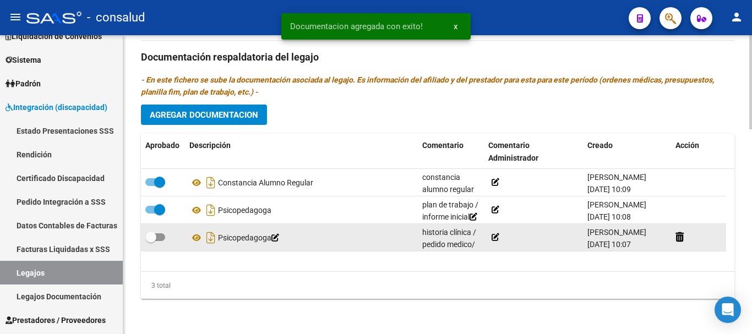
click at [162, 241] on label at bounding box center [155, 237] width 20 height 13
click at [151, 241] on input "checkbox" at bounding box center [150, 241] width 1 height 1
checkbox input "true"
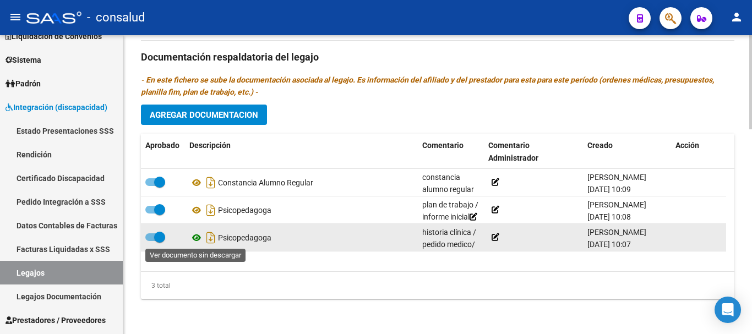
click at [194, 236] on icon at bounding box center [196, 237] width 14 height 13
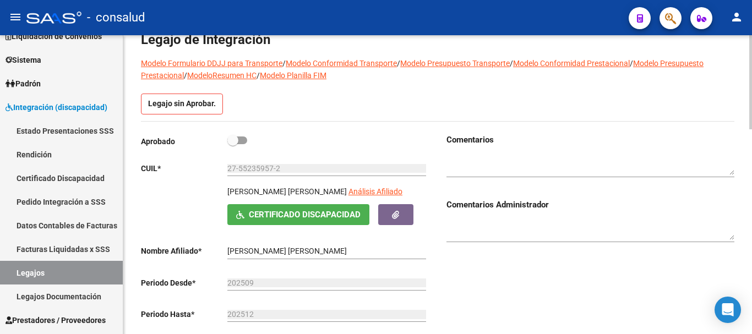
scroll to position [55, 0]
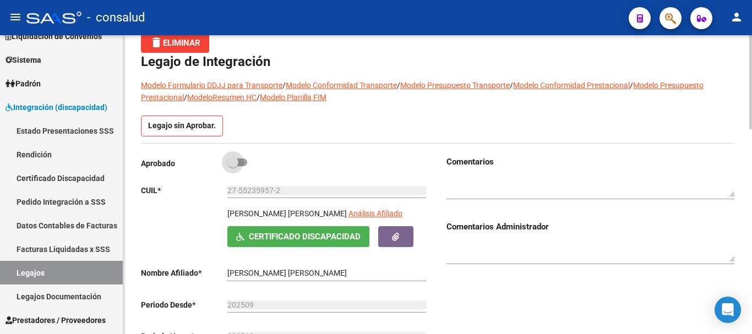
click at [243, 158] on label at bounding box center [237, 162] width 20 height 13
click at [233, 166] on input "checkbox" at bounding box center [232, 166] width 1 height 1
checkbox input "true"
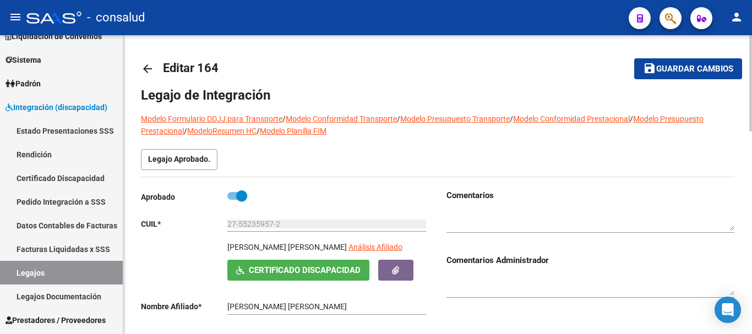
scroll to position [0, 0]
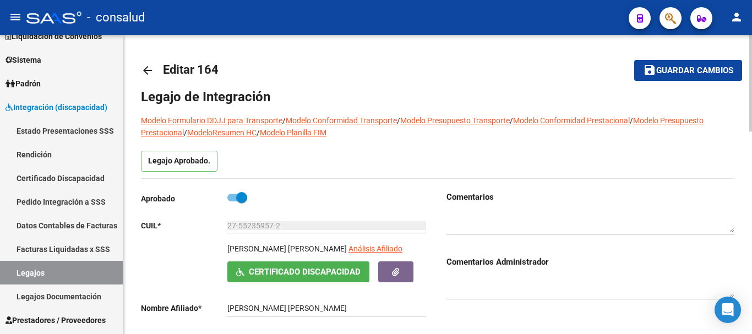
click at [648, 77] on button "save Guardar cambios" at bounding box center [688, 70] width 108 height 20
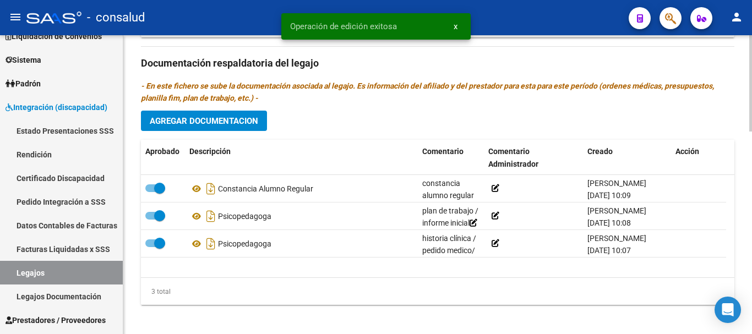
scroll to position [628, 0]
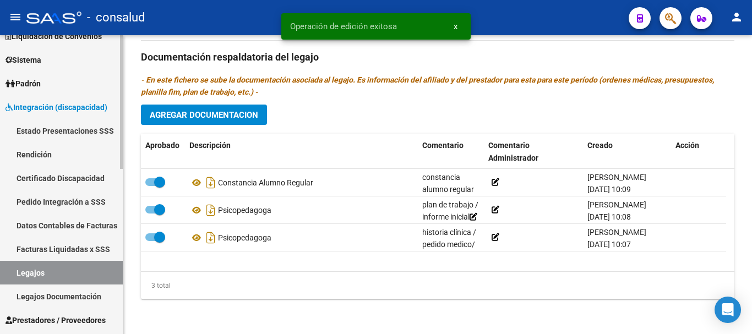
click at [64, 274] on link "Legajos" at bounding box center [61, 273] width 123 height 24
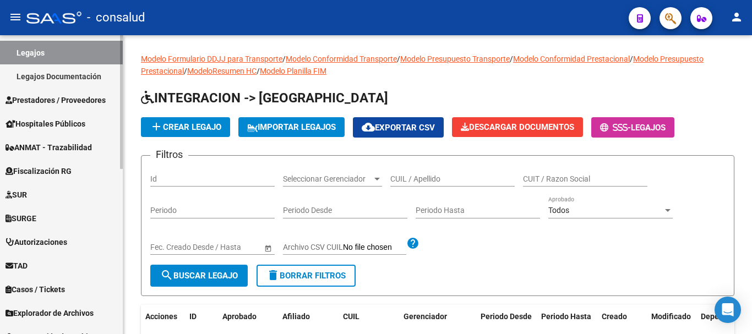
scroll to position [368, 0]
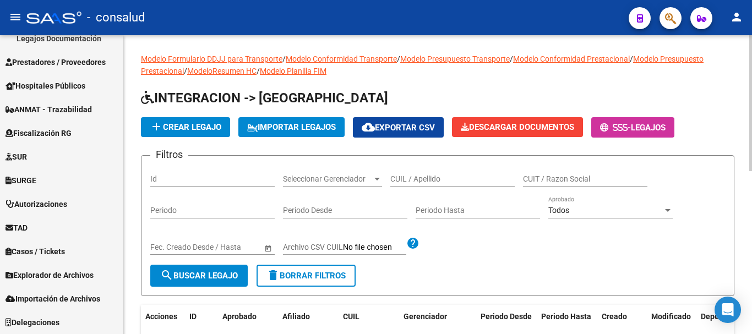
click at [228, 70] on link "ModeloResumen HC" at bounding box center [221, 71] width 69 height 9
